Goal: Task Accomplishment & Management: Manage account settings

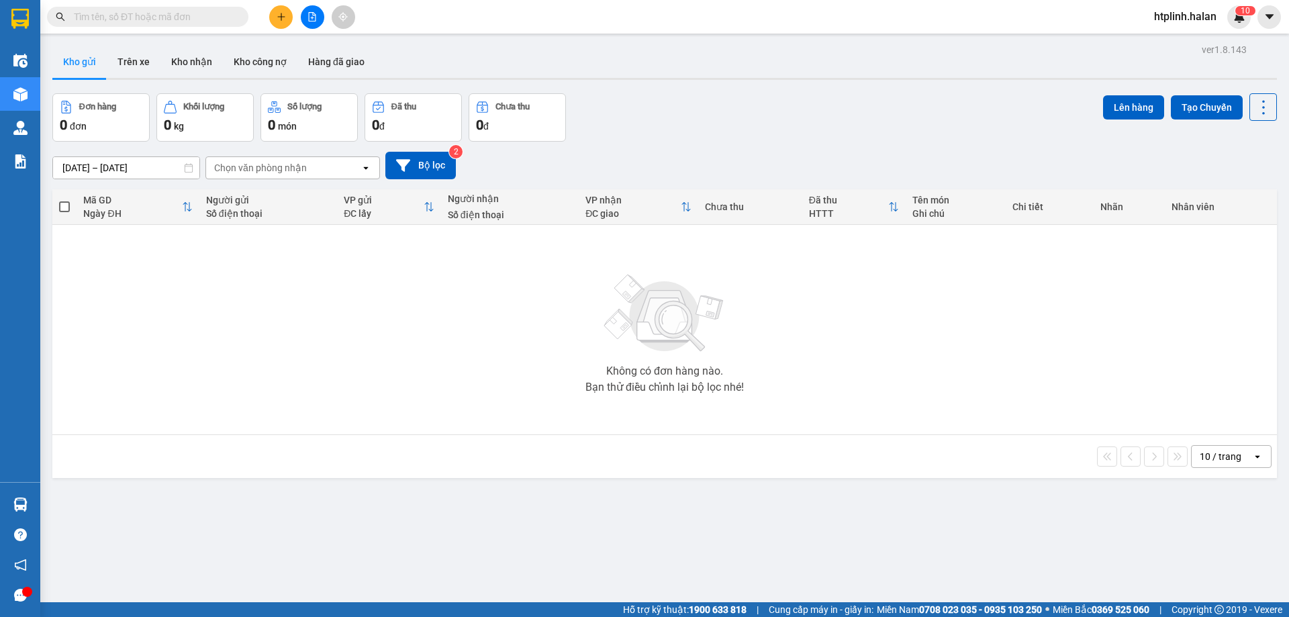
click at [158, 10] on input "text" at bounding box center [153, 16] width 158 height 15
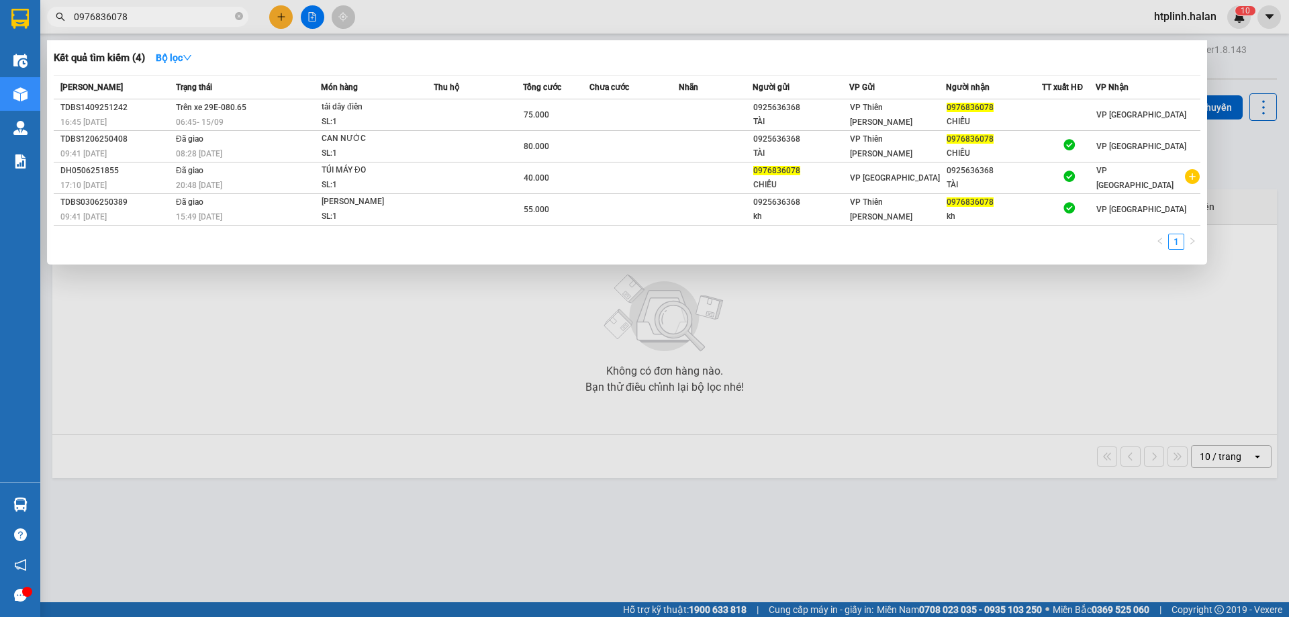
type input "0976836078"
click at [263, 68] on div "Kết quả tìm kiếm ( 4 ) Bộ lọc Mã ĐH Trạng thái Món hàng Thu hộ Tổng cước Chưa c…" at bounding box center [627, 152] width 1160 height 224
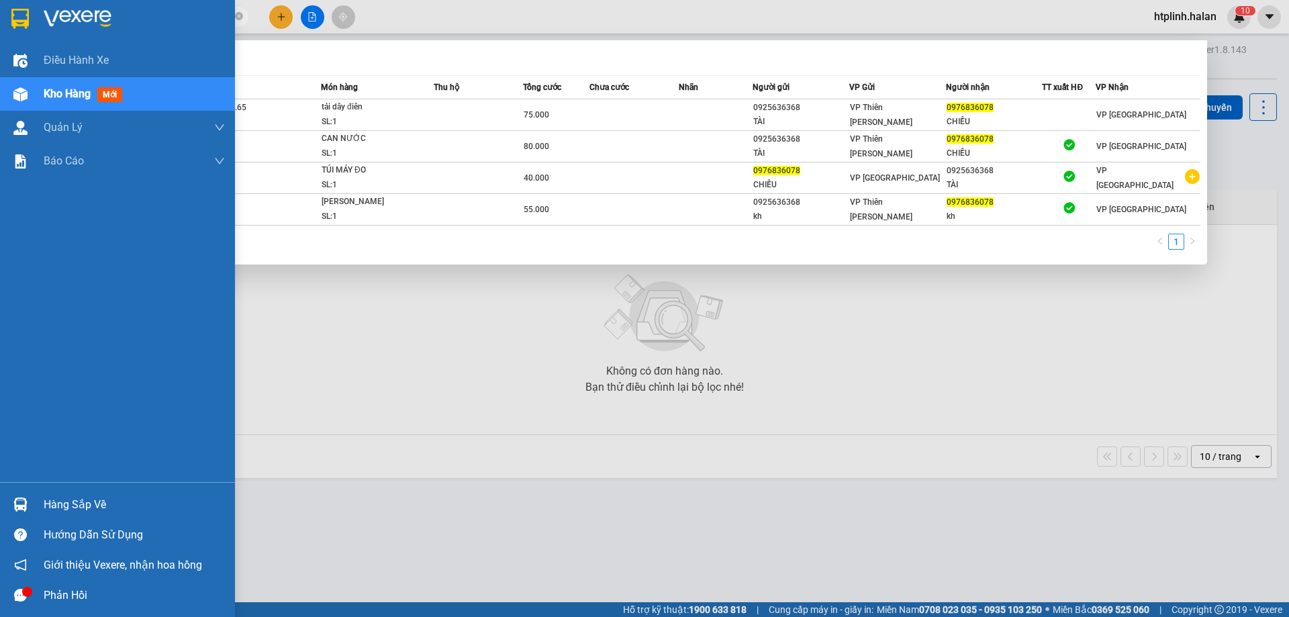
drag, startPoint x: 26, startPoint y: 493, endPoint x: 132, endPoint y: 504, distance: 106.7
click at [26, 493] on div at bounding box center [21, 505] width 24 height 24
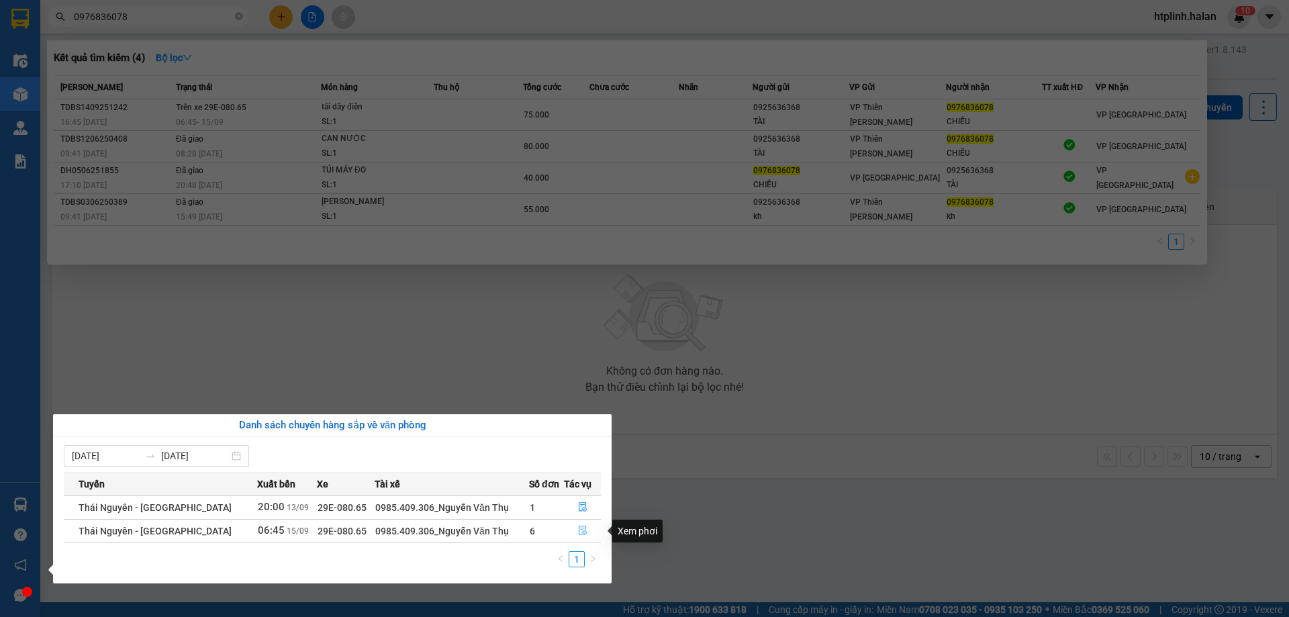
click at [580, 526] on icon "file-done" at bounding box center [582, 530] width 9 height 9
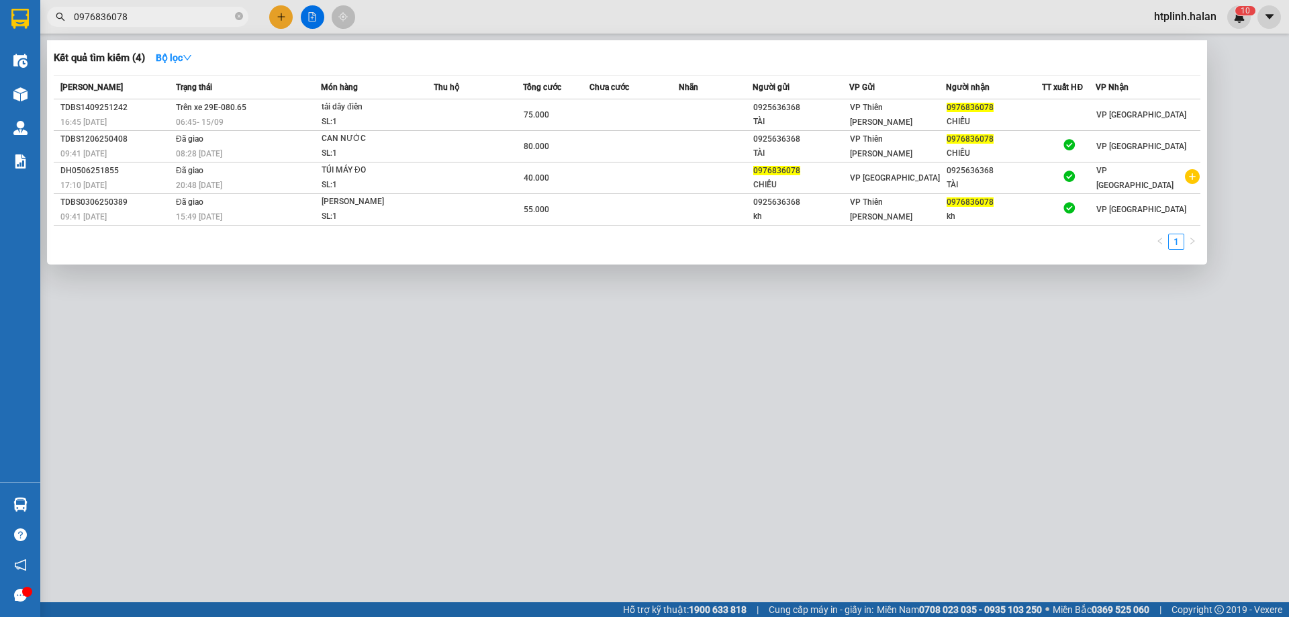
click at [713, 491] on div at bounding box center [644, 308] width 1289 height 617
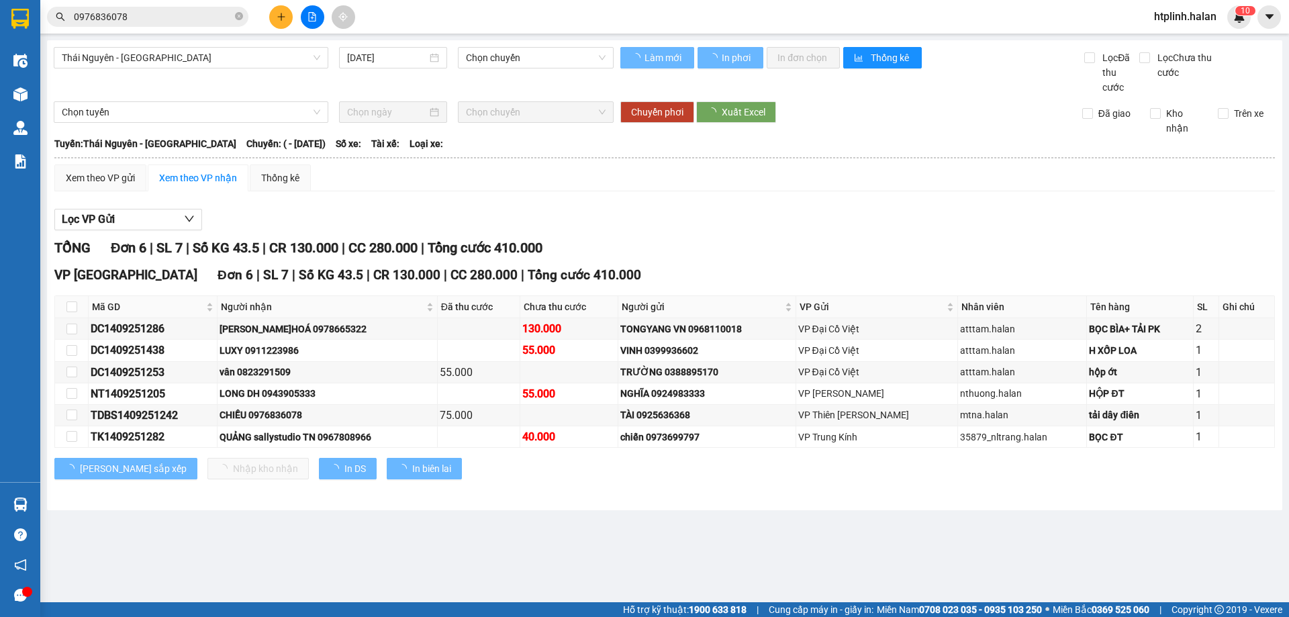
type input "15/09/2025"
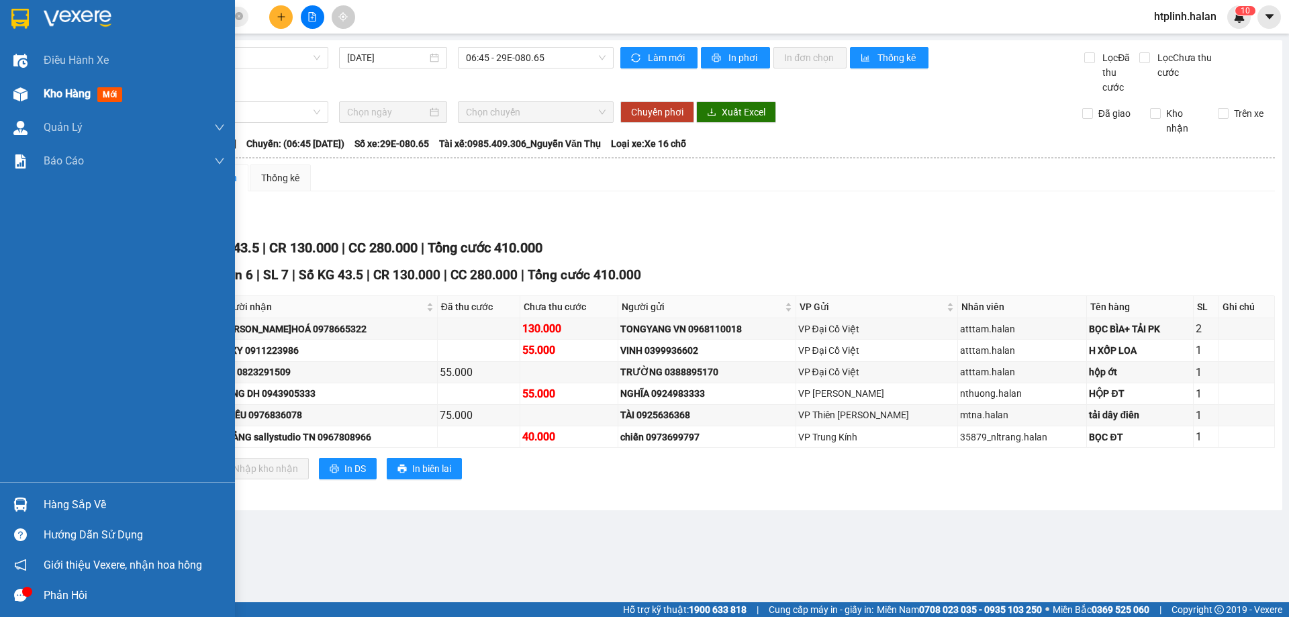
click at [58, 93] on span "Kho hàng" at bounding box center [67, 93] width 47 height 13
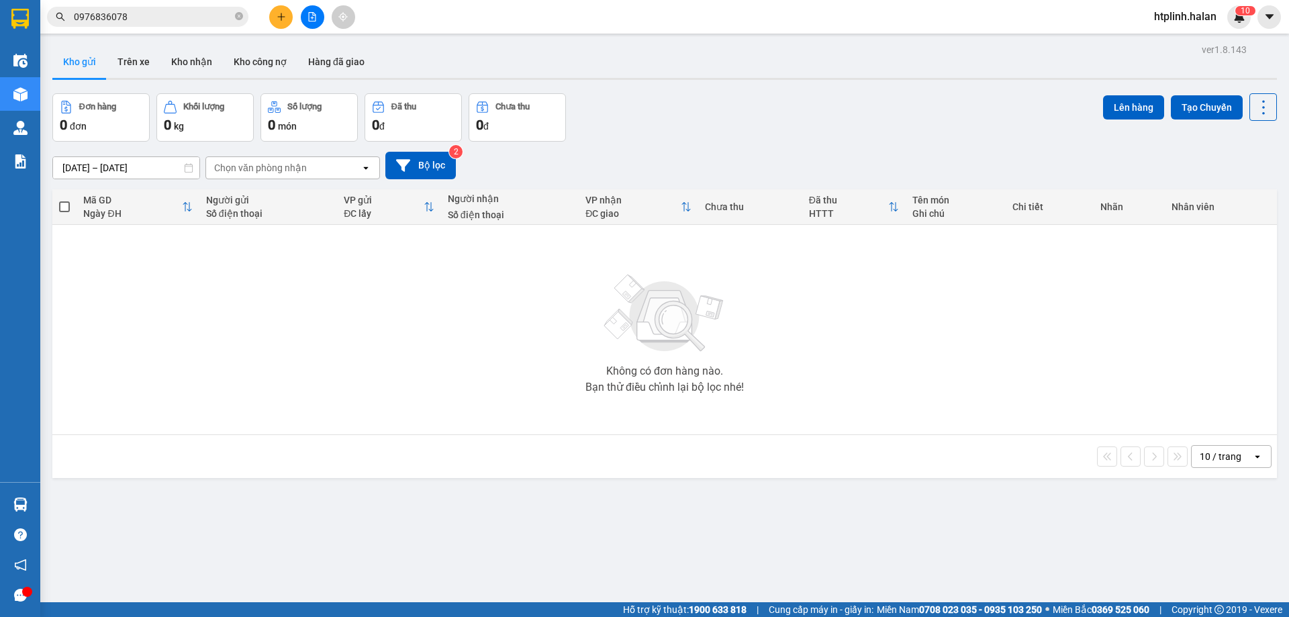
click at [183, 40] on main "ver 1.8.143 Kho gửi Trên xe Kho nhận Kho công nợ Hàng đã giao Đơn hàng 0 đơn Kh…" at bounding box center [644, 301] width 1289 height 602
click at [182, 52] on button "Kho nhận" at bounding box center [191, 62] width 62 height 32
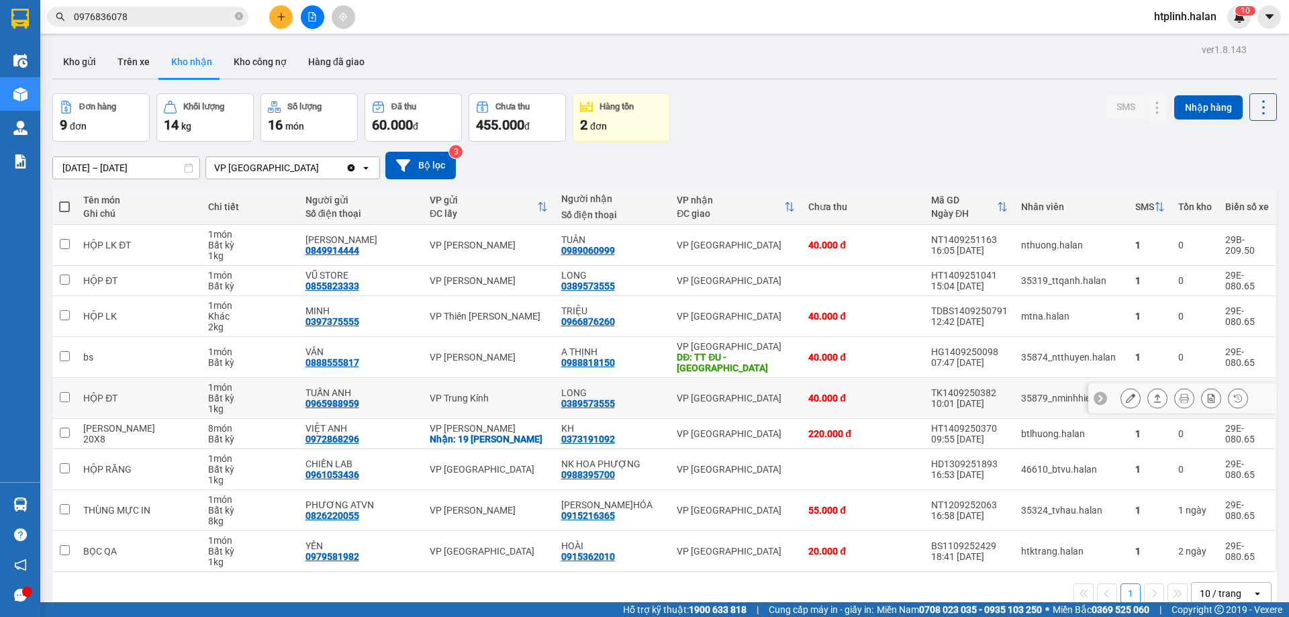
scroll to position [62, 0]
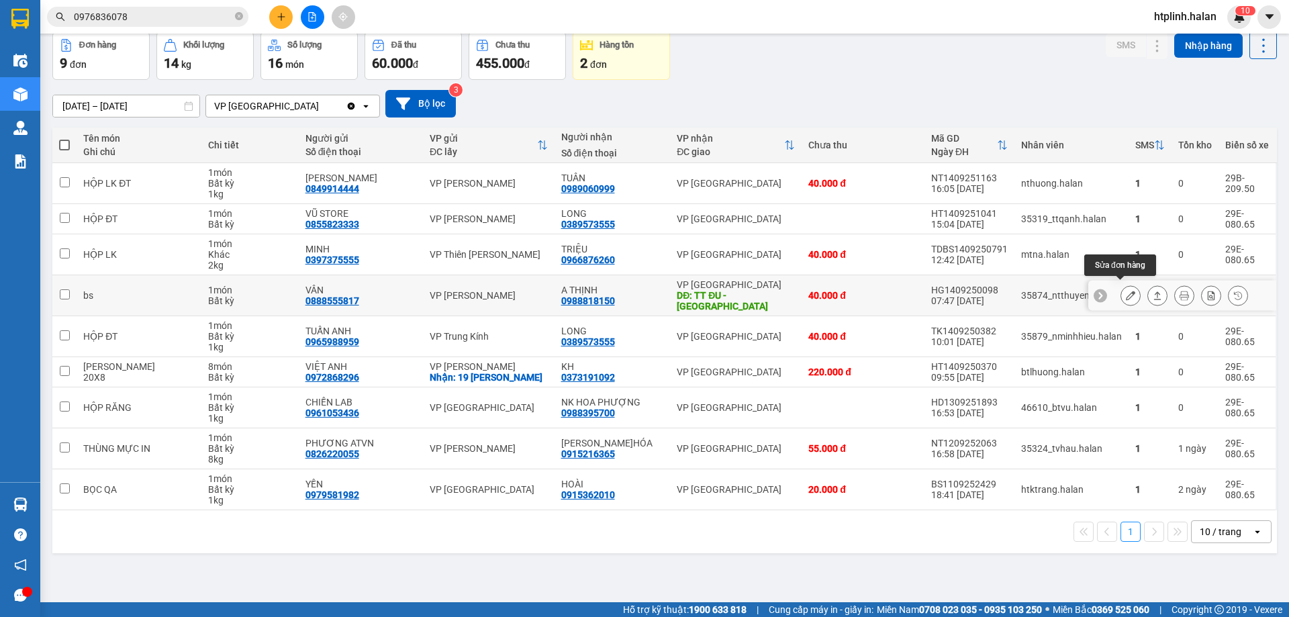
click at [1121, 288] on button at bounding box center [1130, 296] width 19 height 24
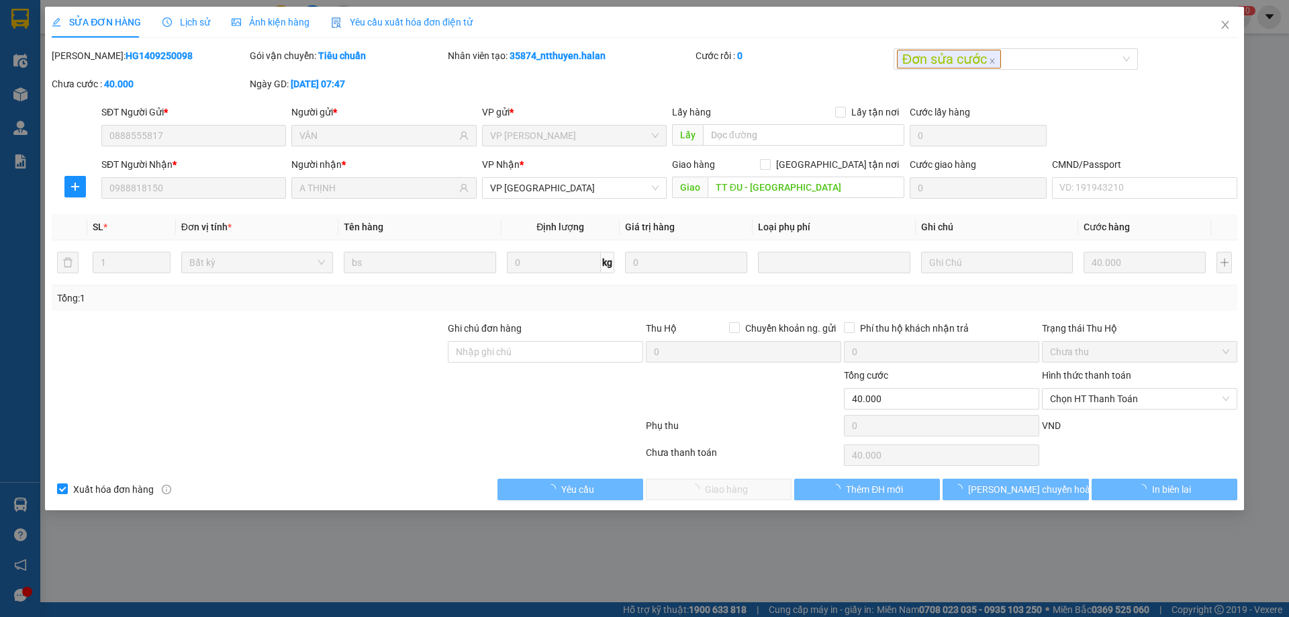
type input "0888555817"
type input "VÂN"
type input "0988818150"
type input "A THỊNH"
type input "TT ĐU - PHÚ LƯƠNG"
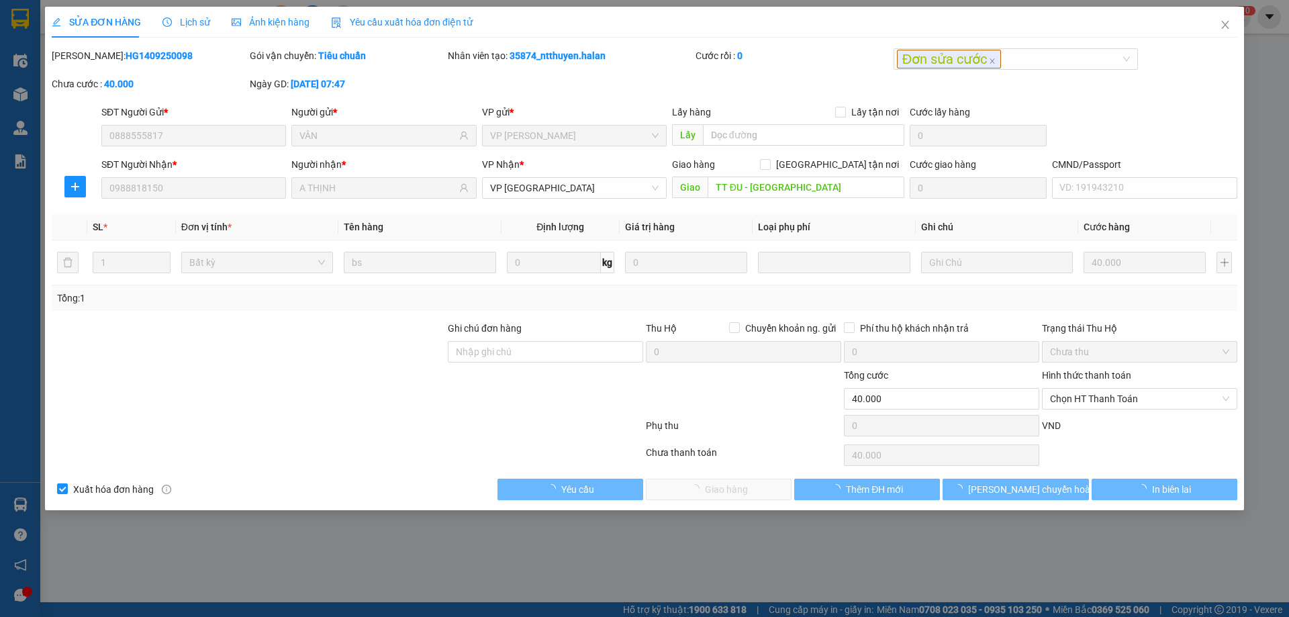
type input "40.000"
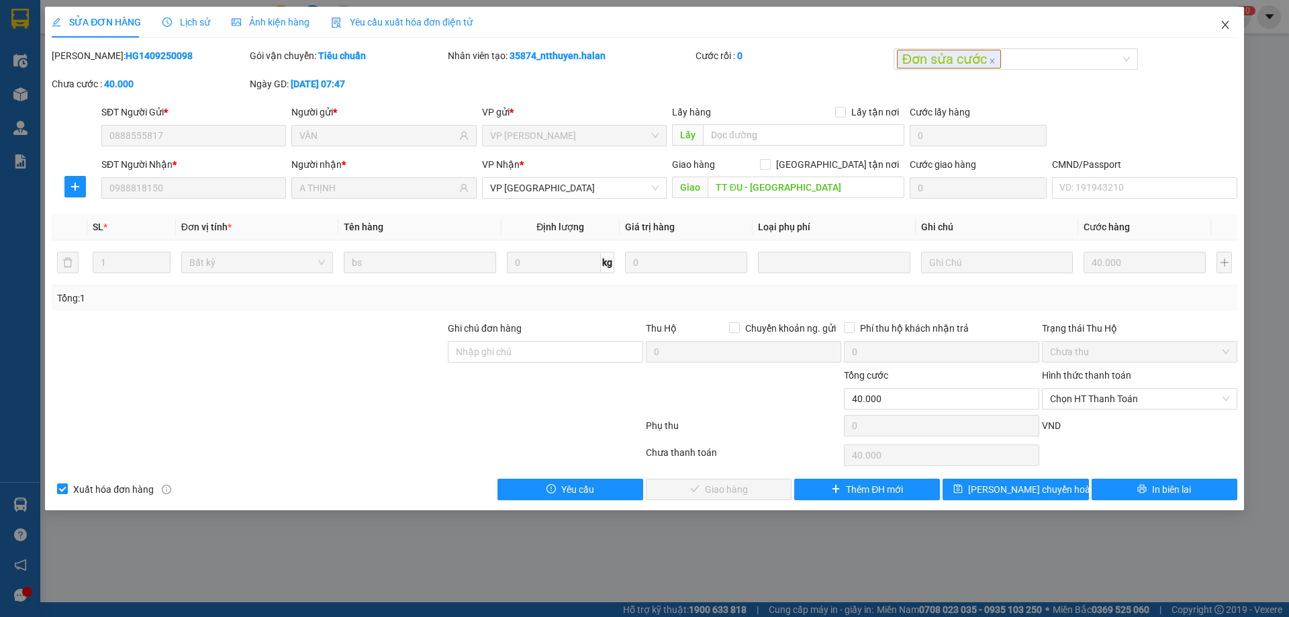
click at [1223, 15] on span "Close" at bounding box center [1226, 26] width 38 height 38
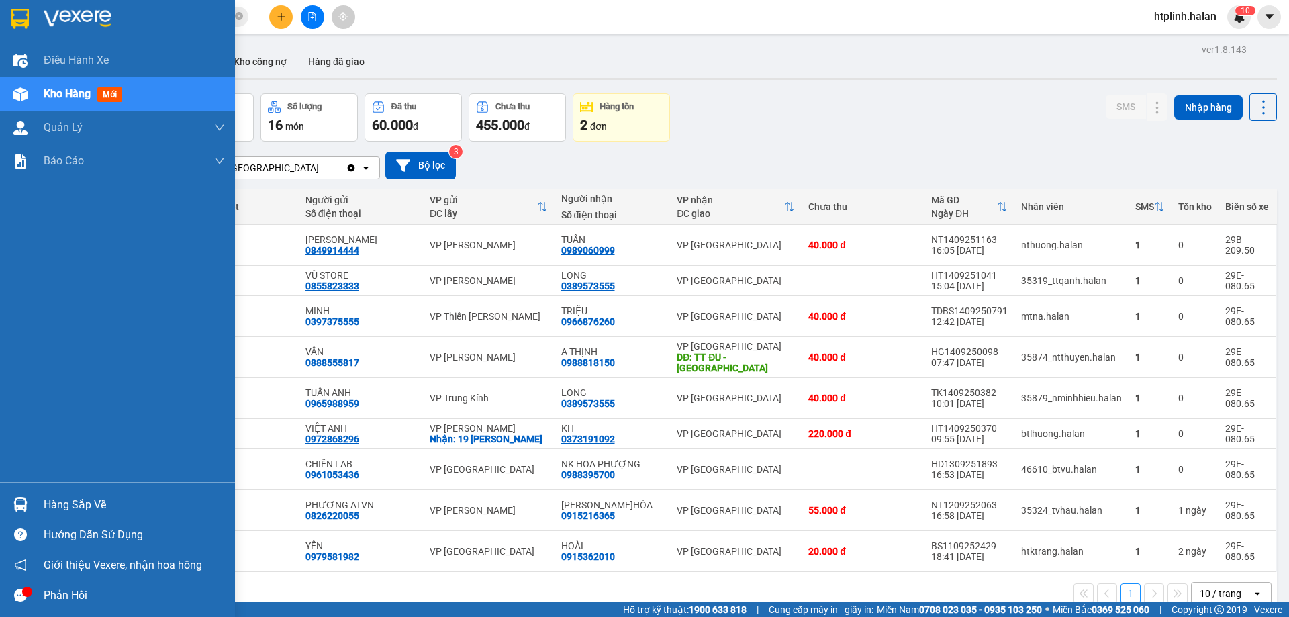
click at [26, 487] on div "Hàng sắp về Hướng dẫn sử dụng Giới thiệu Vexere, nhận hoa hồng Phản hồi" at bounding box center [117, 546] width 235 height 128
click at [43, 491] on div "Hàng sắp về" at bounding box center [117, 504] width 235 height 30
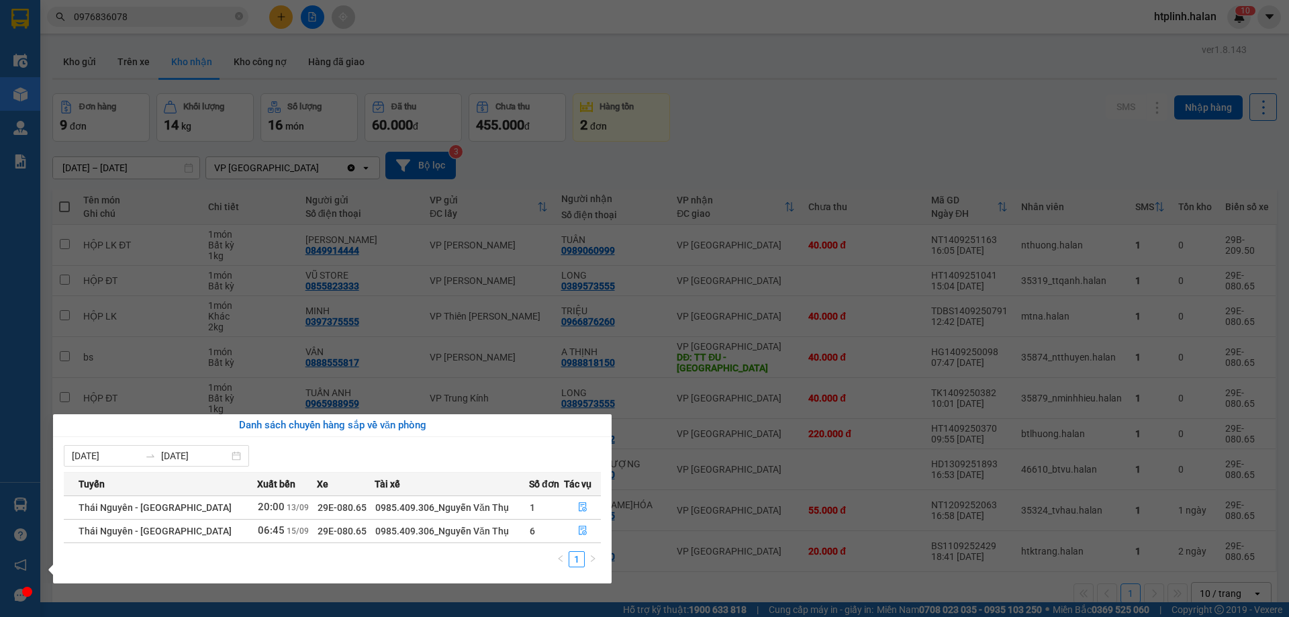
click at [788, 484] on section "Kết quả tìm kiếm ( 4 ) Bộ lọc Mã ĐH Trạng thái Món hàng Thu hộ Tổng cước Chưa c…" at bounding box center [644, 308] width 1289 height 617
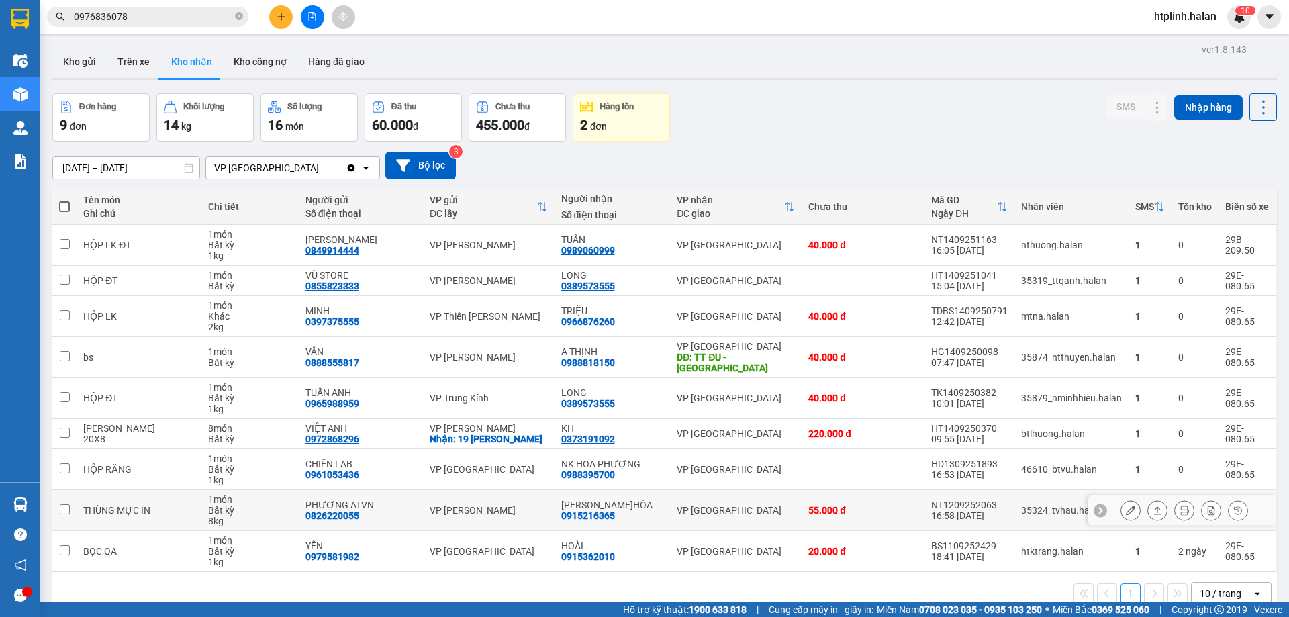
scroll to position [62, 0]
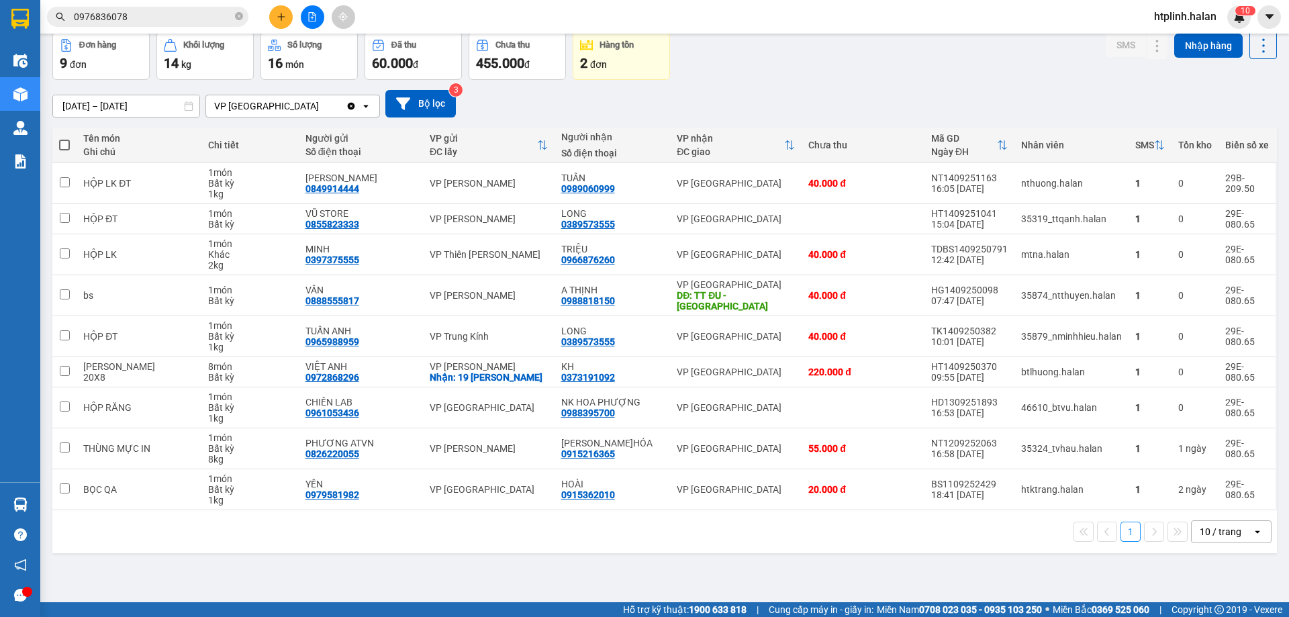
click at [261, 552] on div "ver 1.8.143 Kho gửi Trên xe Kho nhận Kho công nợ Hàng đã giao Đơn hàng 9 đơn Kh…" at bounding box center [664, 287] width 1235 height 617
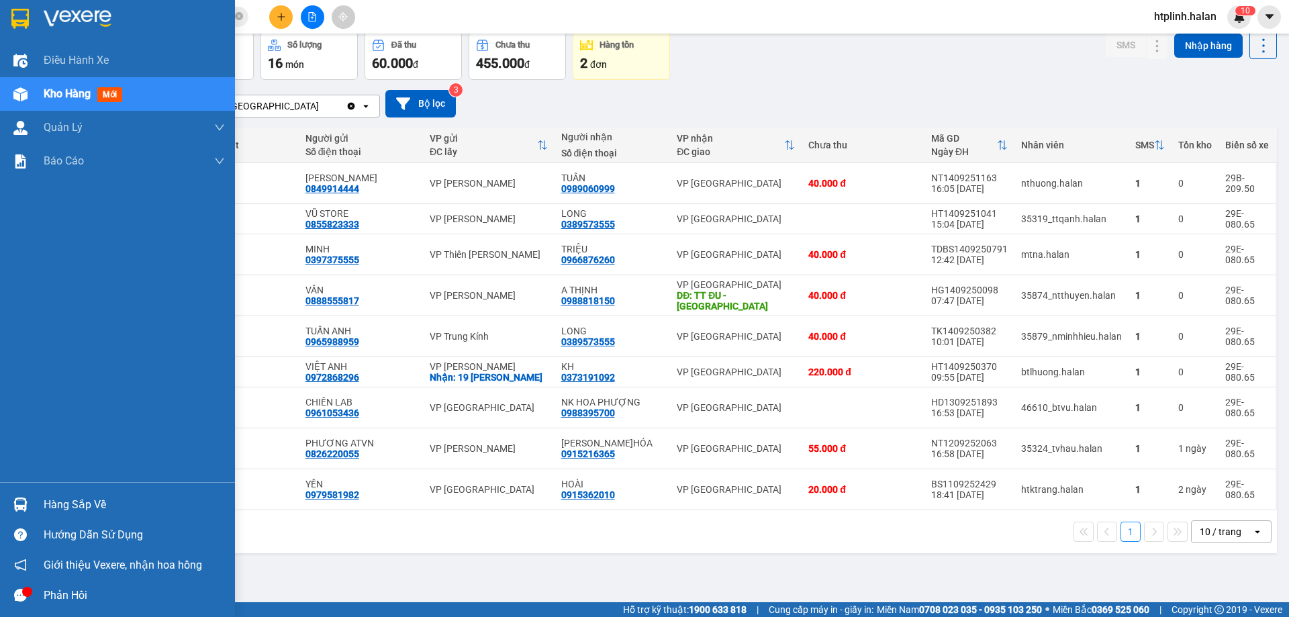
scroll to position [0, 0]
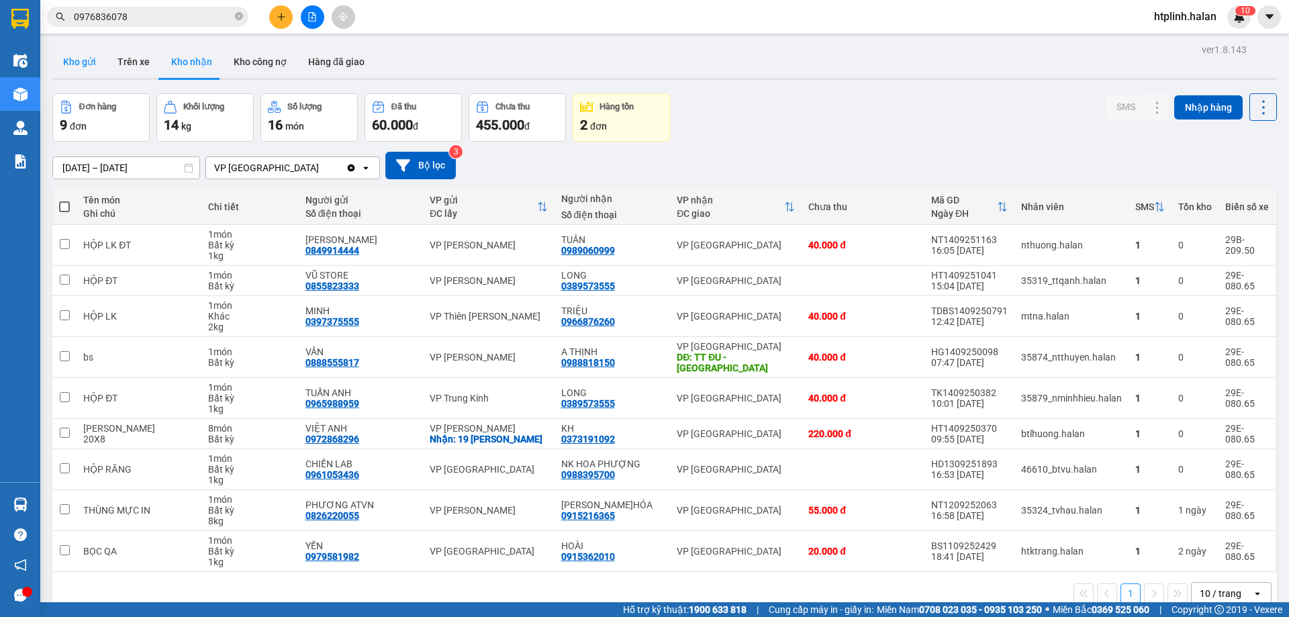
click at [75, 55] on button "Kho gửi" at bounding box center [79, 62] width 54 height 32
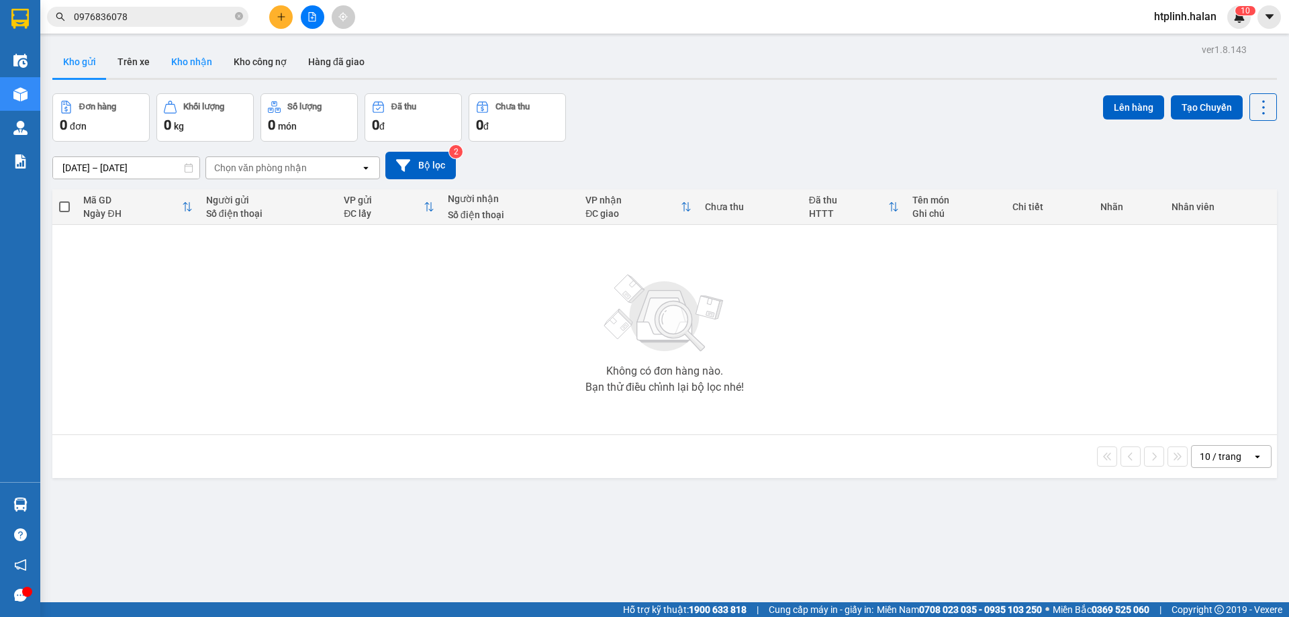
click at [187, 58] on button "Kho nhận" at bounding box center [191, 62] width 62 height 32
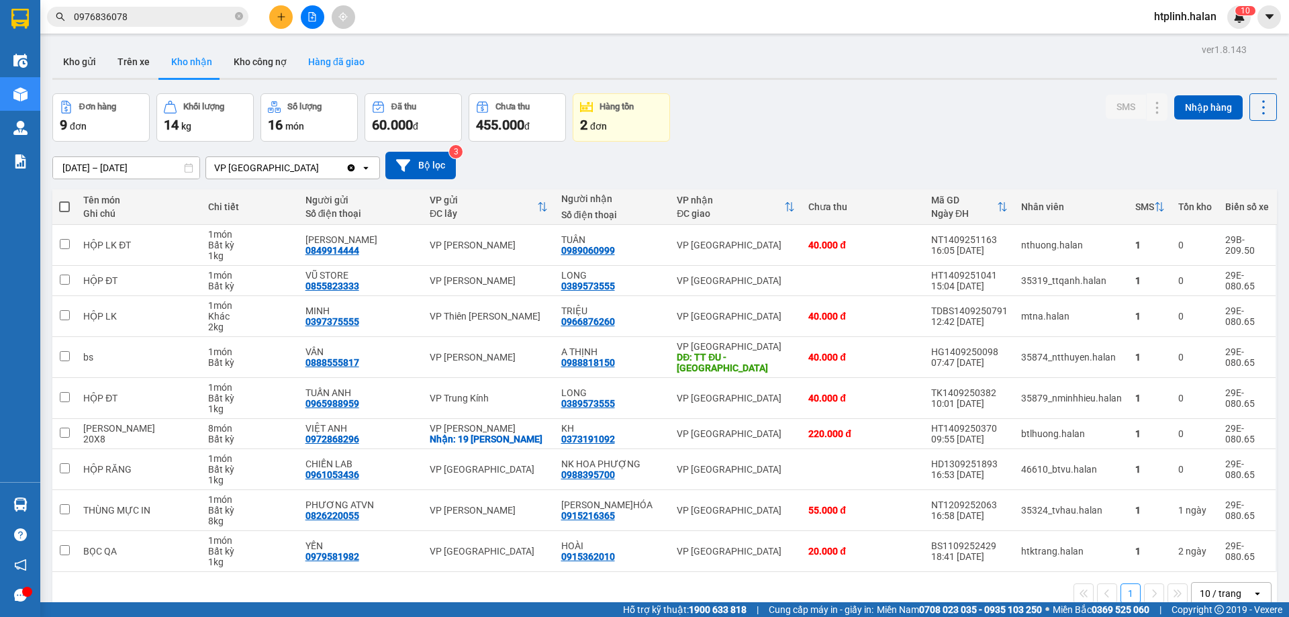
click at [360, 51] on button "Hàng đã giao" at bounding box center [336, 62] width 78 height 32
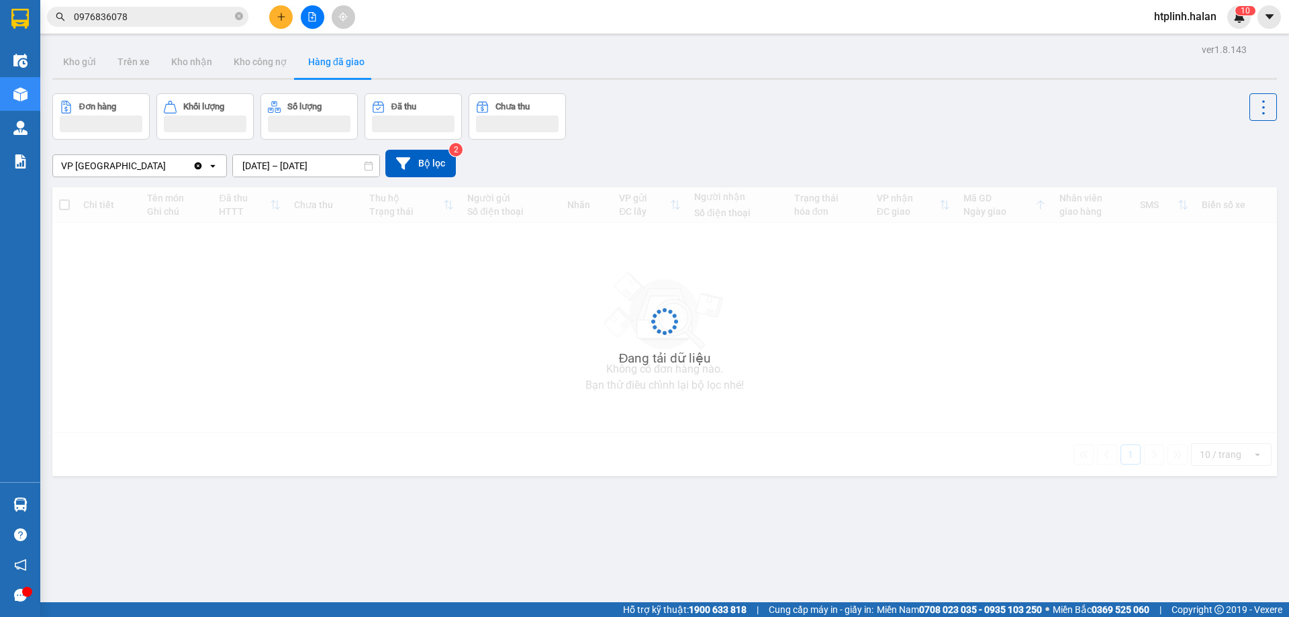
click at [280, 160] on input "13/09/2025 – 15/09/2025" at bounding box center [306, 165] width 146 height 21
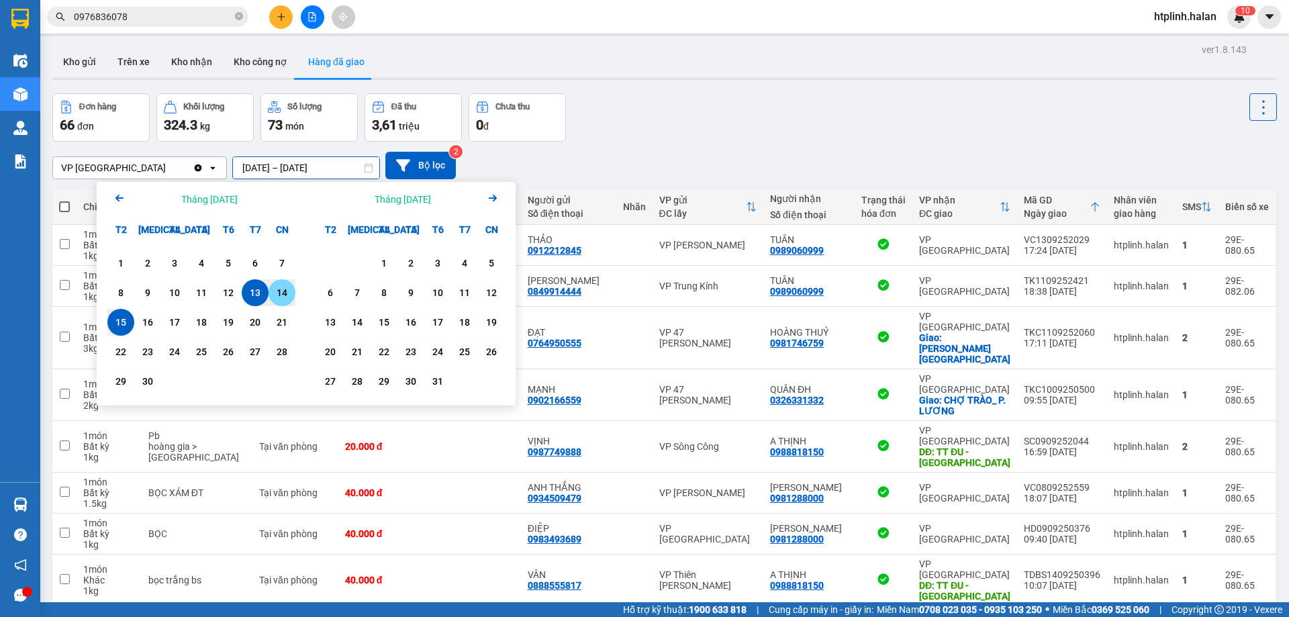
click at [275, 292] on div "14" at bounding box center [282, 293] width 19 height 16
type input "14/09/2025 – 14/09/2025"
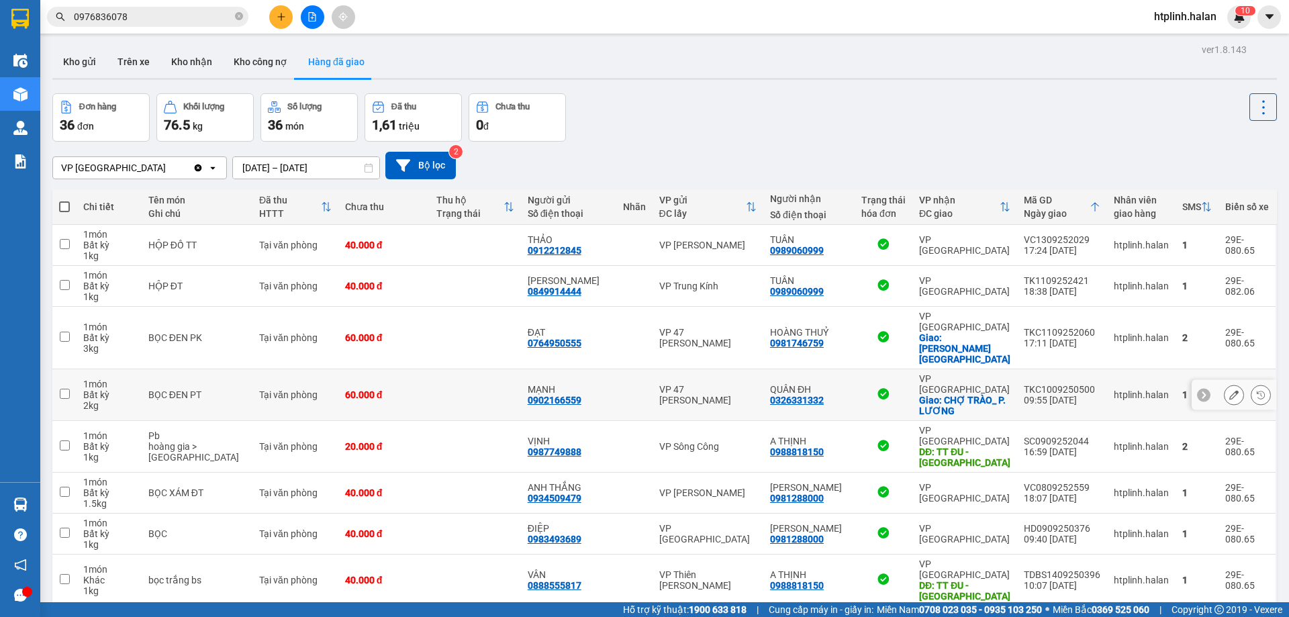
scroll to position [87, 0]
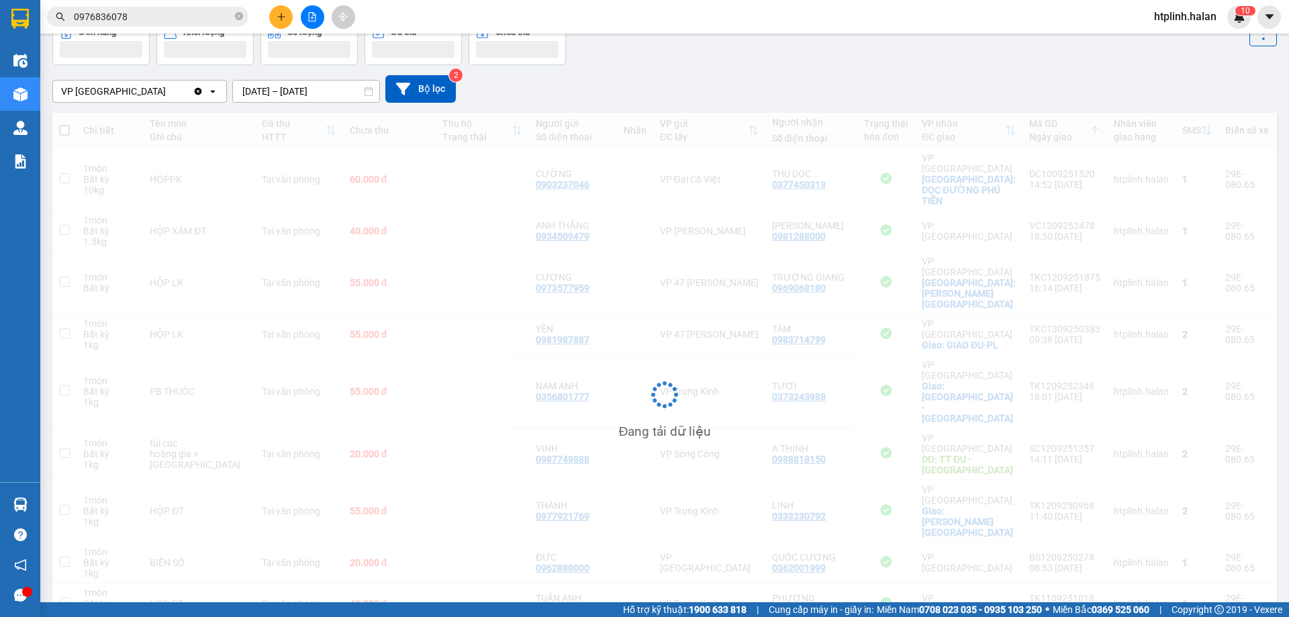
scroll to position [77, 0]
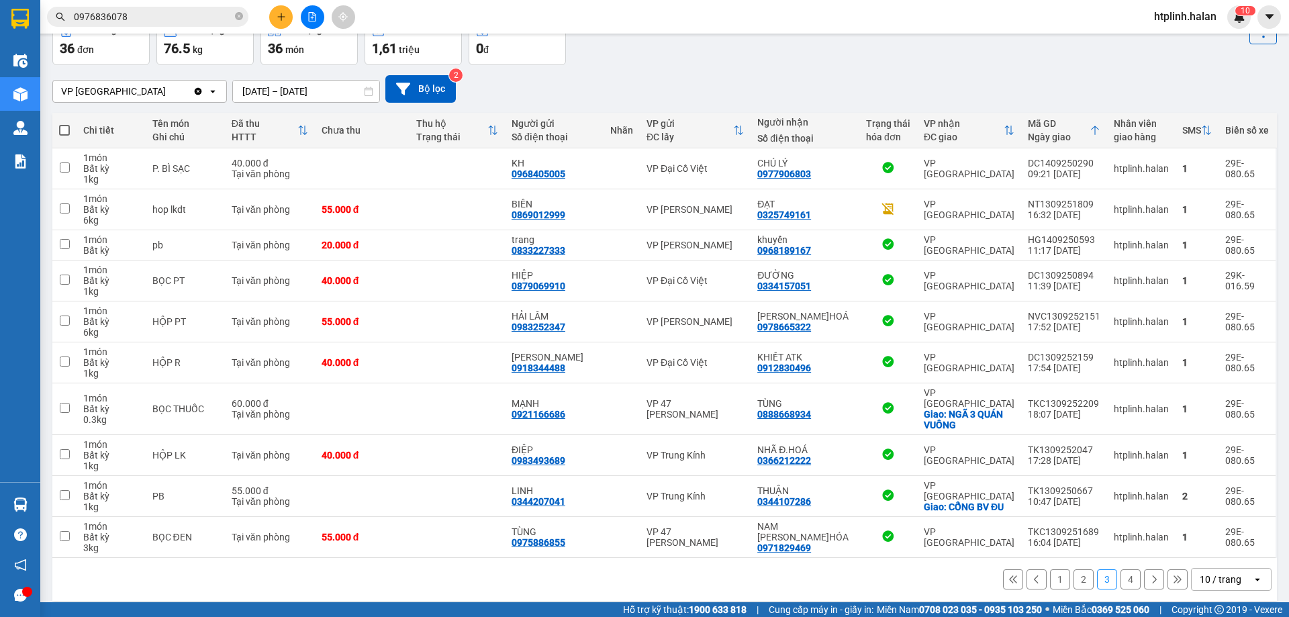
click at [1129, 569] on button "4" at bounding box center [1131, 579] width 20 height 20
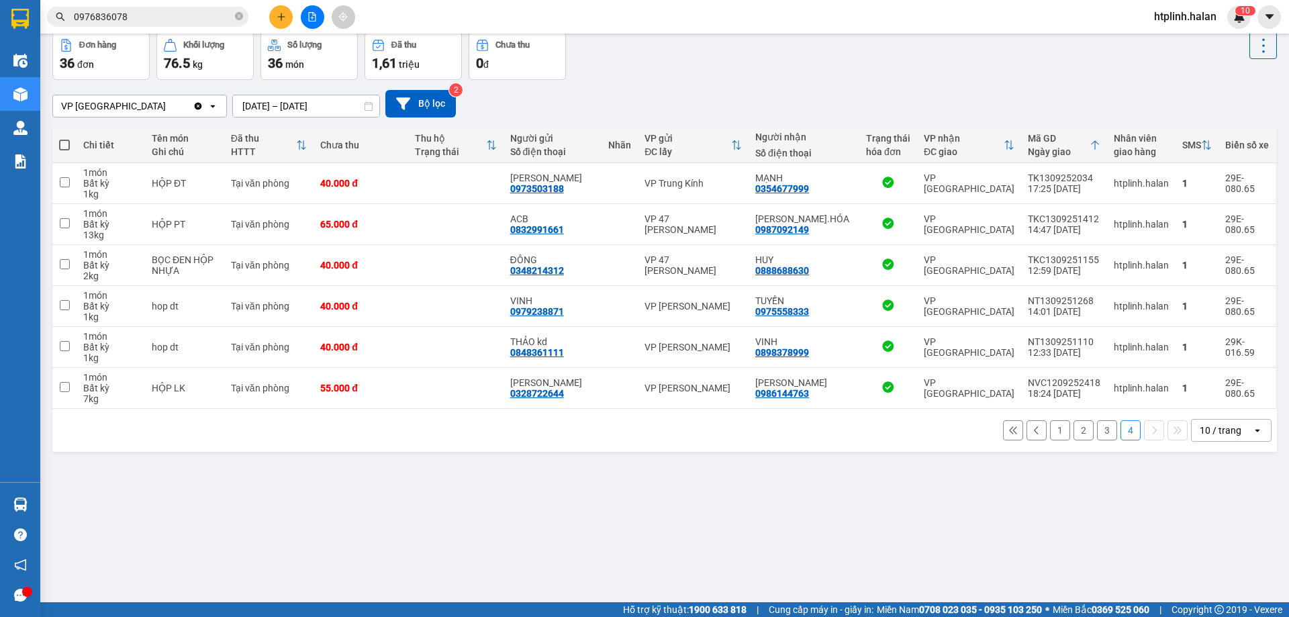
scroll to position [0, 0]
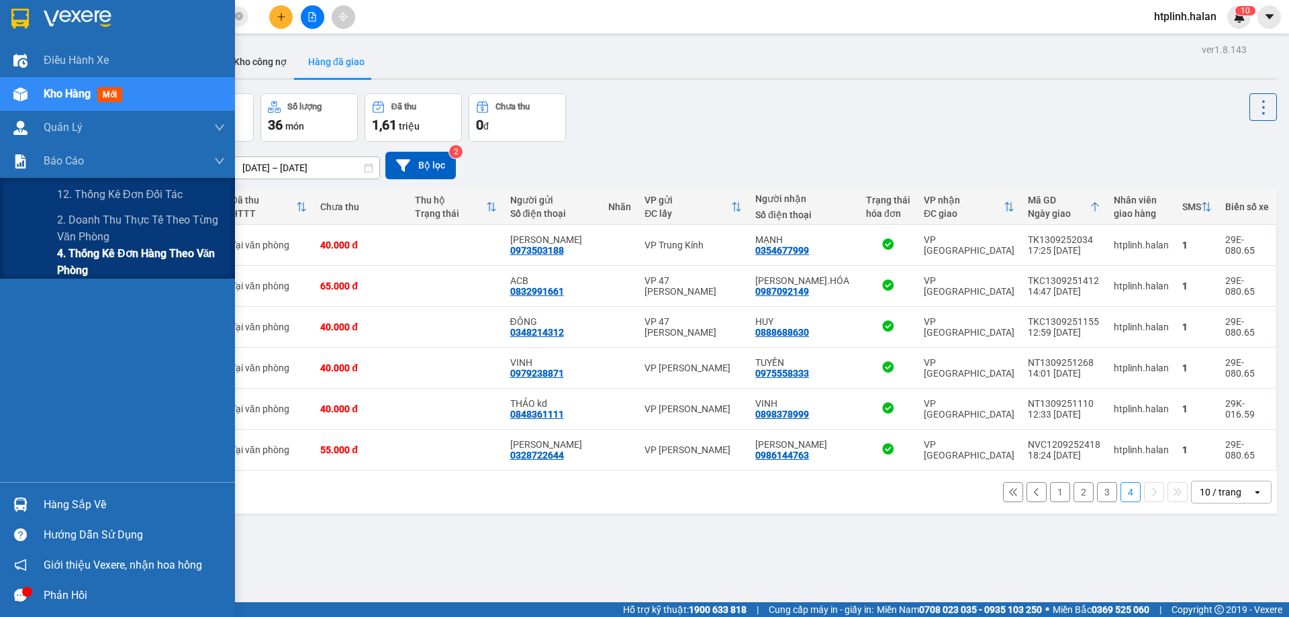
click at [99, 269] on span "4. Thống kê đơn hàng theo văn phòng" at bounding box center [141, 262] width 168 height 34
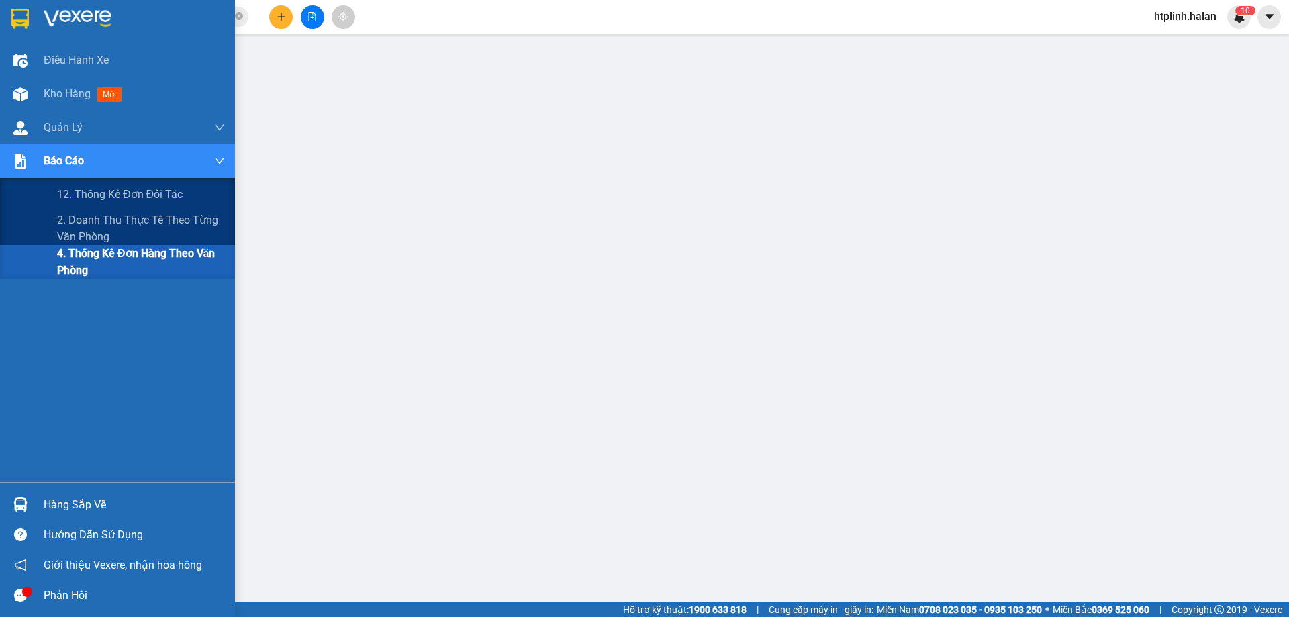
click at [136, 275] on span "4. Thống kê đơn hàng theo văn phòng" at bounding box center [141, 262] width 168 height 34
click at [167, 250] on span "4. Thống kê đơn hàng theo văn phòng" at bounding box center [141, 262] width 168 height 34
click at [162, 227] on span "2. Doanh thu thực tế theo từng văn phòng" at bounding box center [141, 229] width 168 height 34
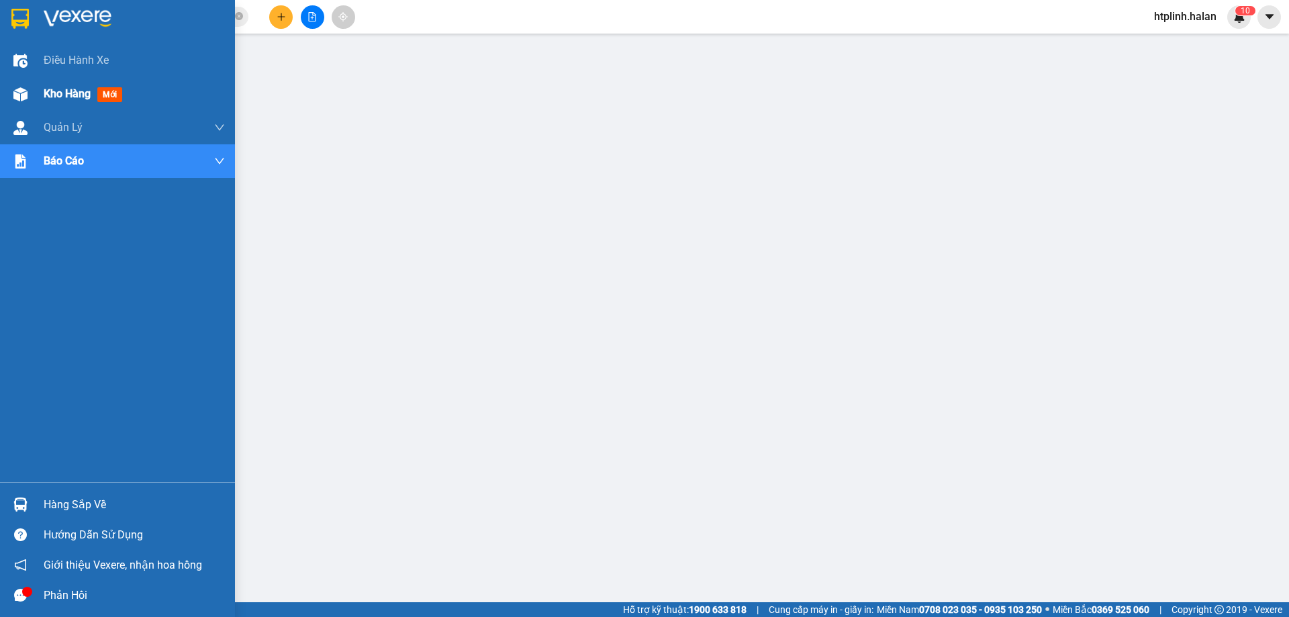
click at [25, 105] on div at bounding box center [21, 95] width 24 height 24
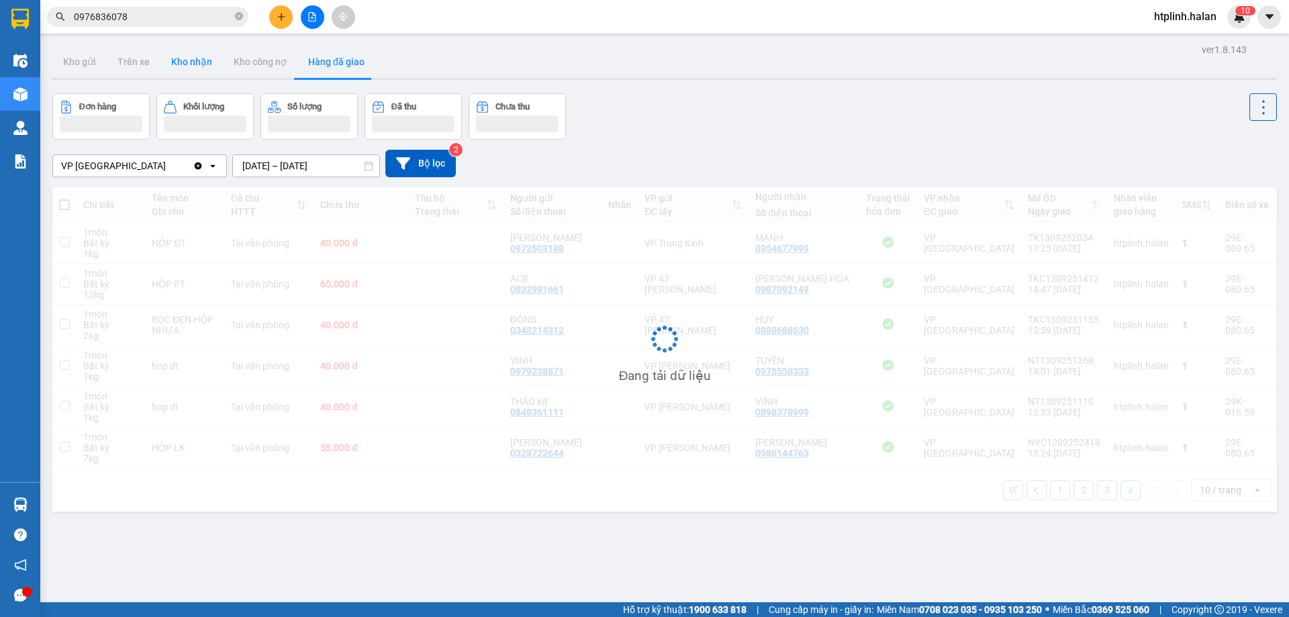
click at [204, 65] on button "Kho nhận" at bounding box center [191, 62] width 62 height 32
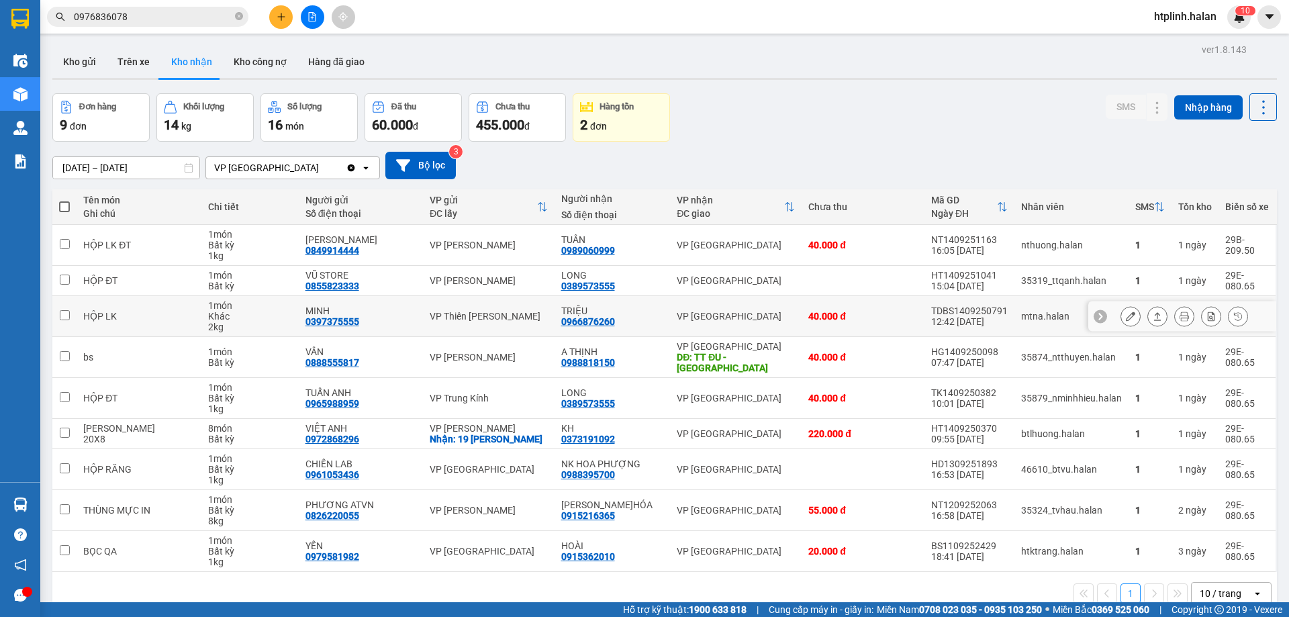
click at [1153, 314] on icon at bounding box center [1157, 316] width 9 height 9
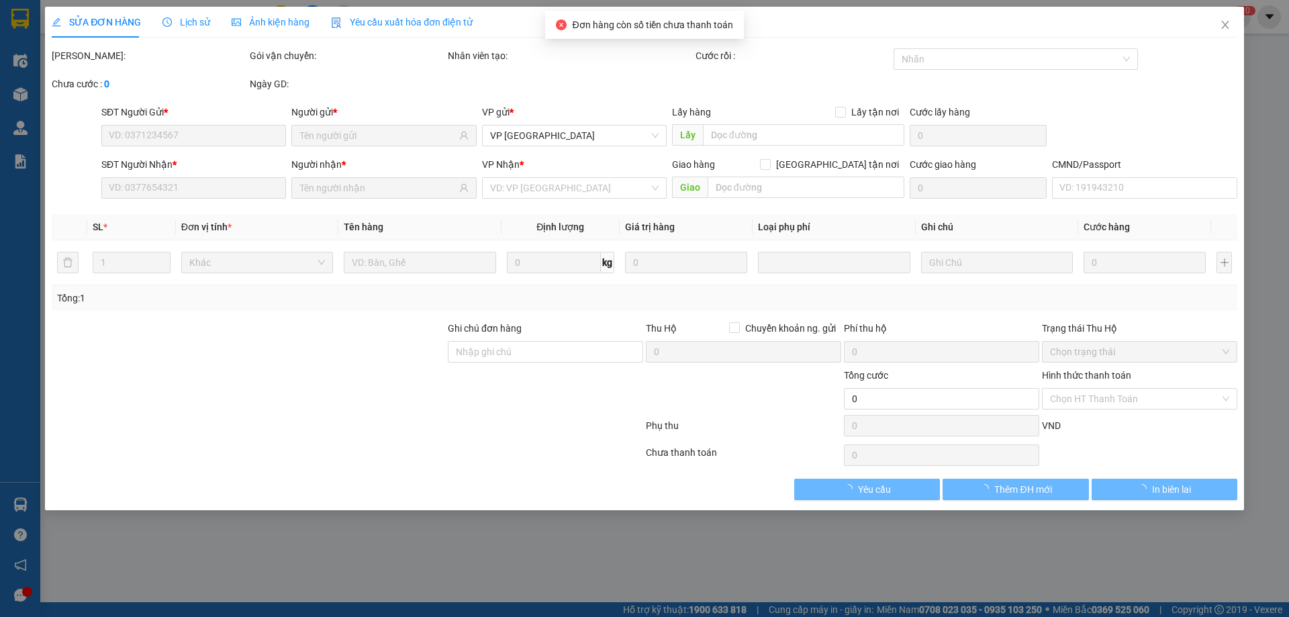
type input "0397375555"
type input "MINH"
type input "0966876260"
type input "TRIỆU"
type input "40.000"
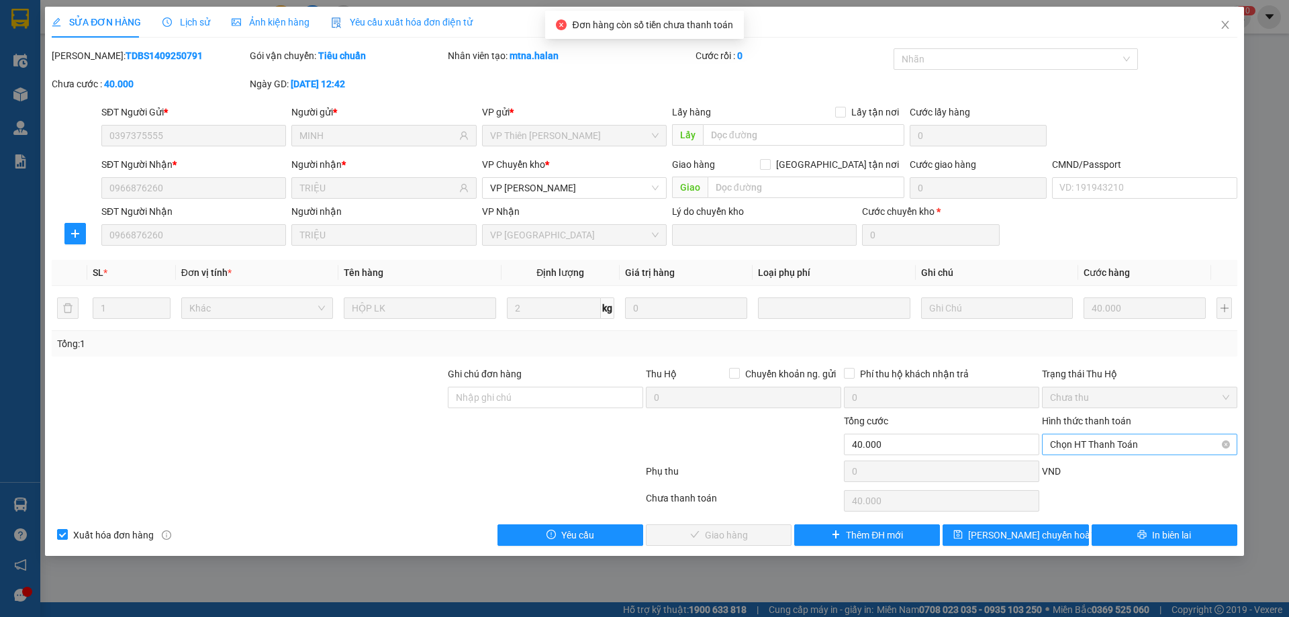
click at [1090, 436] on span "Chọn HT Thanh Toán" at bounding box center [1139, 444] width 179 height 20
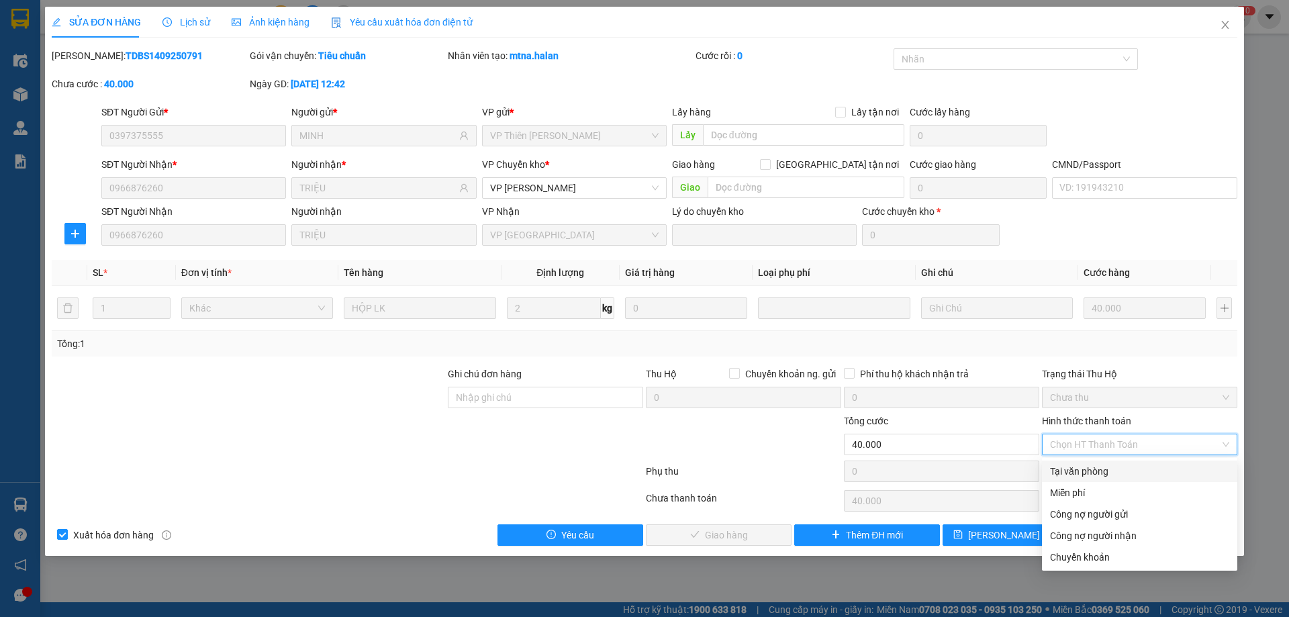
click at [1098, 477] on div "Tại văn phòng" at bounding box center [1139, 471] width 179 height 15
type input "0"
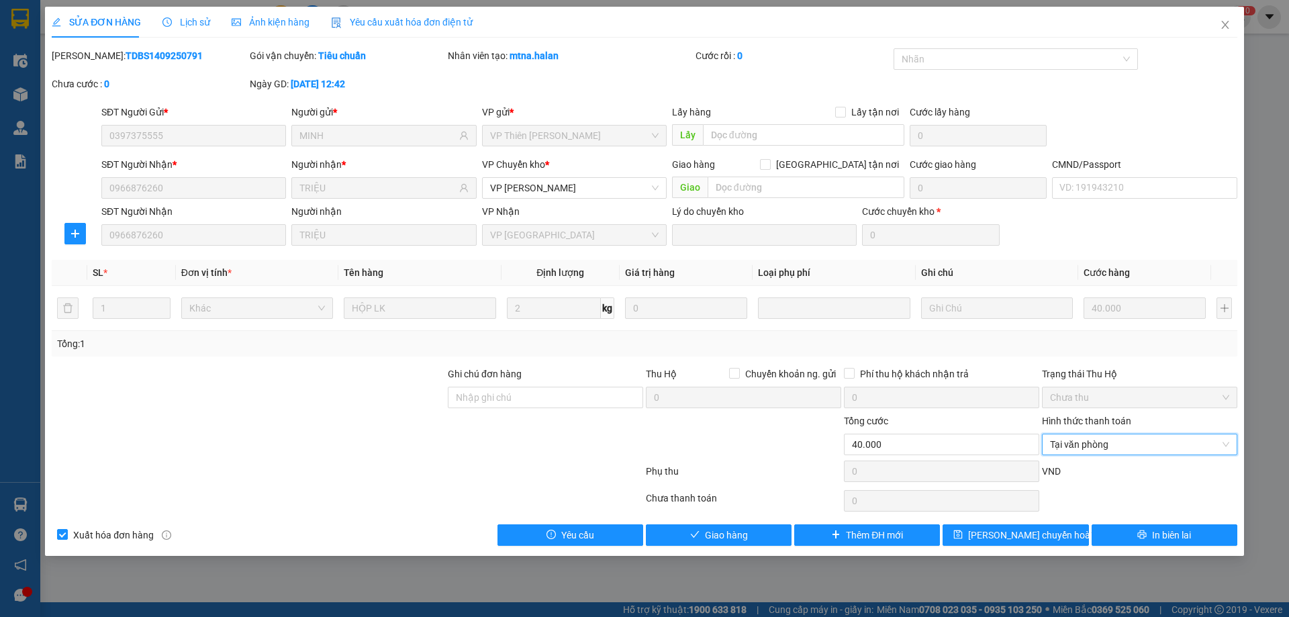
click at [749, 521] on div "Total Paid Fee 0 Total UnPaid Fee 40.000 Cash Collection Total Fee Mã ĐH: TDBS1…" at bounding box center [645, 297] width 1186 height 498
click at [743, 532] on span "Giao hàng" at bounding box center [726, 535] width 43 height 15
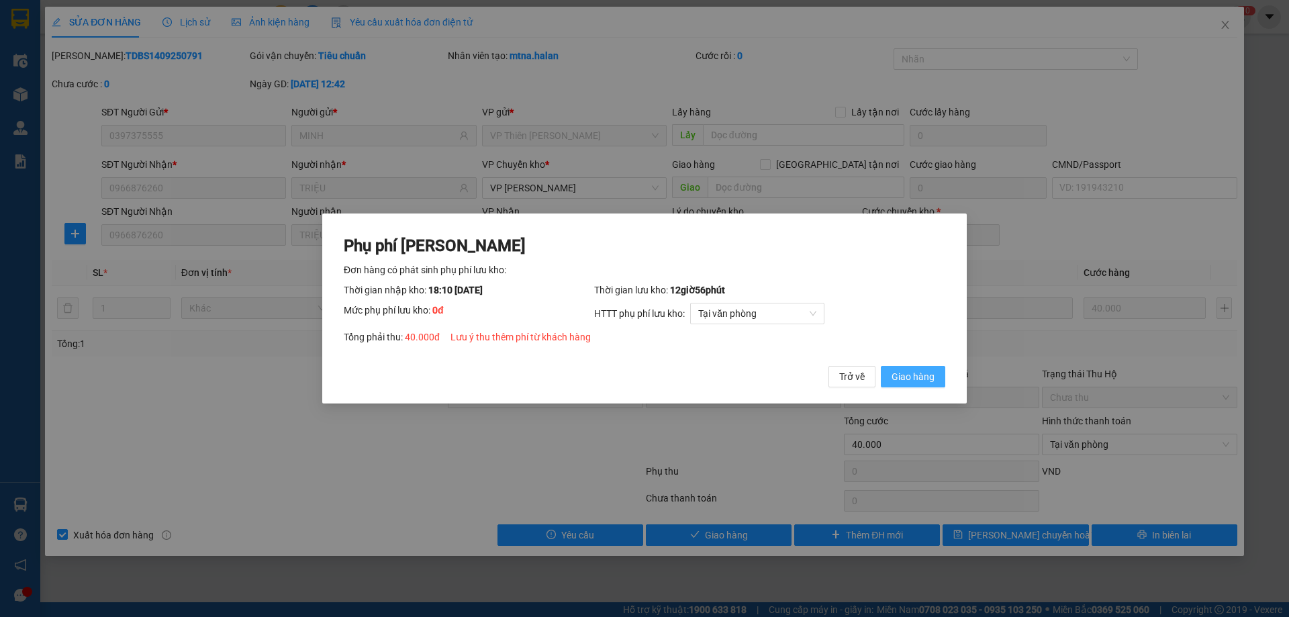
click at [903, 381] on span "Giao hàng" at bounding box center [913, 376] width 43 height 15
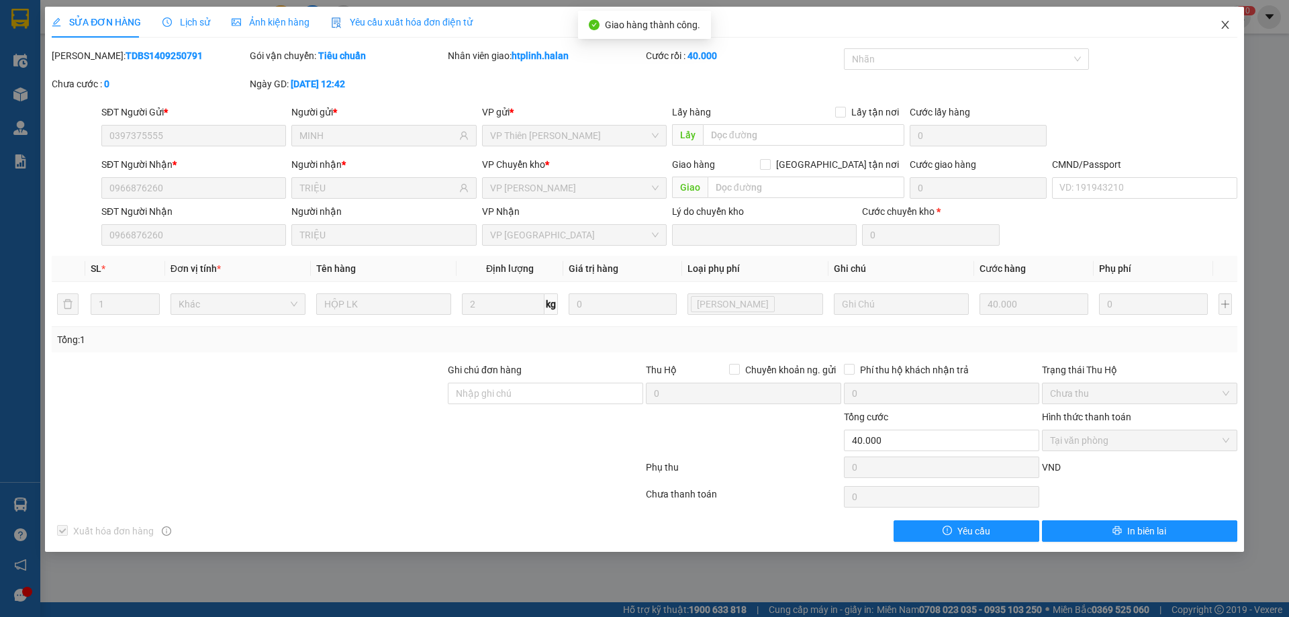
click at [1226, 32] on span "Close" at bounding box center [1226, 26] width 38 height 38
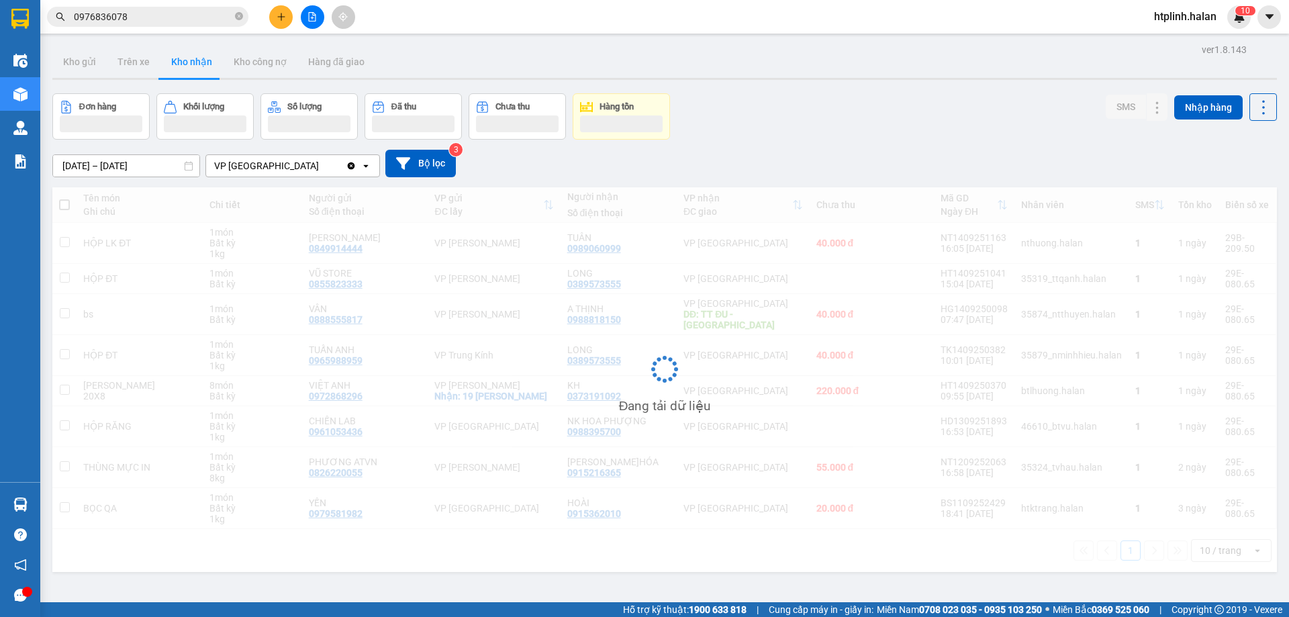
scroll to position [62, 0]
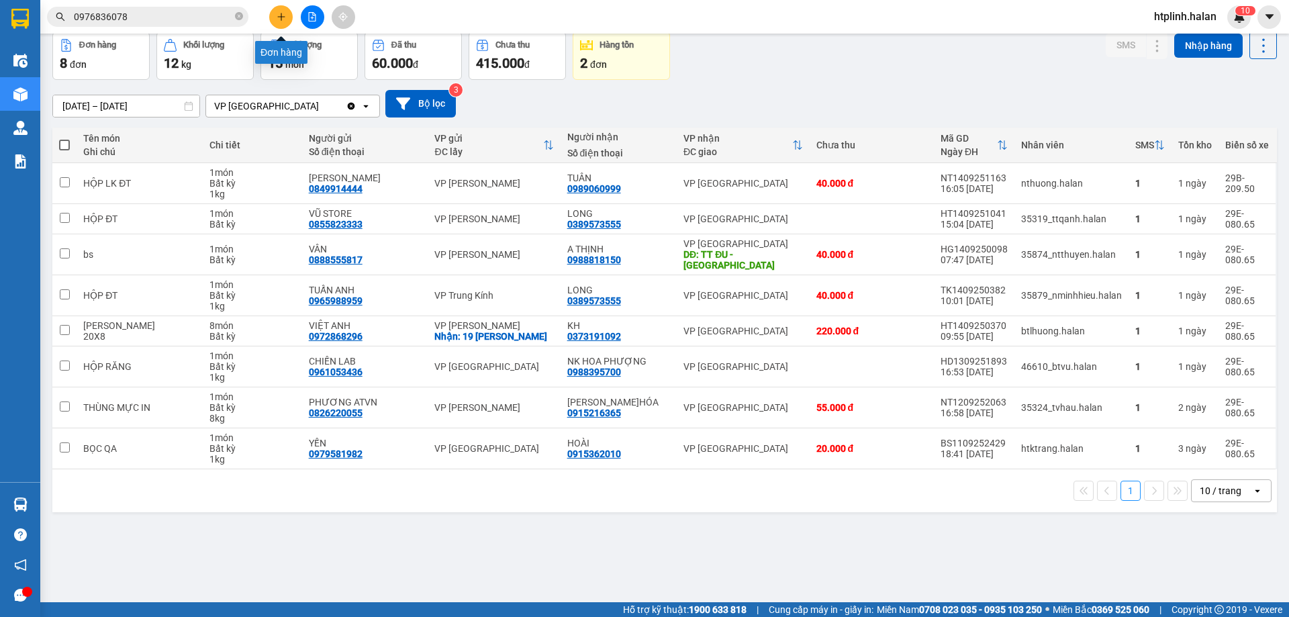
click at [277, 24] on button at bounding box center [281, 17] width 24 height 24
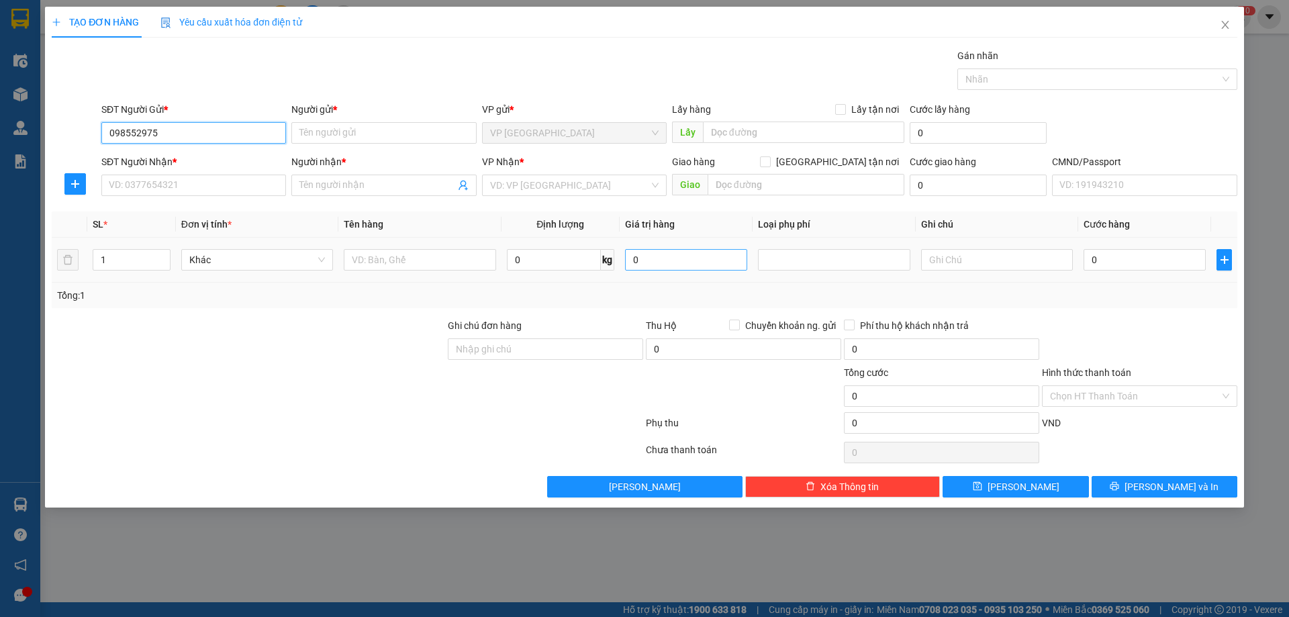
type input "0985529759"
click at [259, 160] on div "0985529759 - VP ĐỊNH HOÁ" at bounding box center [193, 159] width 169 height 15
type input "VP ĐỊNH HOÁ"
type input "0985529759"
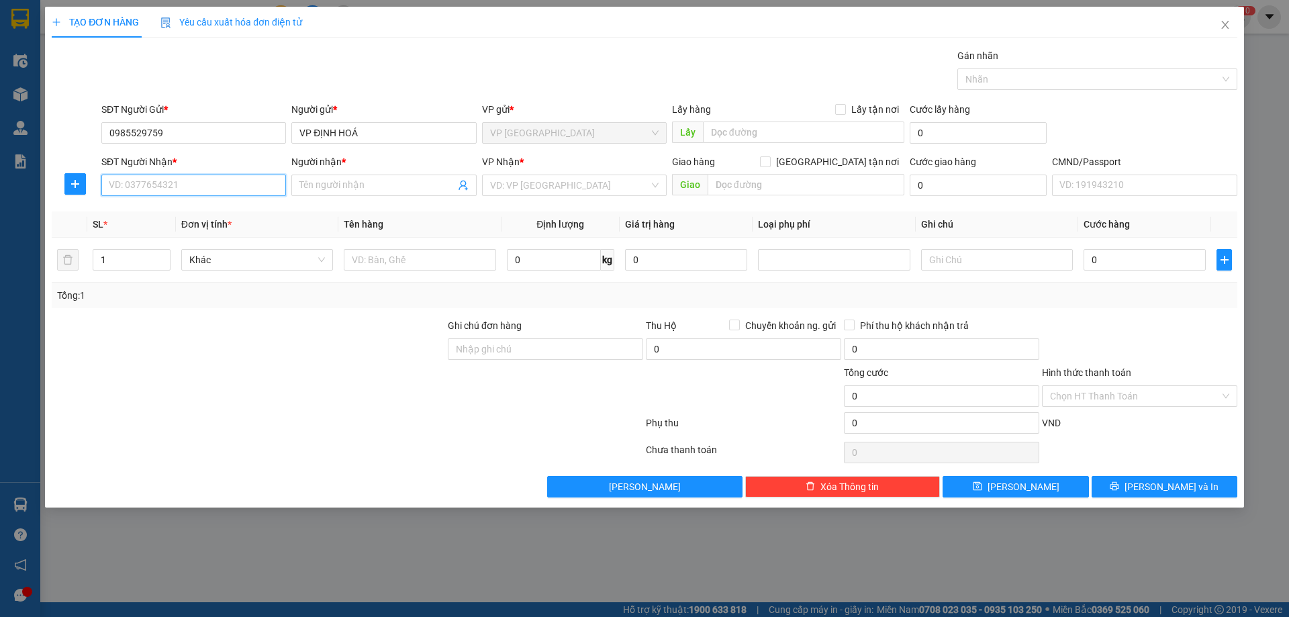
click at [266, 183] on input "SĐT Người Nhận *" at bounding box center [193, 185] width 185 height 21
click at [230, 212] on div "0988900284 - NGỌC KT" at bounding box center [193, 212] width 169 height 15
type input "0988900284"
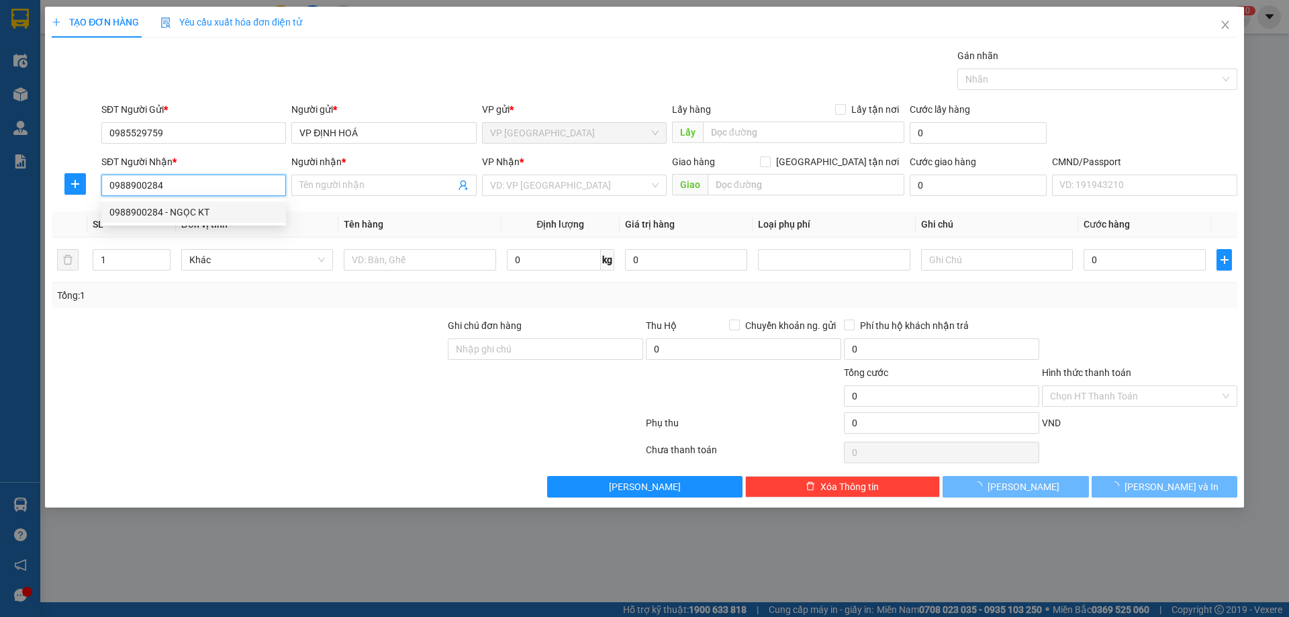
type input "NGỌC KT"
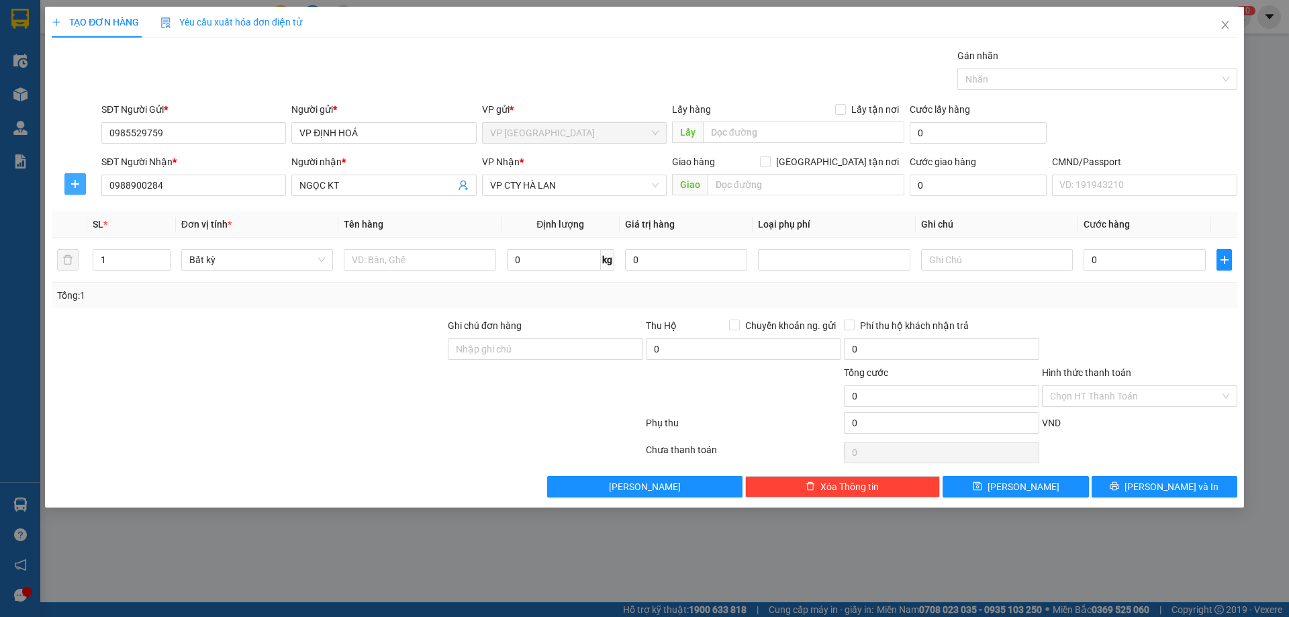
click at [85, 188] on button "button" at bounding box center [74, 183] width 21 height 21
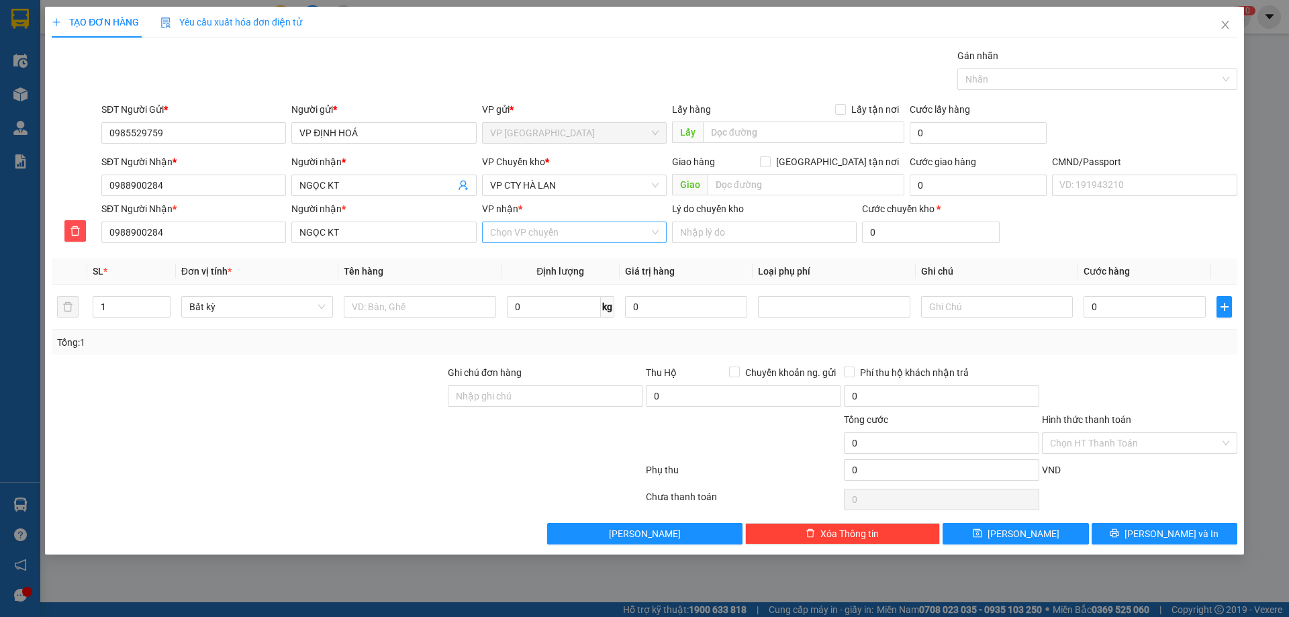
click at [501, 234] on input "VP nhận *" at bounding box center [569, 232] width 159 height 20
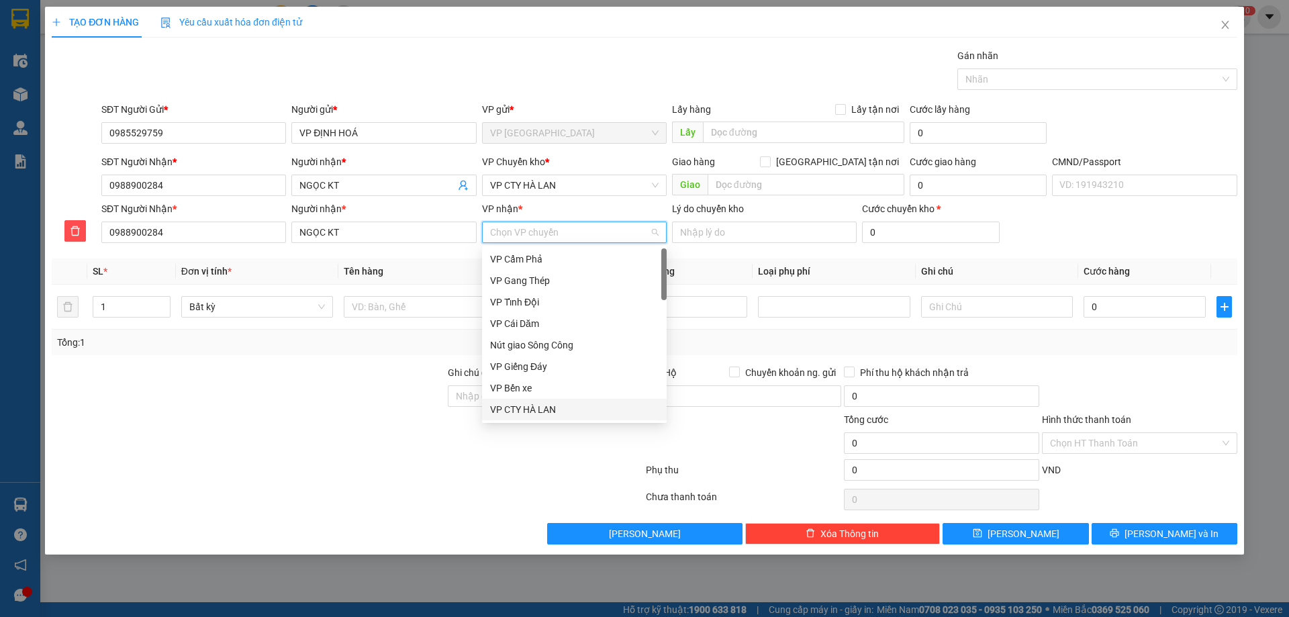
drag, startPoint x: 520, startPoint y: 394, endPoint x: 530, endPoint y: 410, distance: 19.0
click at [530, 410] on div "VP Cẩm Phả VP Gang Thép VP Tỉnh Đội VP Cái Dăm Nút giao Sông Công VP Giếng Đáy …" at bounding box center [574, 355] width 185 height 215
click at [530, 410] on div "VP CTY HÀ LAN" at bounding box center [574, 409] width 169 height 15
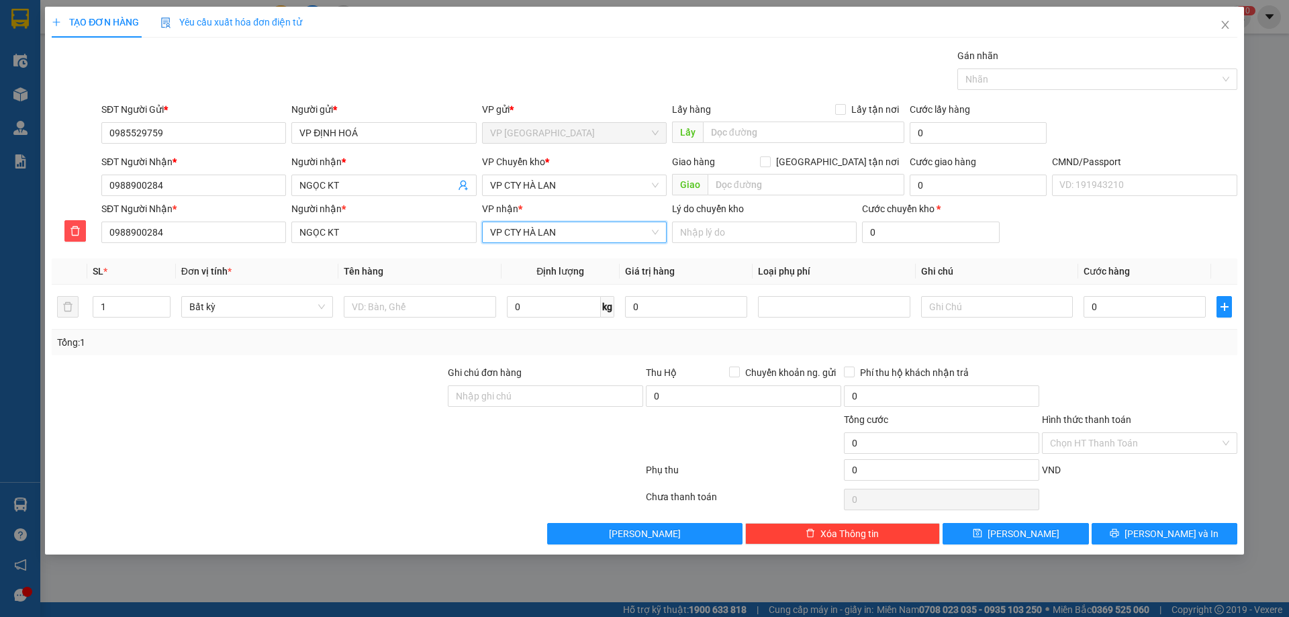
click at [543, 174] on div "VP Chuyển kho *" at bounding box center [574, 164] width 185 height 20
click at [538, 181] on span "VP CTY HÀ LAN" at bounding box center [574, 185] width 169 height 20
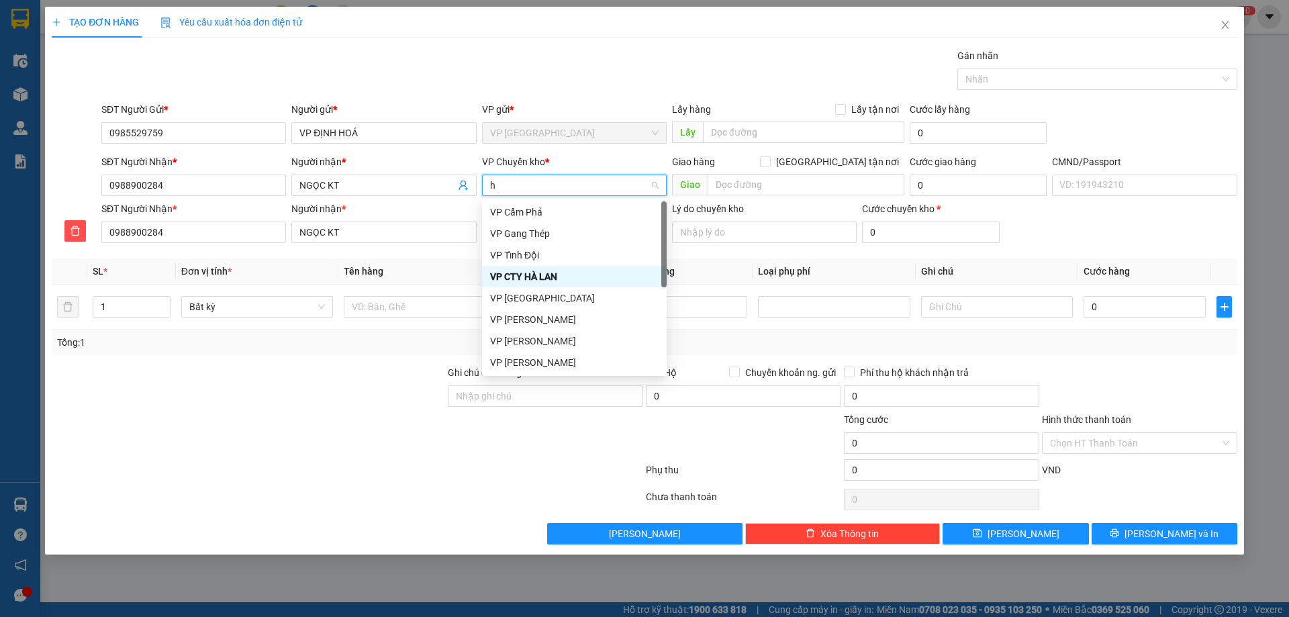
type input "hg"
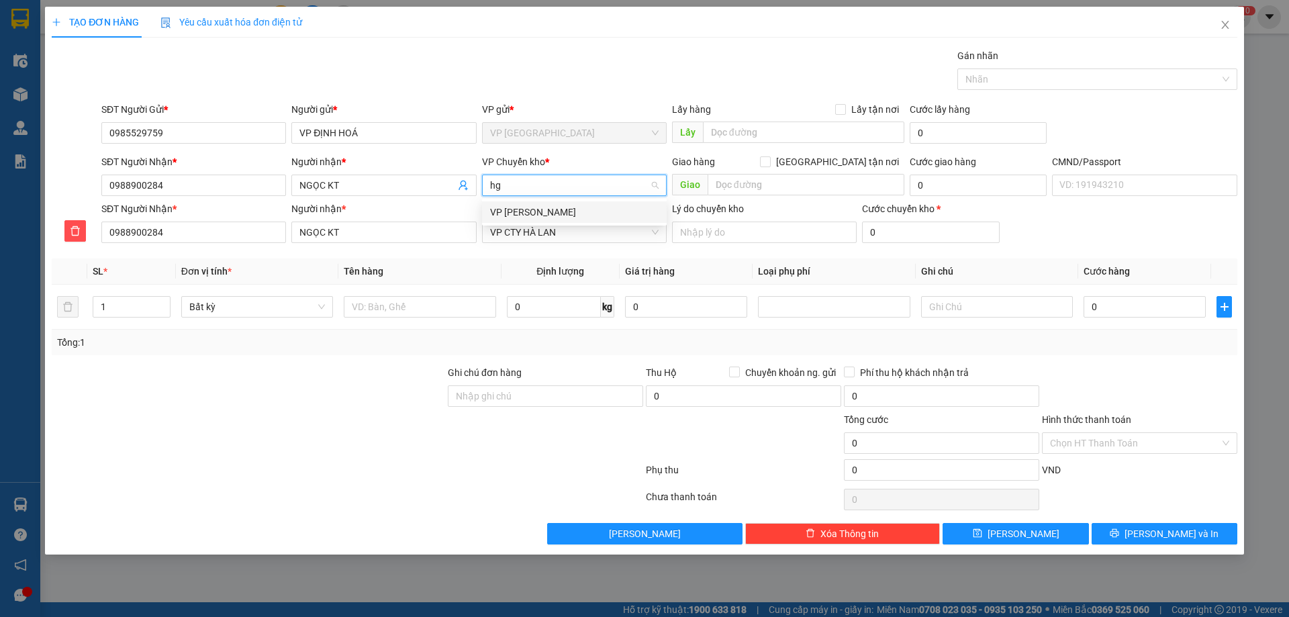
click at [541, 215] on div "VP Hoàng Gia" at bounding box center [574, 212] width 169 height 15
drag, startPoint x: 429, startPoint y: 279, endPoint x: 417, endPoint y: 292, distance: 17.6
click at [428, 279] on th "Tên hàng" at bounding box center [419, 272] width 162 height 26
click at [417, 292] on td at bounding box center [419, 307] width 162 height 45
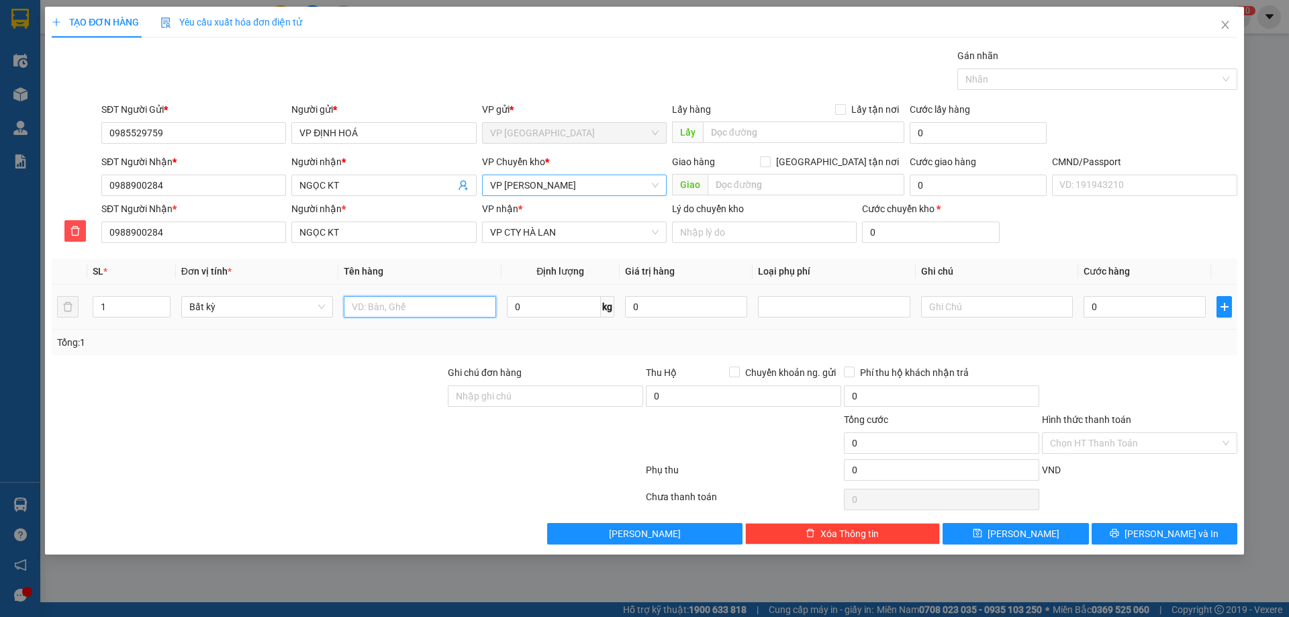
click at [419, 303] on input "text" at bounding box center [420, 306] width 152 height 21
type input "PBBC 14/9"
click at [469, 332] on div "Tổng: 1" at bounding box center [645, 343] width 1186 height 26
click at [540, 312] on input "0" at bounding box center [554, 306] width 94 height 21
type input "0.2"
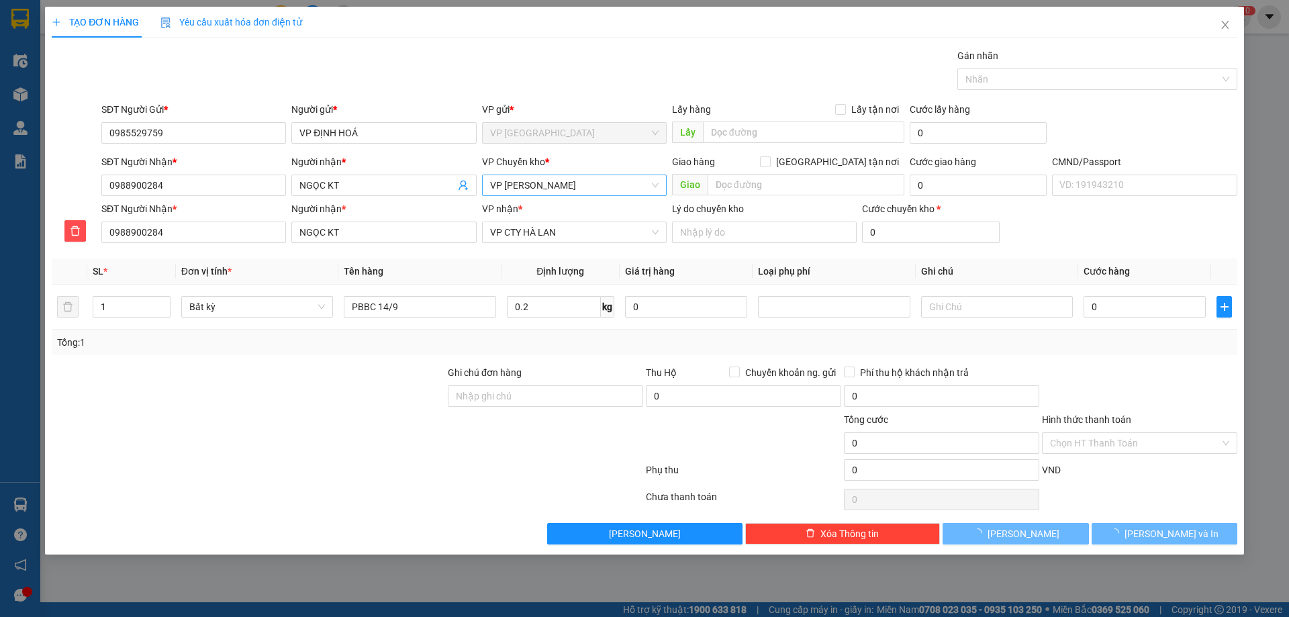
click at [576, 344] on div "Tổng: 1" at bounding box center [644, 342] width 1175 height 15
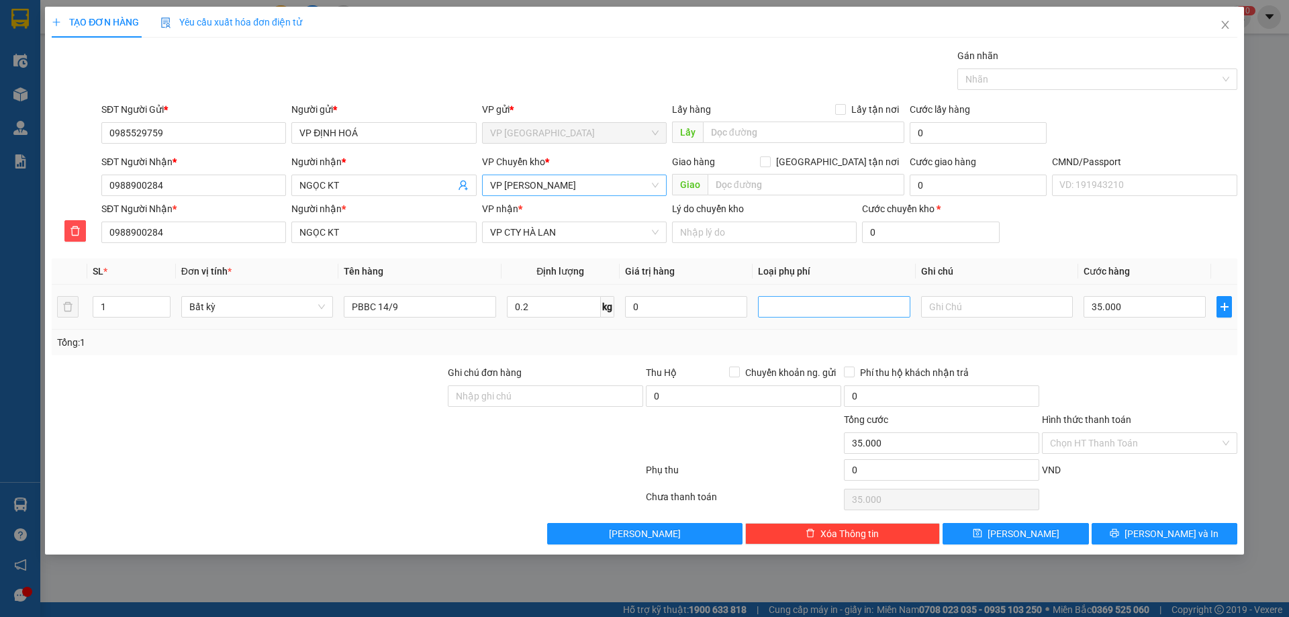
type input "35.000"
click at [1150, 461] on div "Phụ thu 0 VND" at bounding box center [644, 472] width 1188 height 27
click at [1151, 447] on input "Hình thức thanh toán" at bounding box center [1135, 443] width 170 height 20
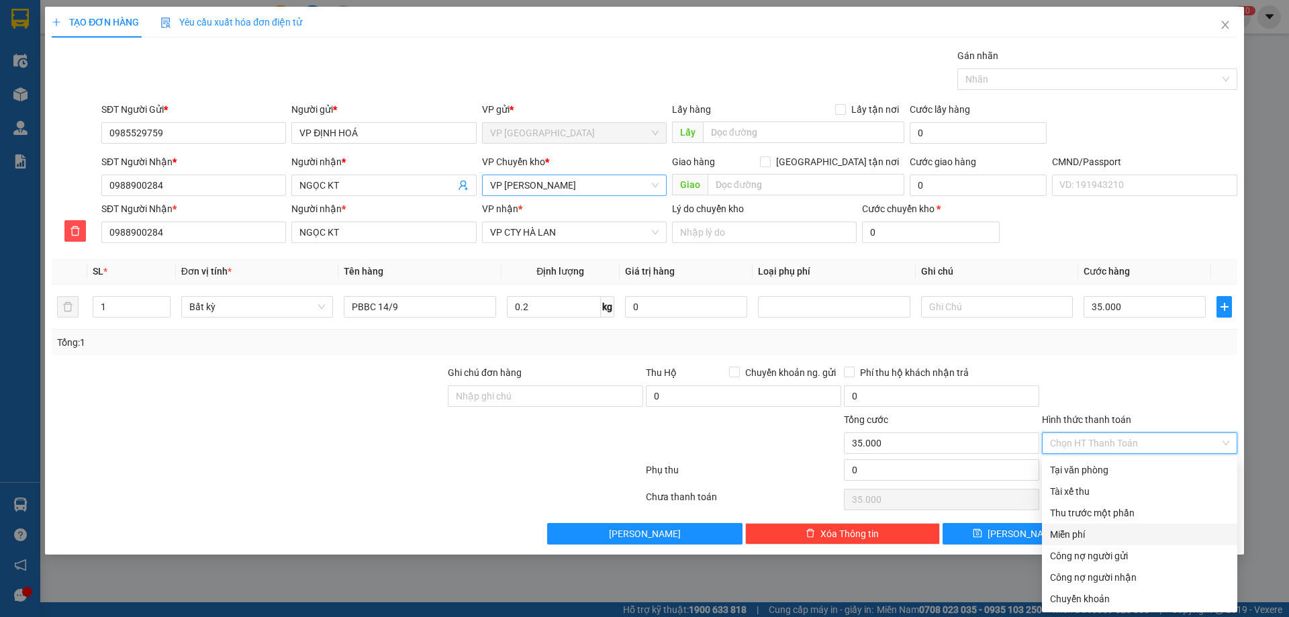
click at [1137, 527] on div "Miễn phí" at bounding box center [1139, 534] width 179 height 15
type input "0"
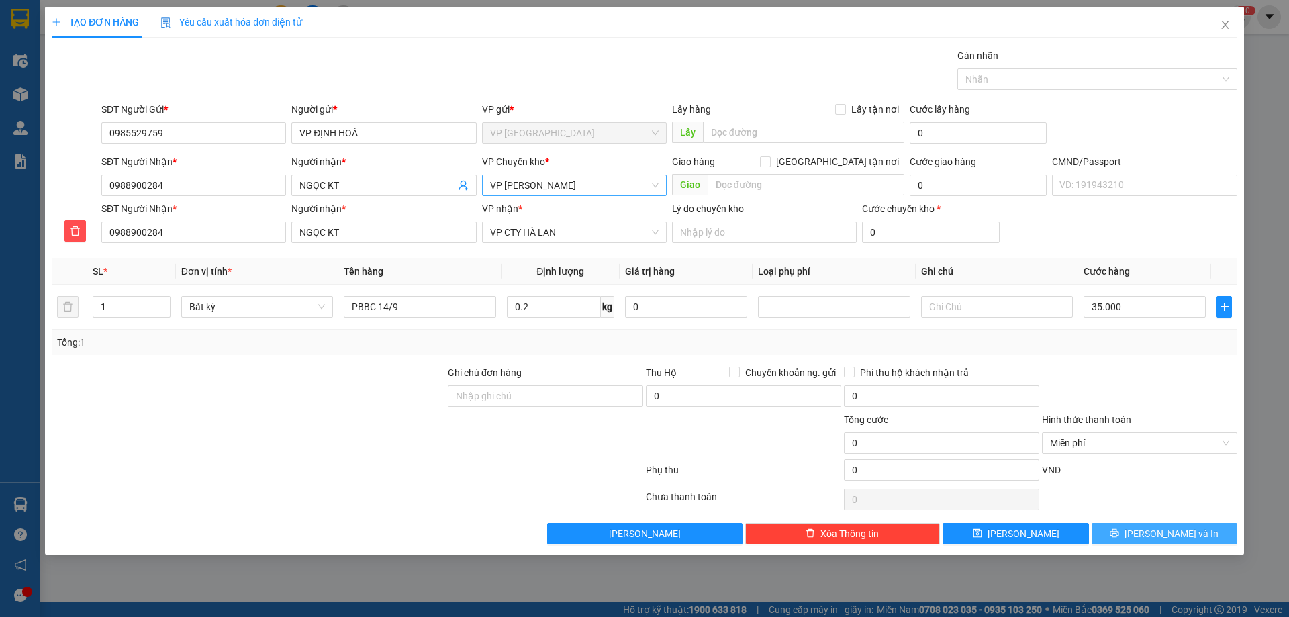
click at [1119, 529] on icon "printer" at bounding box center [1115, 533] width 9 height 9
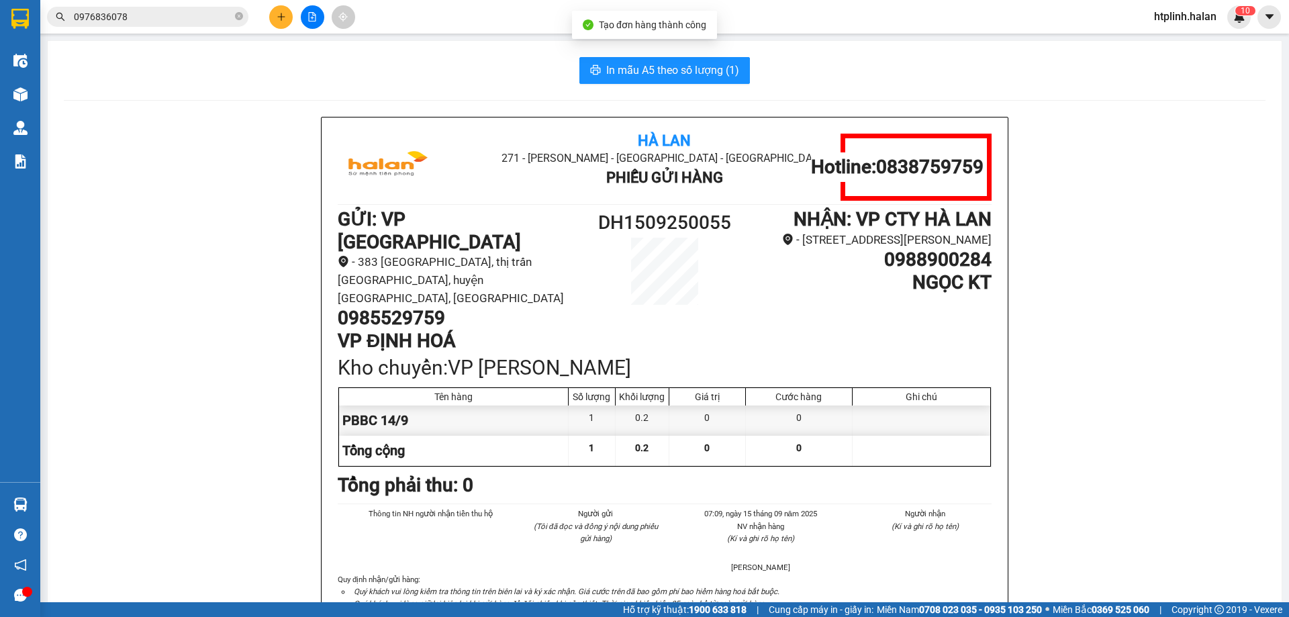
click at [728, 20] on div "Kết quả tìm kiếm ( 4 ) Bộ lọc Mã ĐH Trạng thái Món hàng Thu hộ Tổng cước Chưa c…" at bounding box center [644, 17] width 1289 height 34
click at [719, 63] on span "In mẫu A5 theo số lượng (1)" at bounding box center [672, 70] width 133 height 17
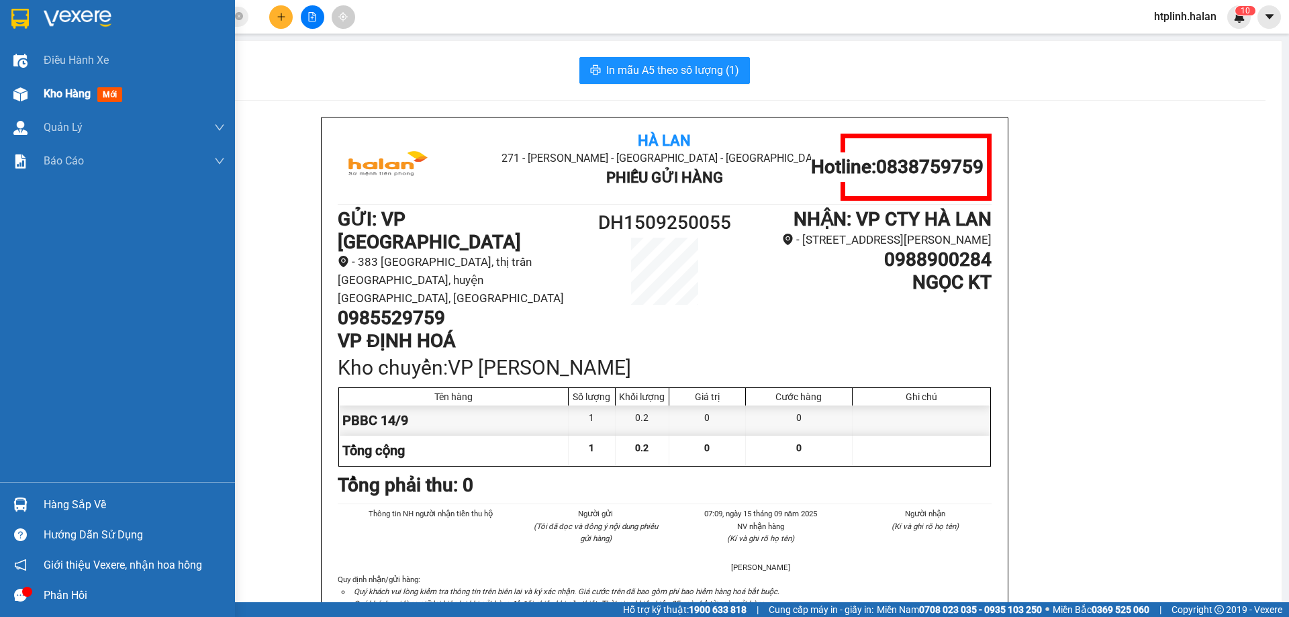
click at [19, 90] on img at bounding box center [20, 94] width 14 height 14
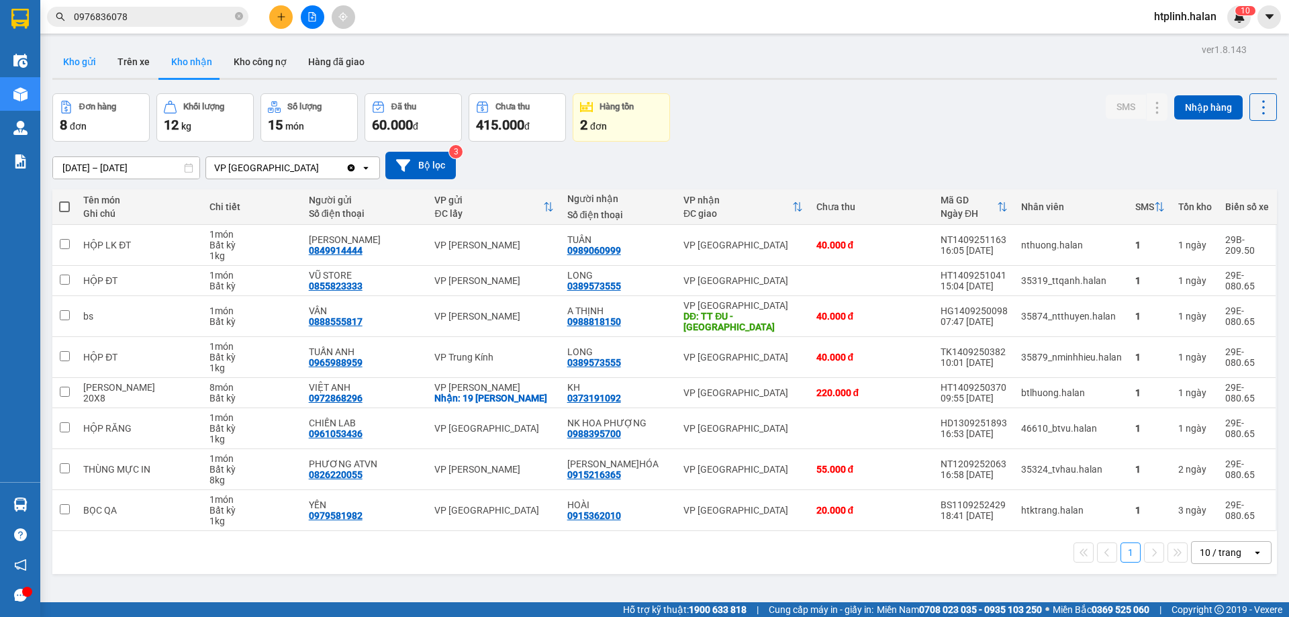
click at [76, 58] on button "Kho gửi" at bounding box center [79, 62] width 54 height 32
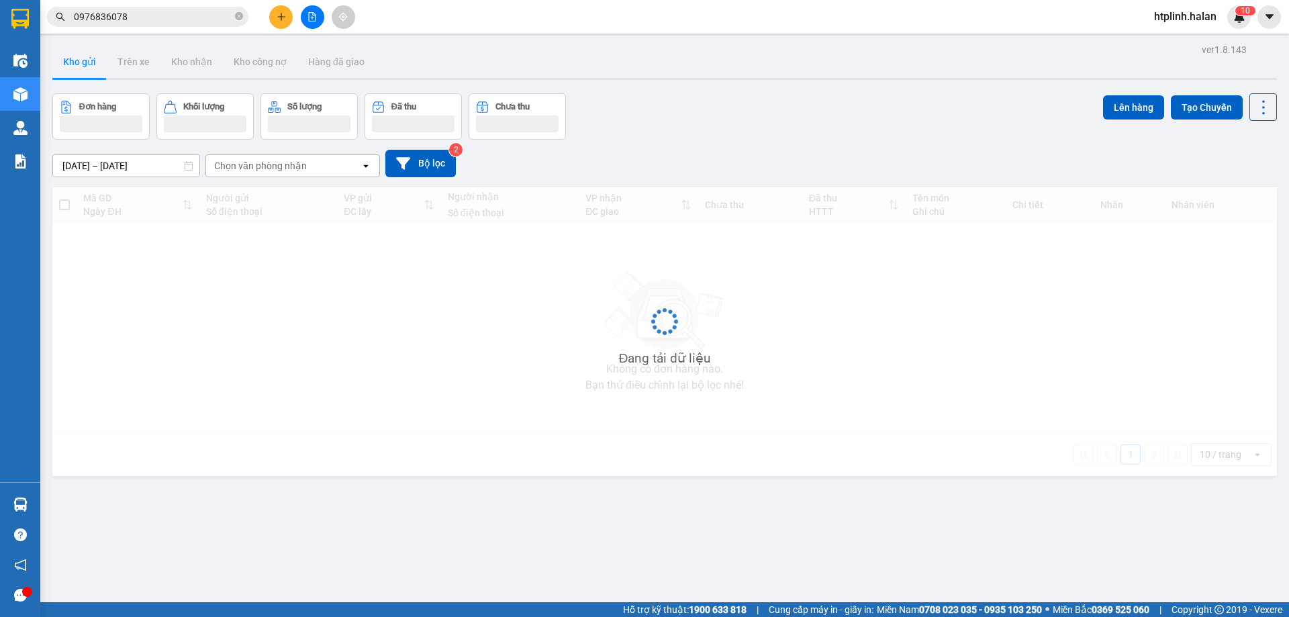
scroll to position [62, 0]
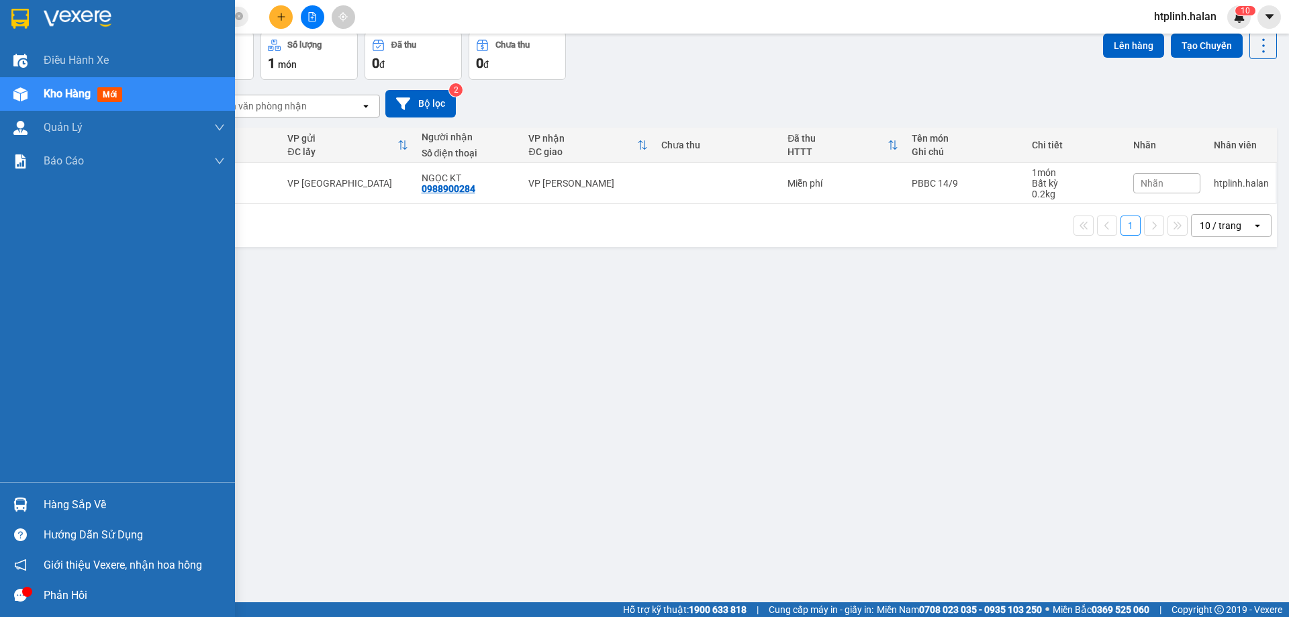
click at [13, 500] on img at bounding box center [20, 505] width 14 height 14
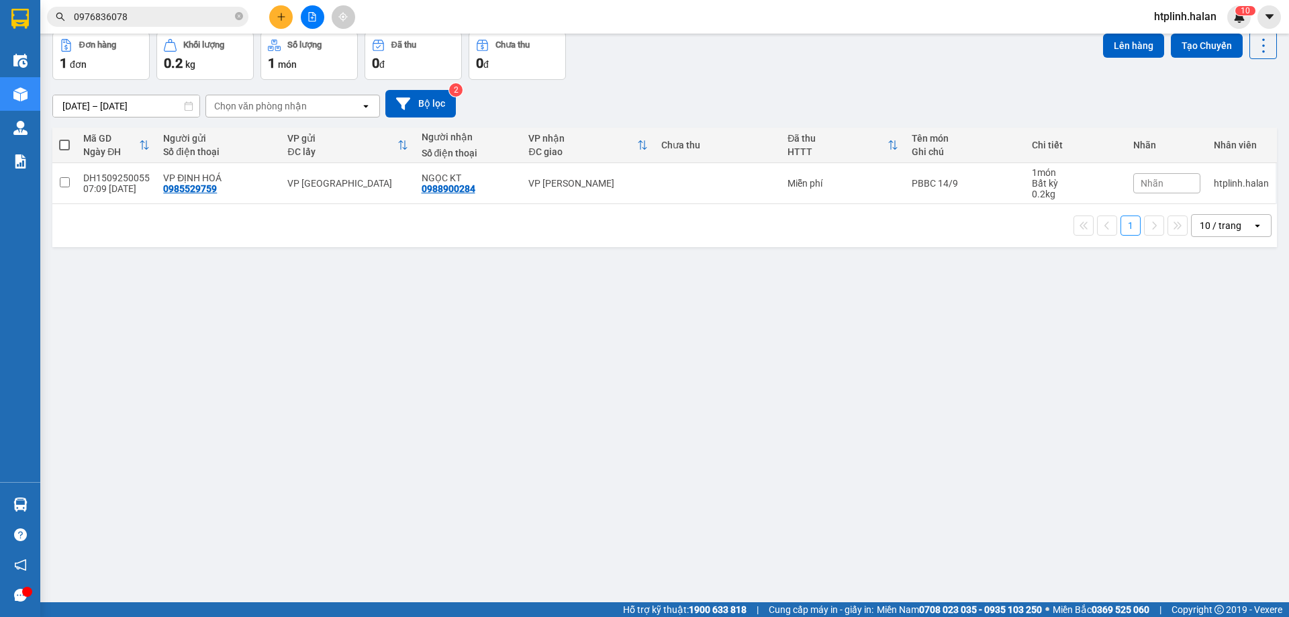
click at [156, 249] on section "Kết quả tìm kiếm ( 4 ) Bộ lọc Mã ĐH Trạng thái Món hàng Thu hộ Tổng cước Chưa c…" at bounding box center [644, 308] width 1289 height 617
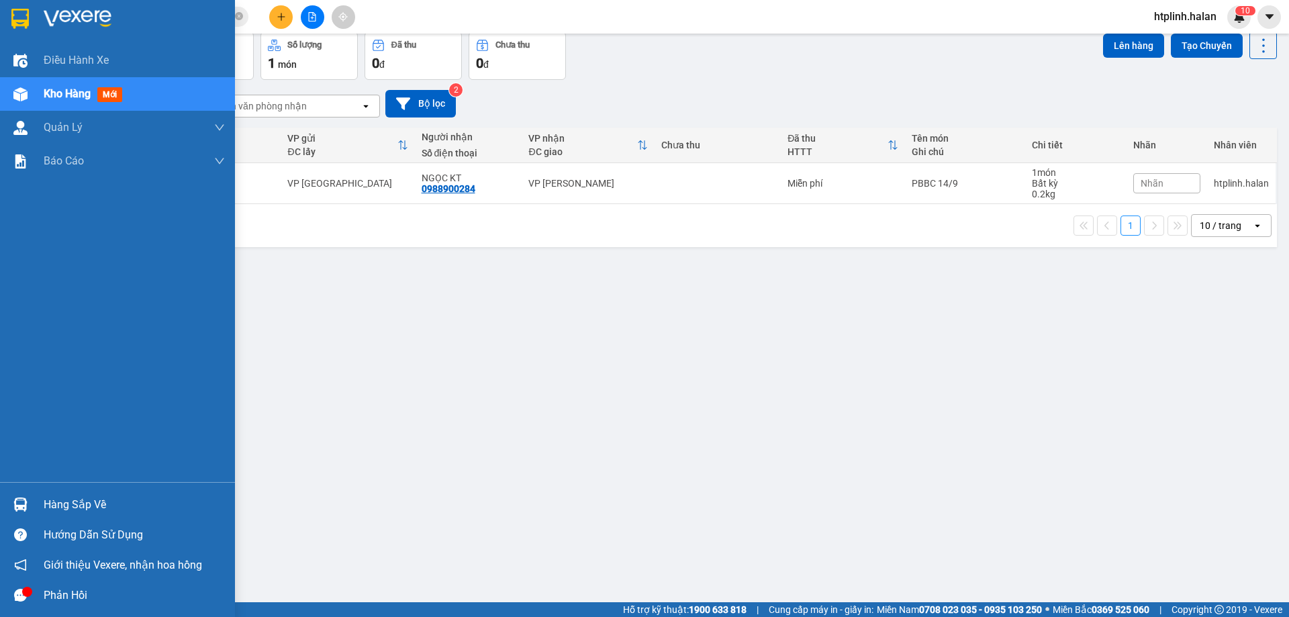
click at [23, 504] on img at bounding box center [20, 505] width 14 height 14
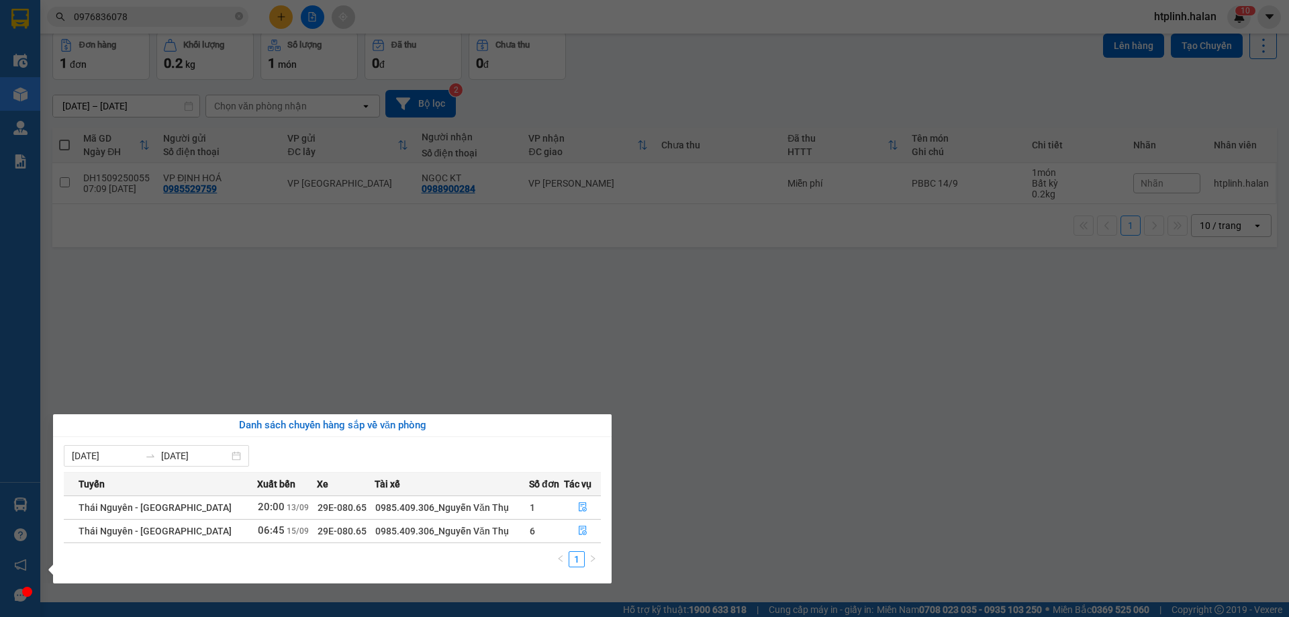
click at [334, 377] on section "Kết quả tìm kiếm ( 4 ) Bộ lọc Mã ĐH Trạng thái Món hàng Thu hộ Tổng cước Chưa c…" at bounding box center [644, 308] width 1289 height 617
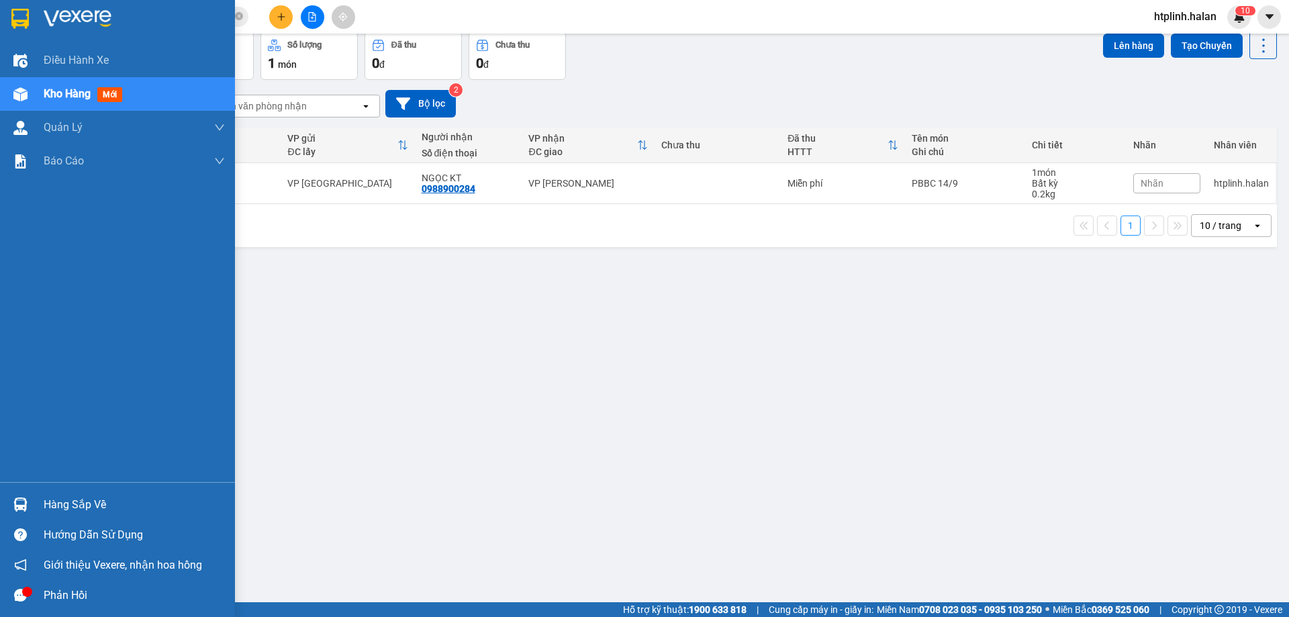
scroll to position [0, 0]
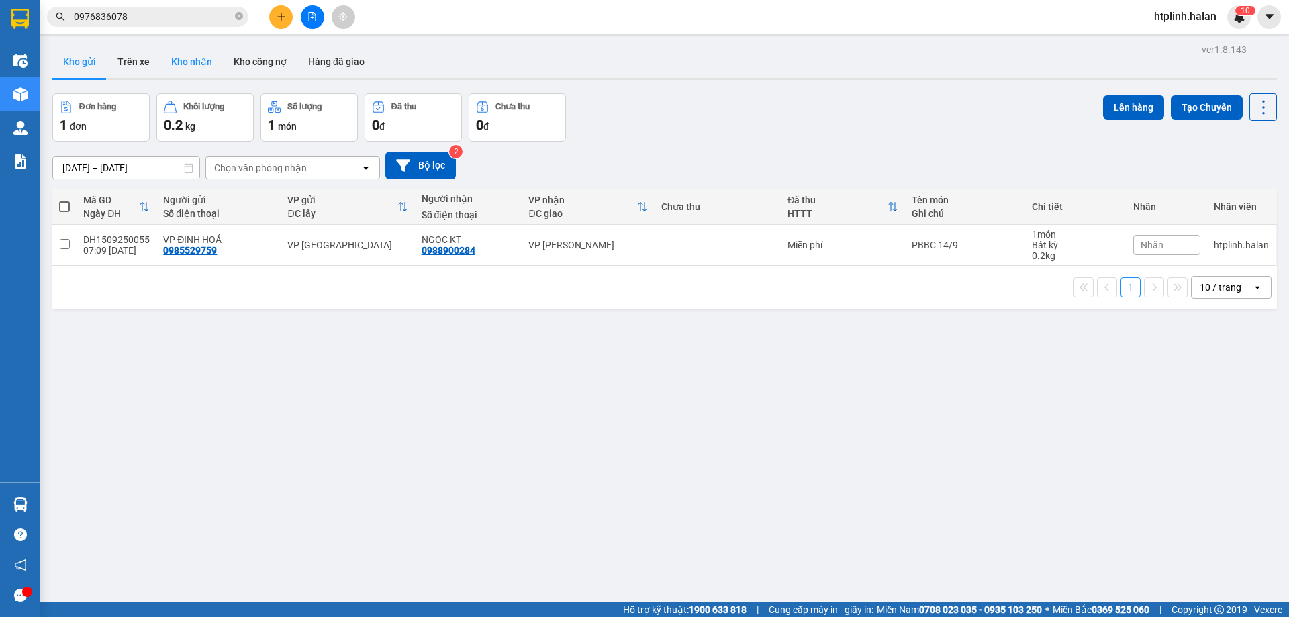
click at [193, 52] on button "Kho nhận" at bounding box center [191, 62] width 62 height 32
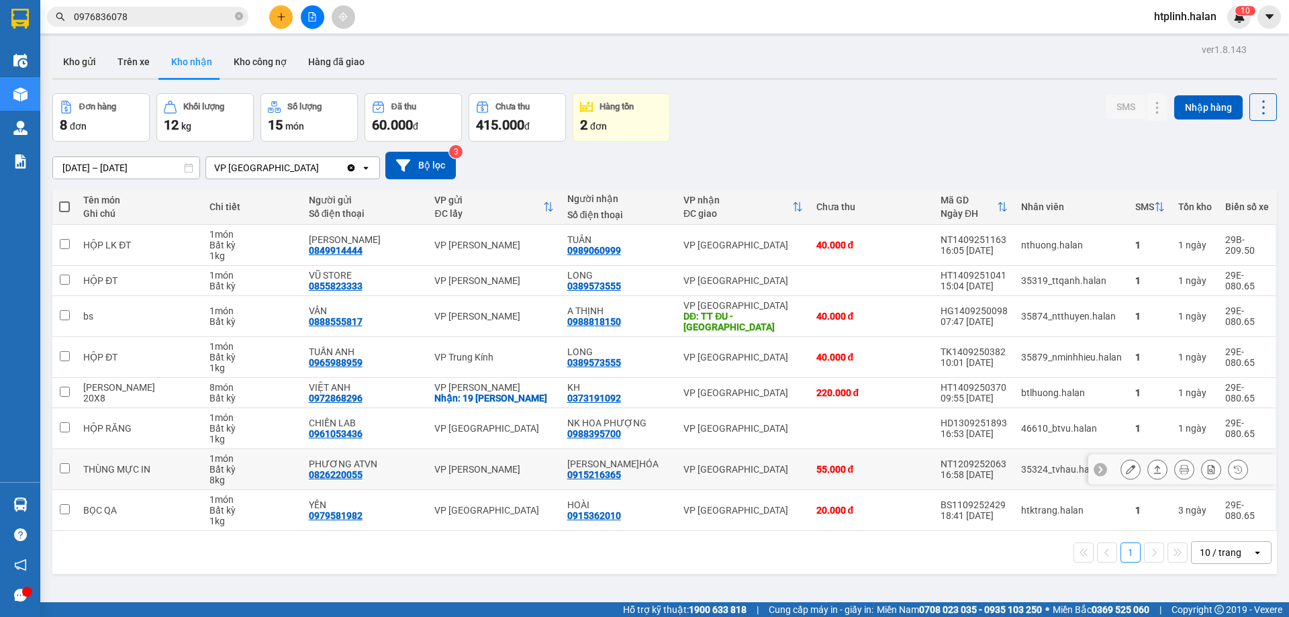
scroll to position [62, 0]
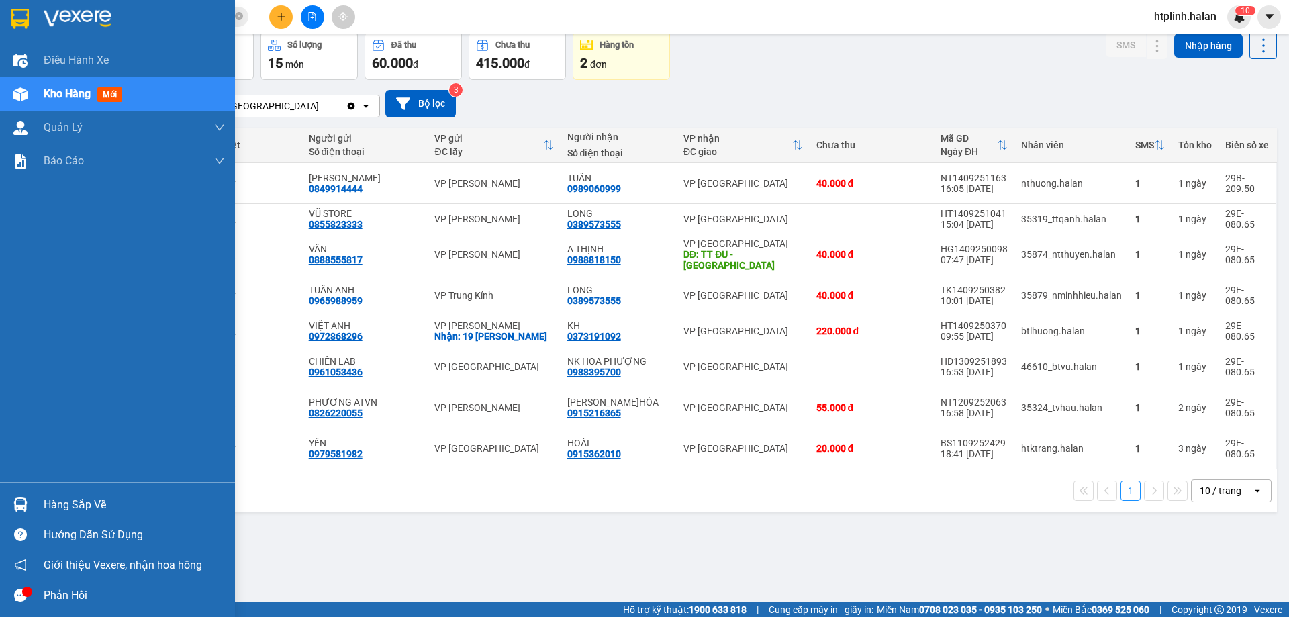
click at [3, 501] on div "Hàng sắp về" at bounding box center [117, 504] width 235 height 30
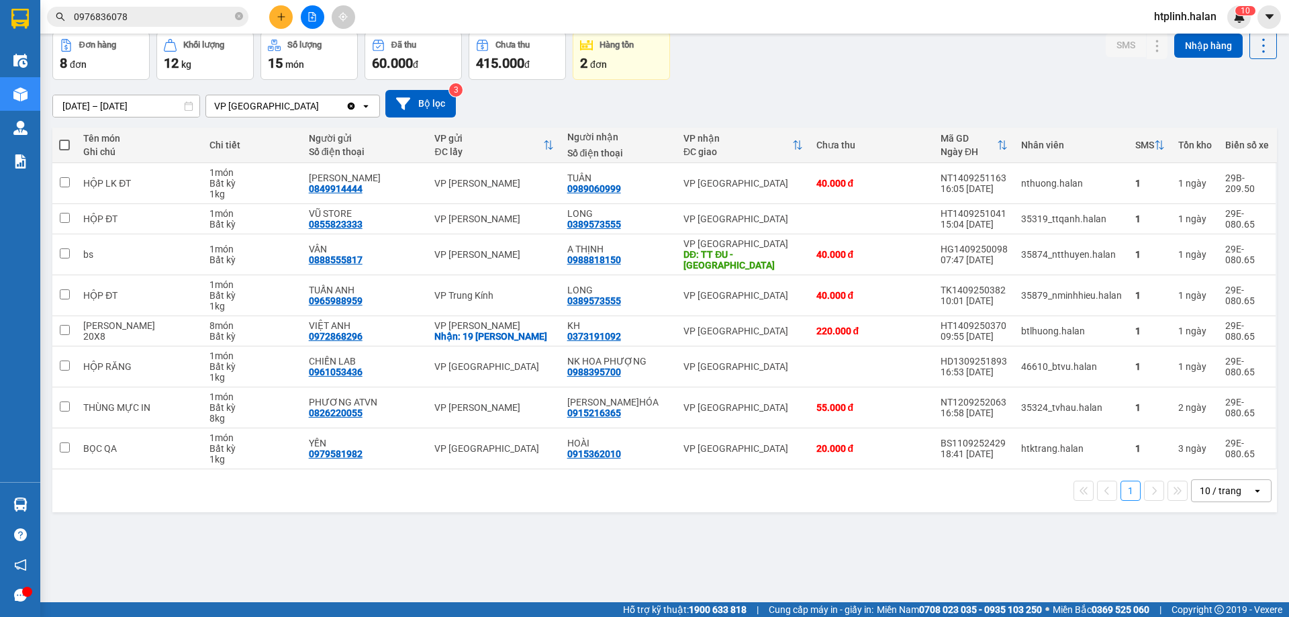
click at [1168, 68] on section "Kết quả tìm kiếm ( 4 ) Bộ lọc Mã ĐH Trạng thái Món hàng Thu hộ Tổng cước Chưa c…" at bounding box center [644, 308] width 1289 height 617
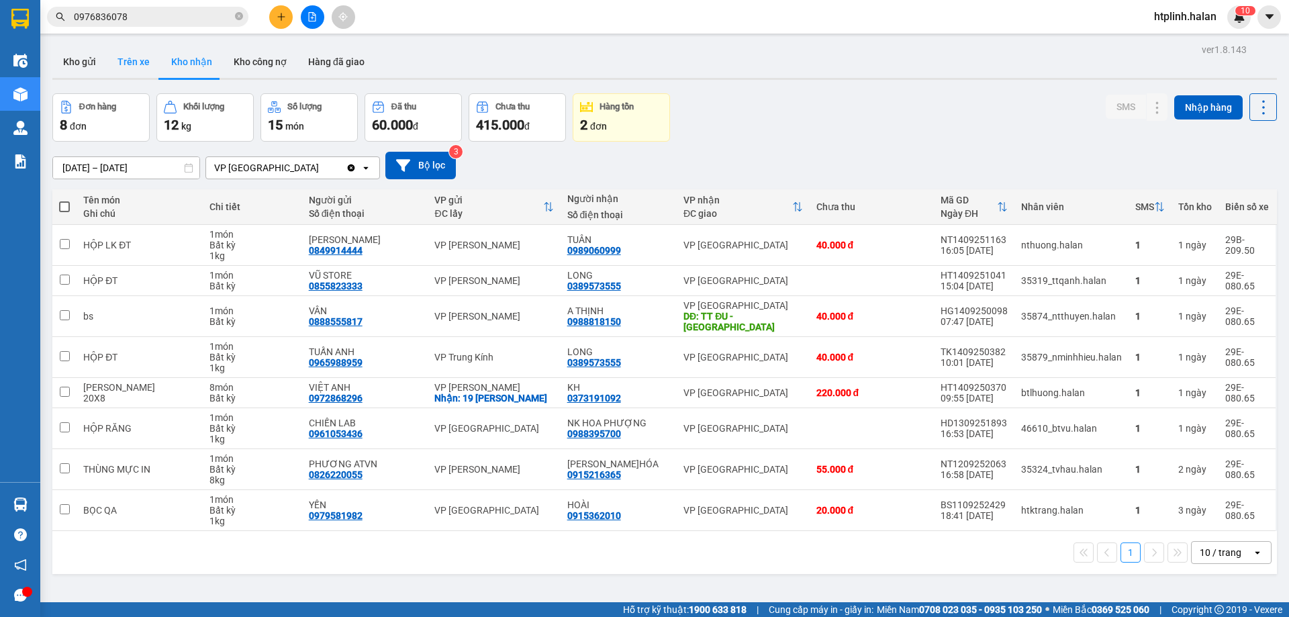
click at [141, 60] on button "Trên xe" at bounding box center [134, 62] width 54 height 32
type input "08/01/2012 – 15/09/2025"
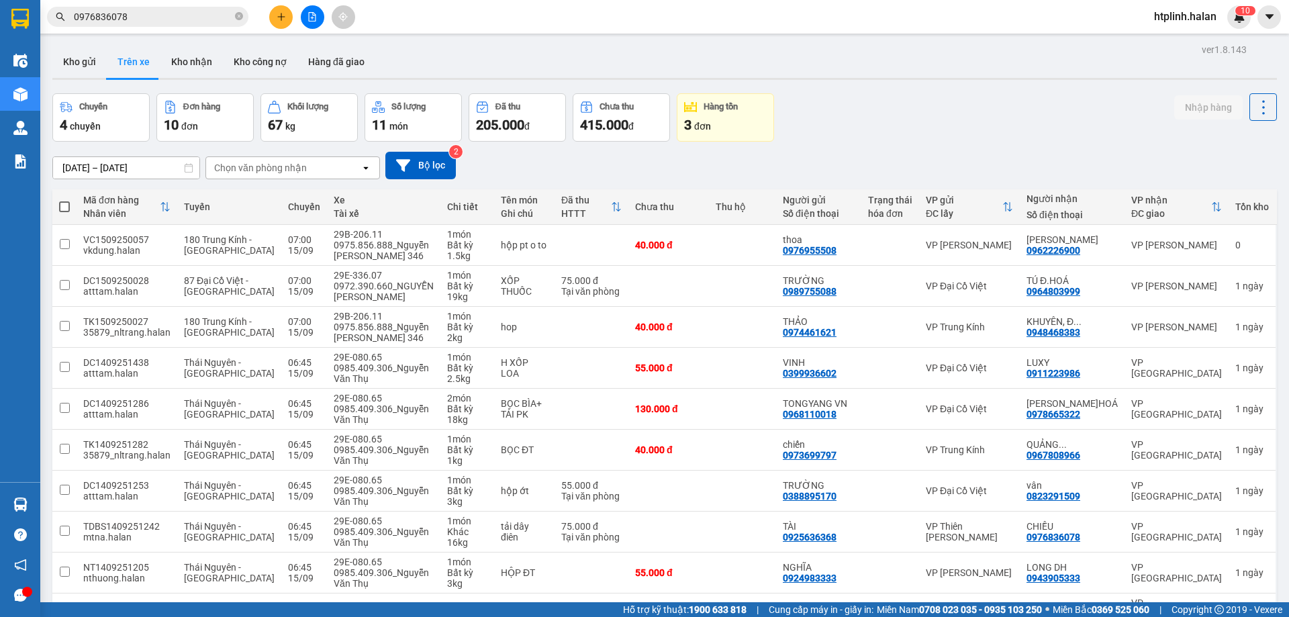
scroll to position [87, 0]
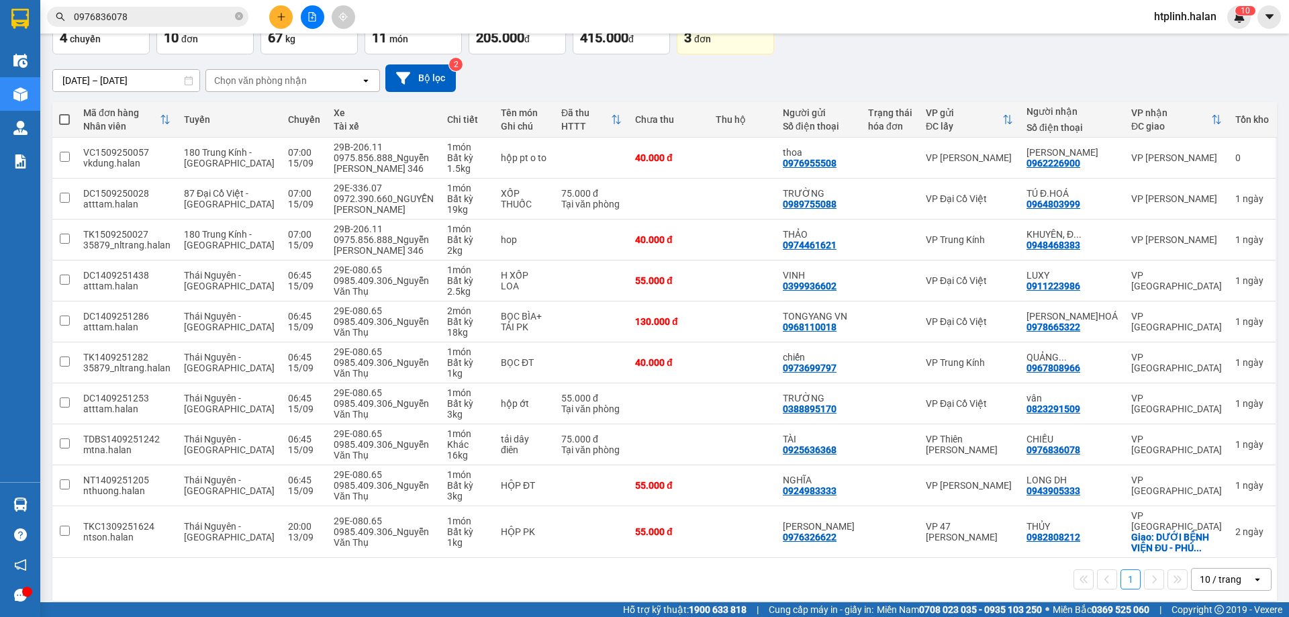
click at [1020, 102] on th "VP gửi ĐC lấy" at bounding box center [969, 120] width 101 height 36
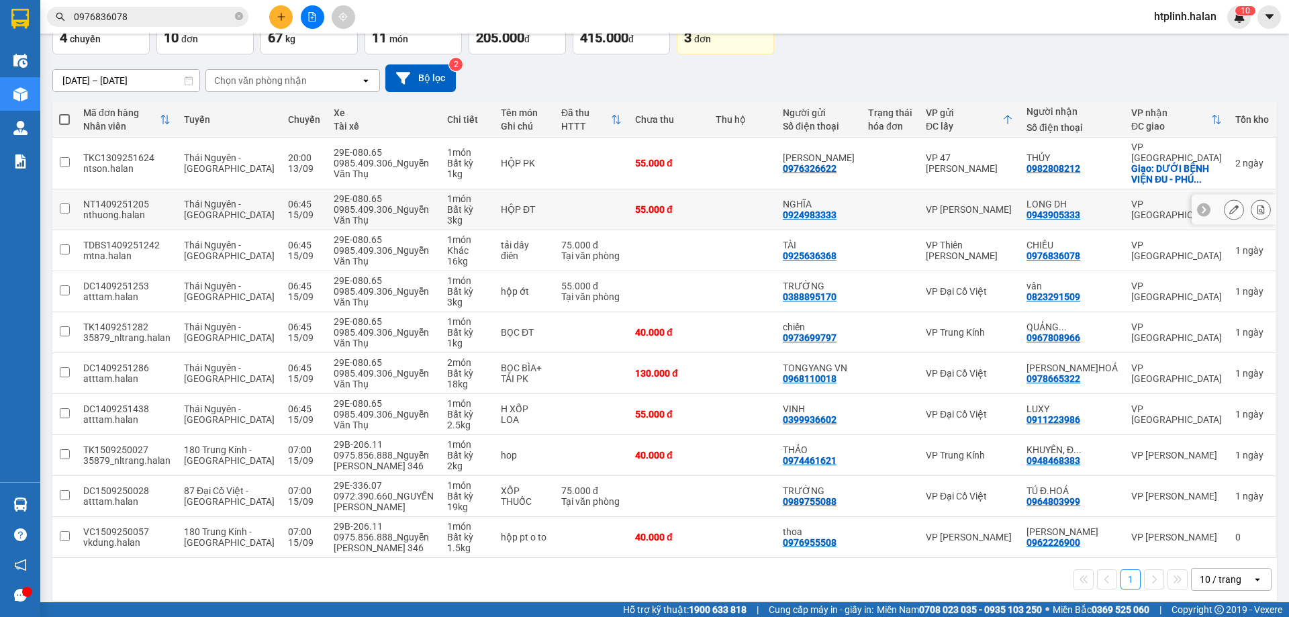
scroll to position [0, 0]
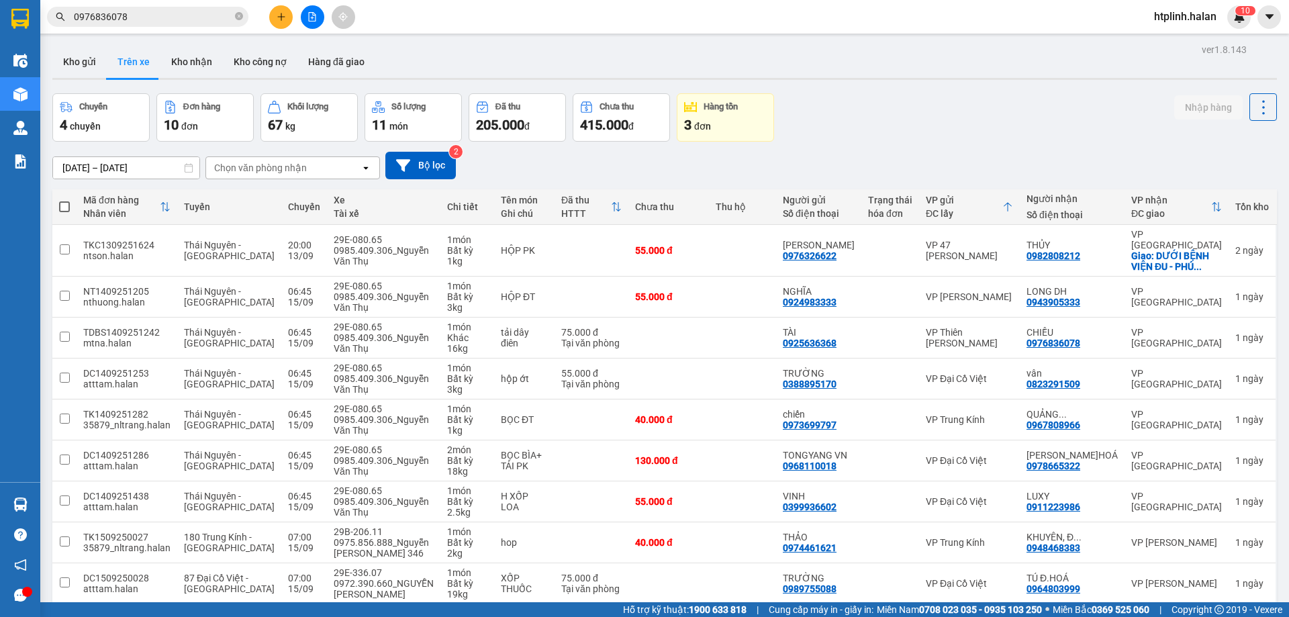
click at [1020, 205] on th "VP gửi ĐC lấy" at bounding box center [969, 207] width 101 height 36
click at [1002, 207] on div "VP gửi ĐC lấy" at bounding box center [964, 207] width 77 height 24
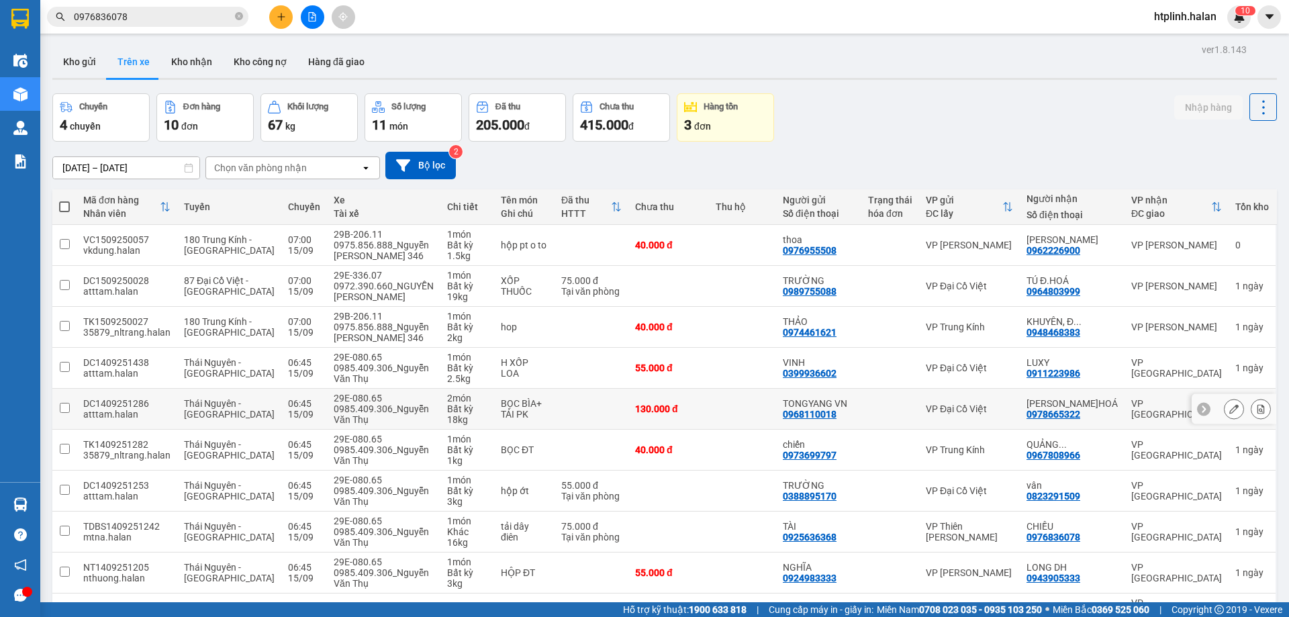
scroll to position [87, 0]
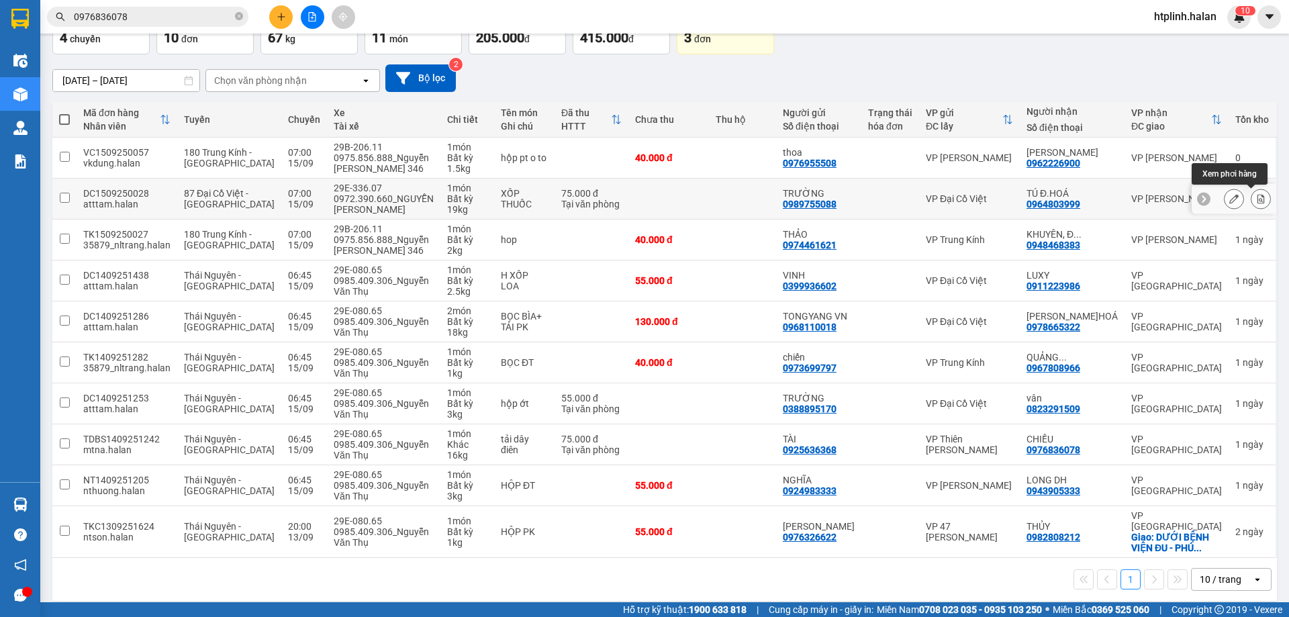
click at [1256, 201] on icon at bounding box center [1260, 198] width 9 height 9
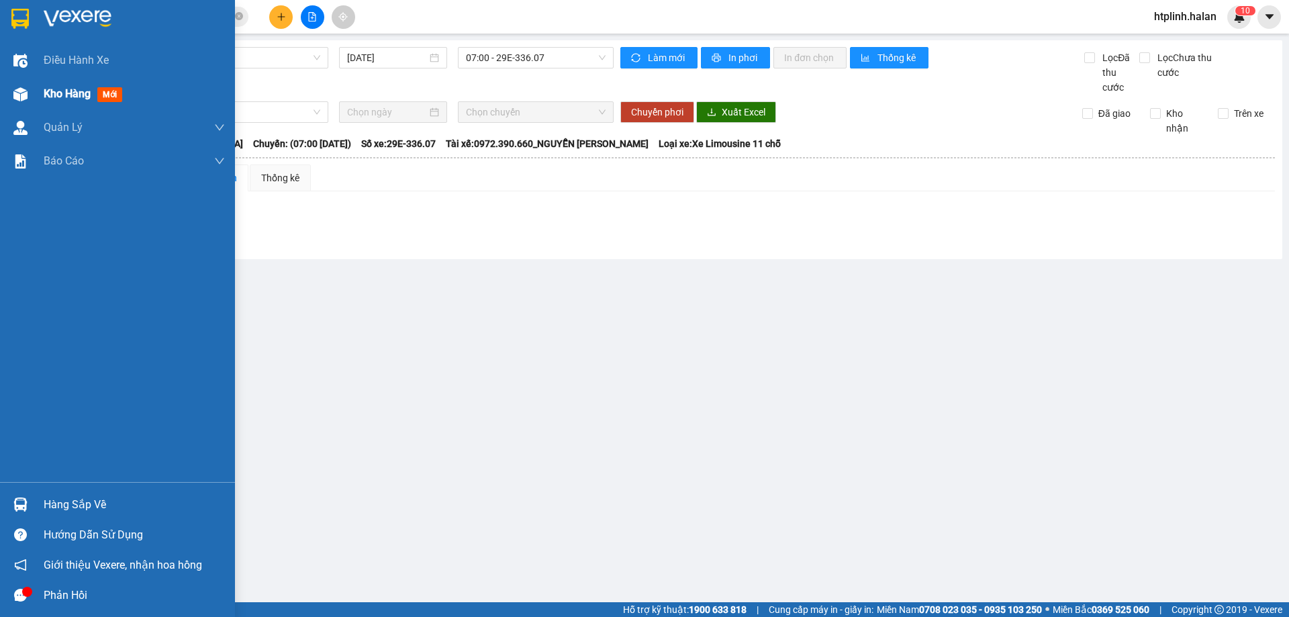
click at [20, 105] on div at bounding box center [21, 95] width 24 height 24
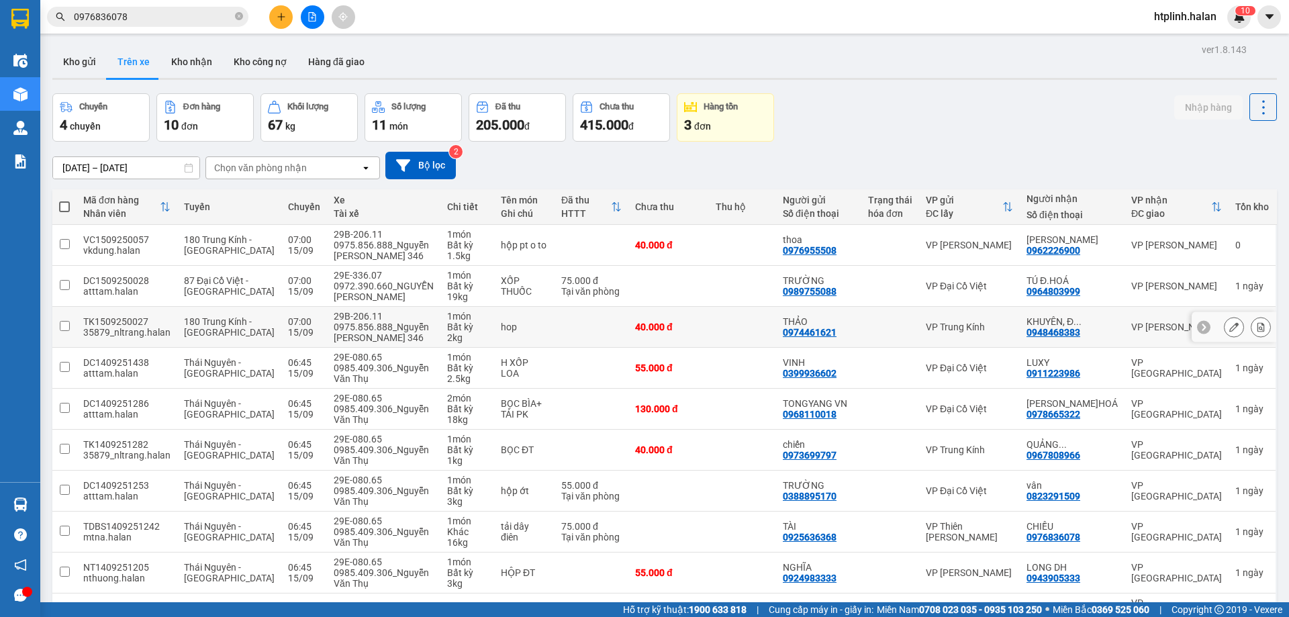
scroll to position [87, 0]
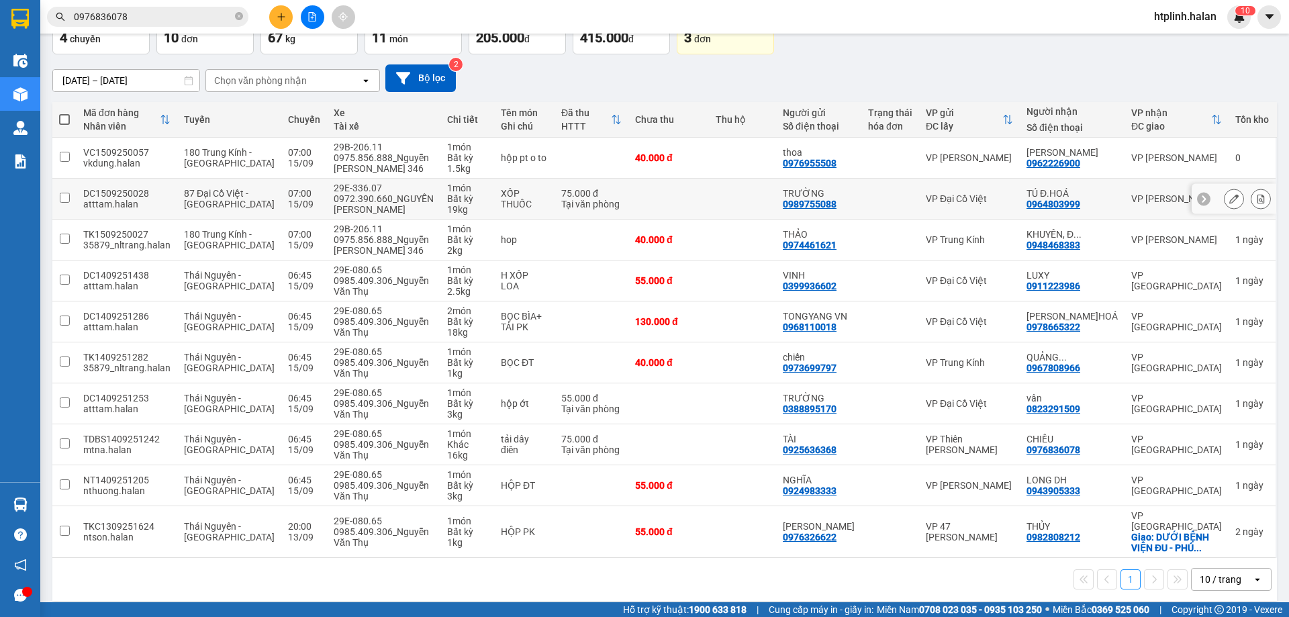
click at [1216, 197] on div at bounding box center [1234, 199] width 85 height 30
click at [1229, 202] on icon at bounding box center [1233, 198] width 9 height 9
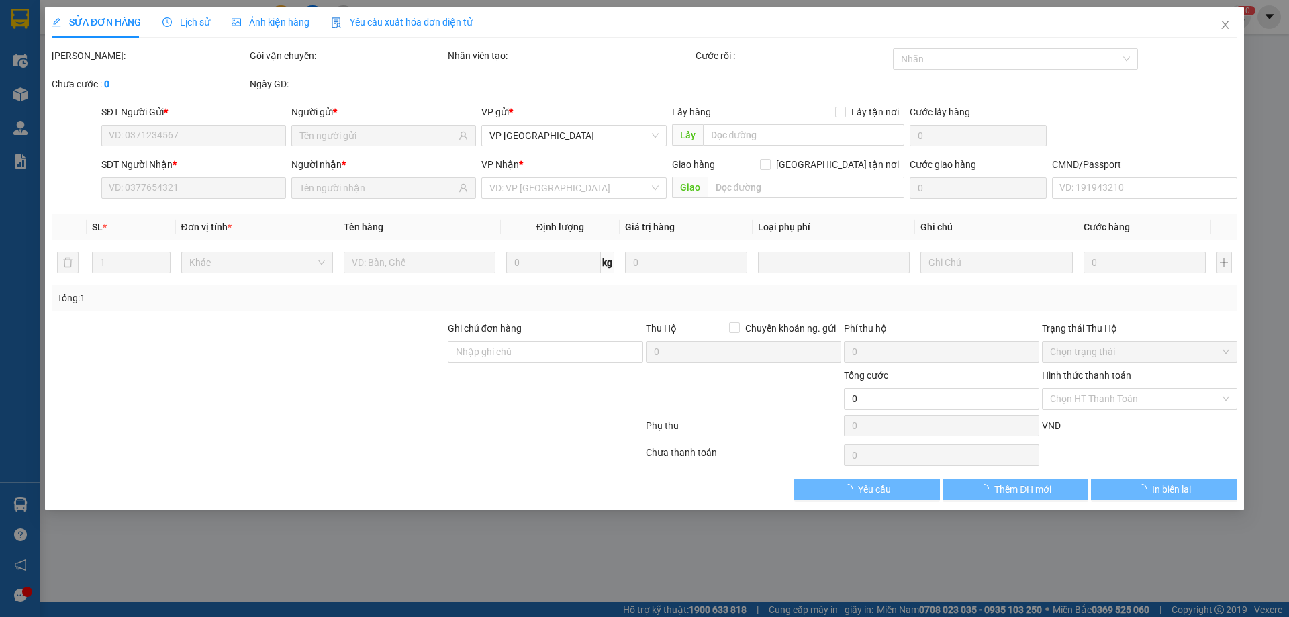
type input "0989755088"
type input "TRƯỜNG"
type input "0964803999"
type input "TÚ Đ.HOÁ"
type input "75.000"
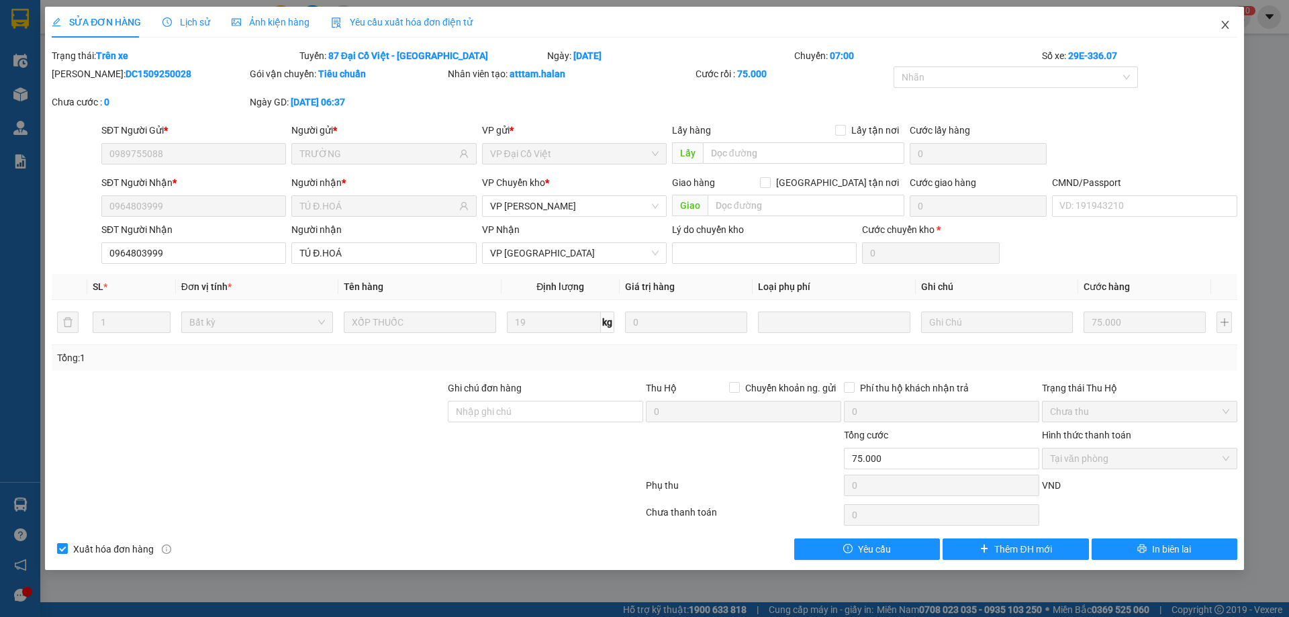
click at [1228, 18] on span "Close" at bounding box center [1226, 26] width 38 height 38
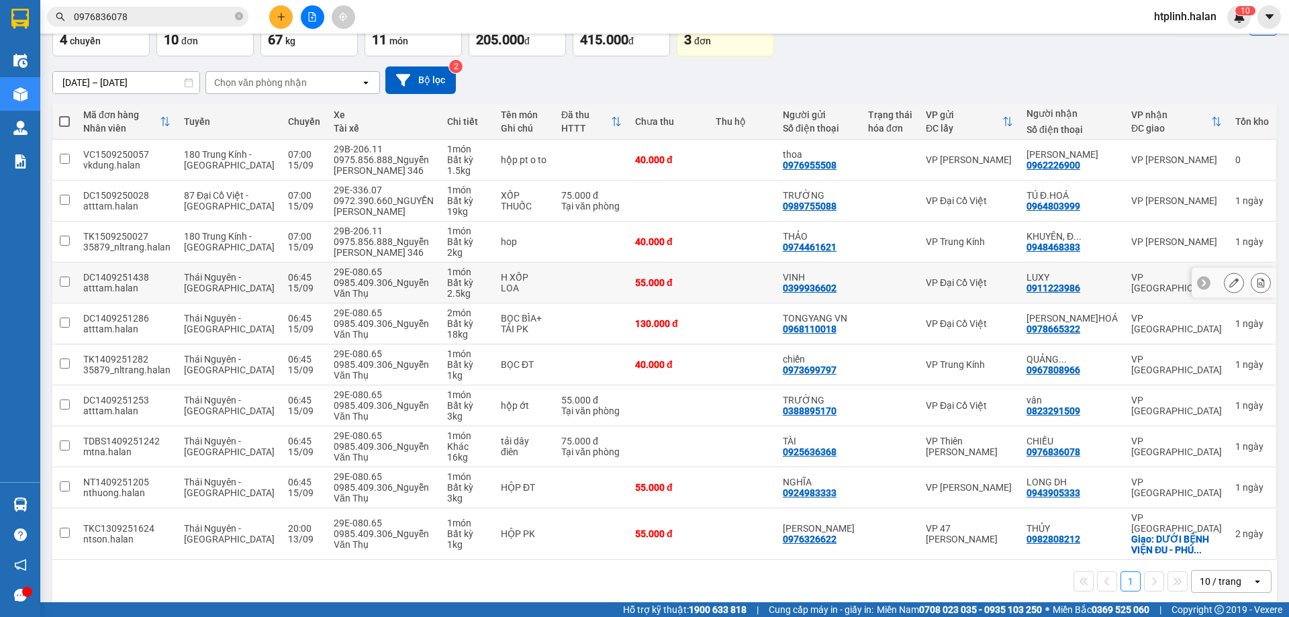
scroll to position [87, 0]
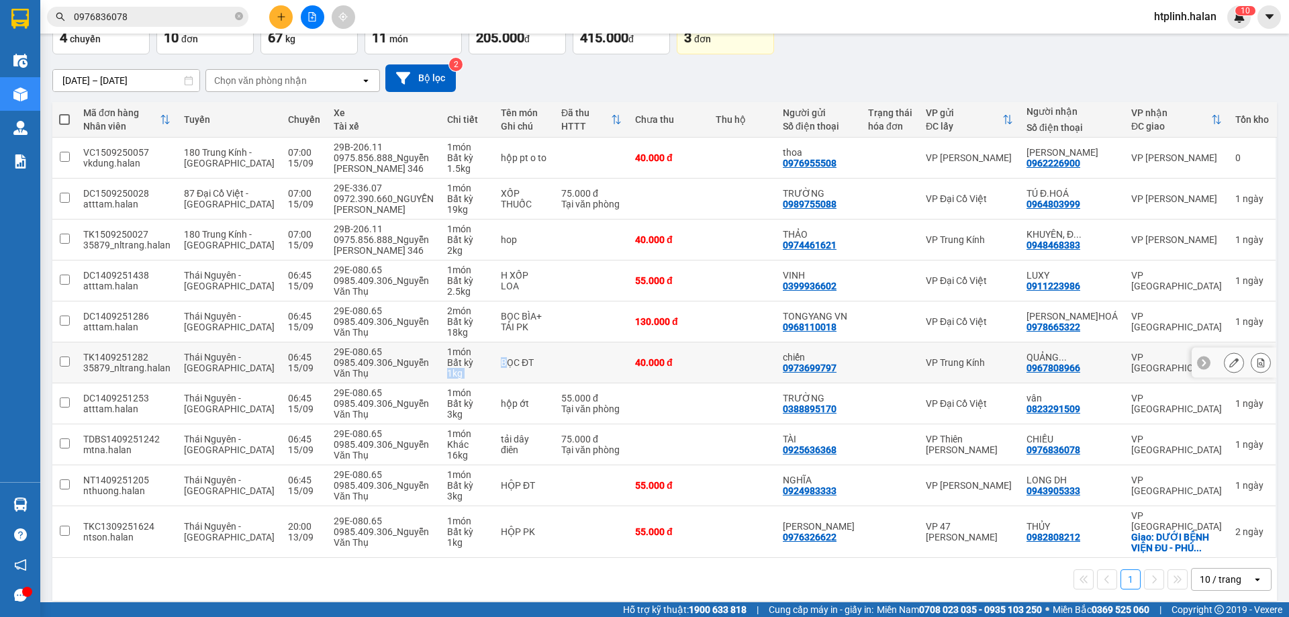
click at [488, 370] on tr "TK1409251282 35879_nltrang.halan Thái Nguyên - Định Hóa 06:45 15/09 29E-080.65 …" at bounding box center [664, 362] width 1225 height 41
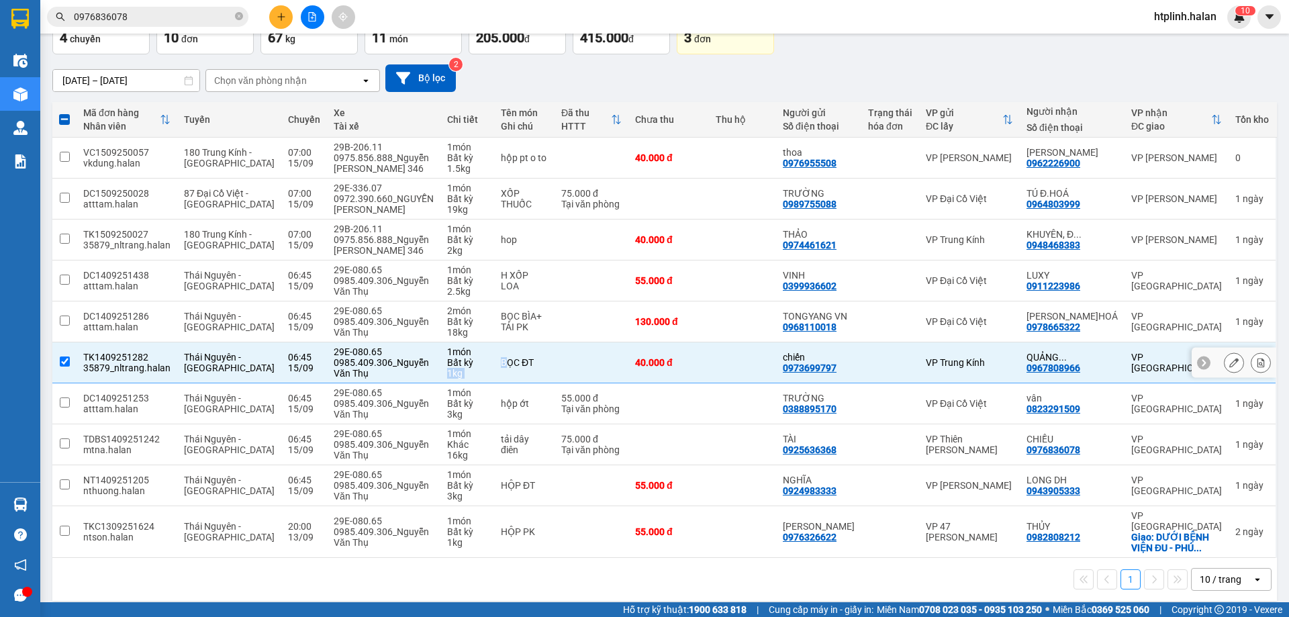
click at [461, 363] on div "Bất kỳ" at bounding box center [467, 362] width 40 height 11
checkbox input "false"
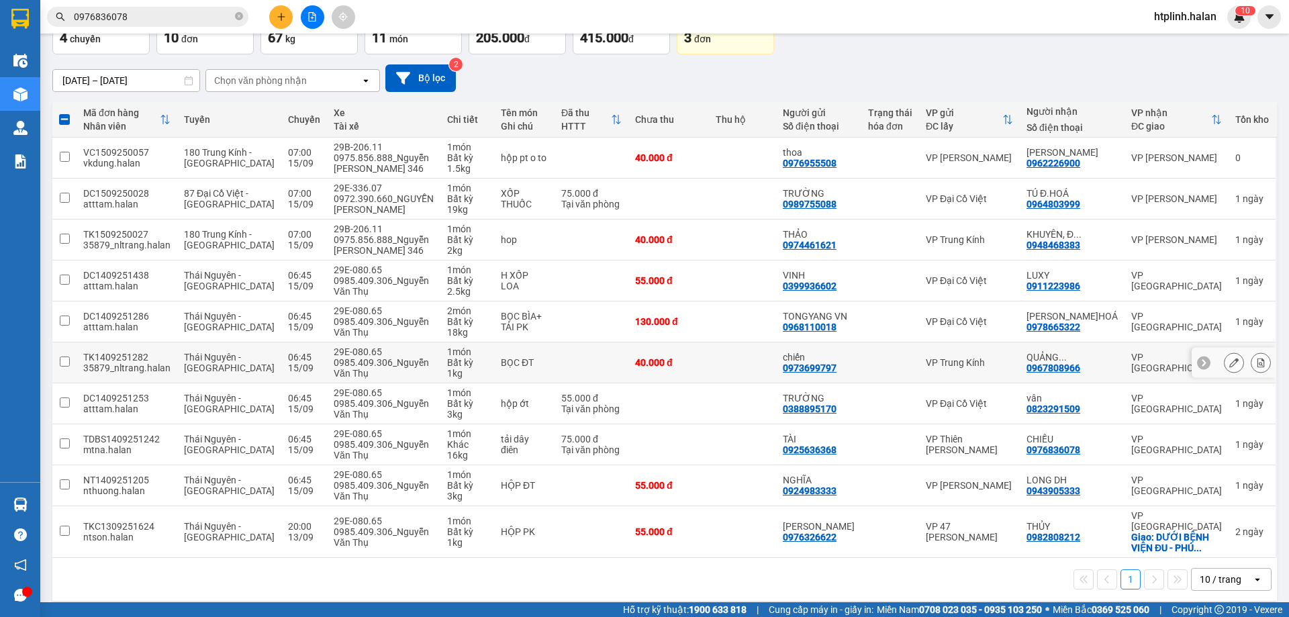
scroll to position [0, 0]
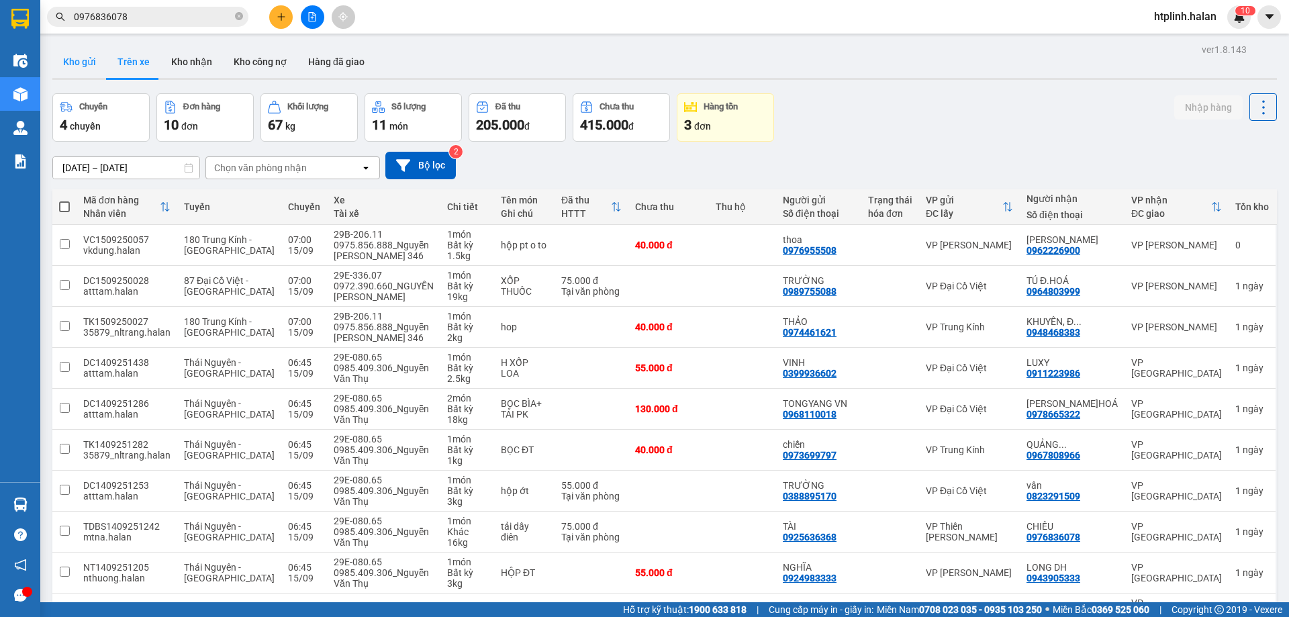
click at [86, 58] on button "Kho gửi" at bounding box center [79, 62] width 54 height 32
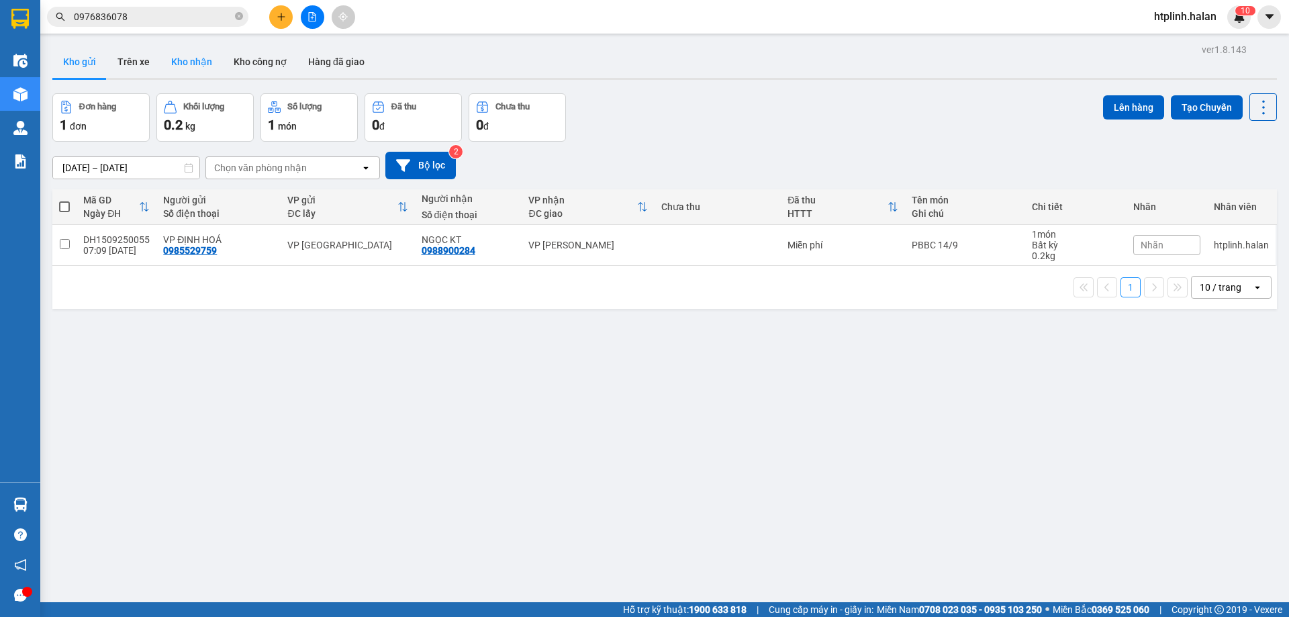
click at [194, 73] on button "Kho nhận" at bounding box center [191, 62] width 62 height 32
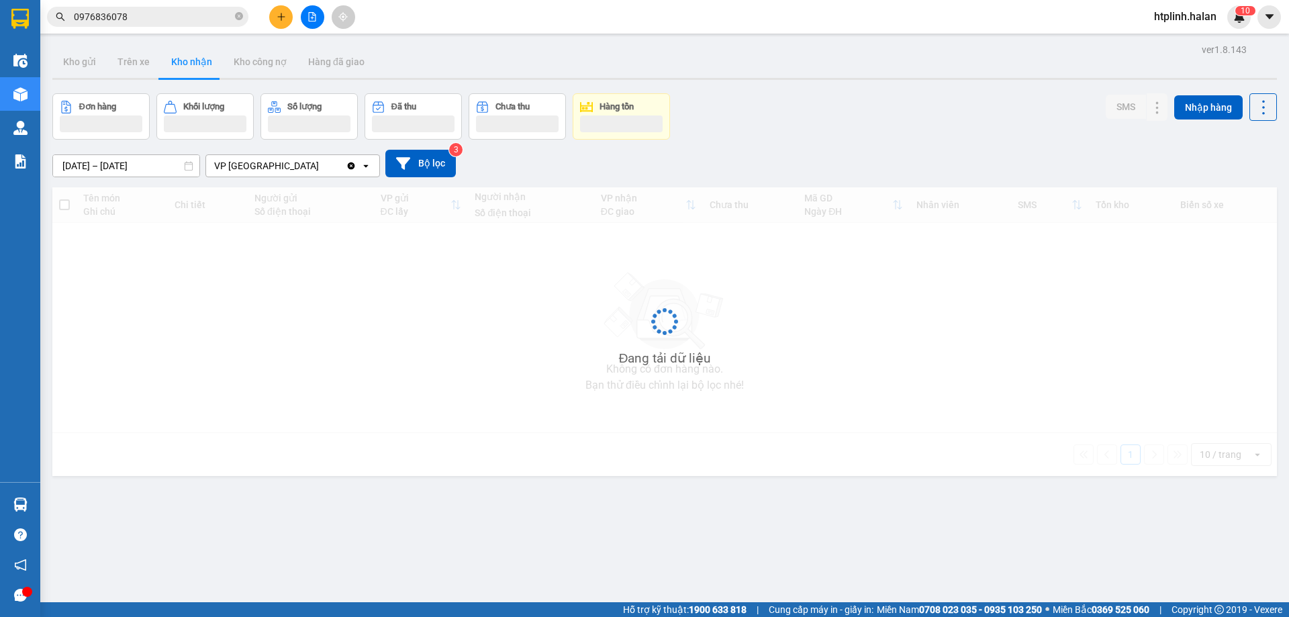
scroll to position [62, 0]
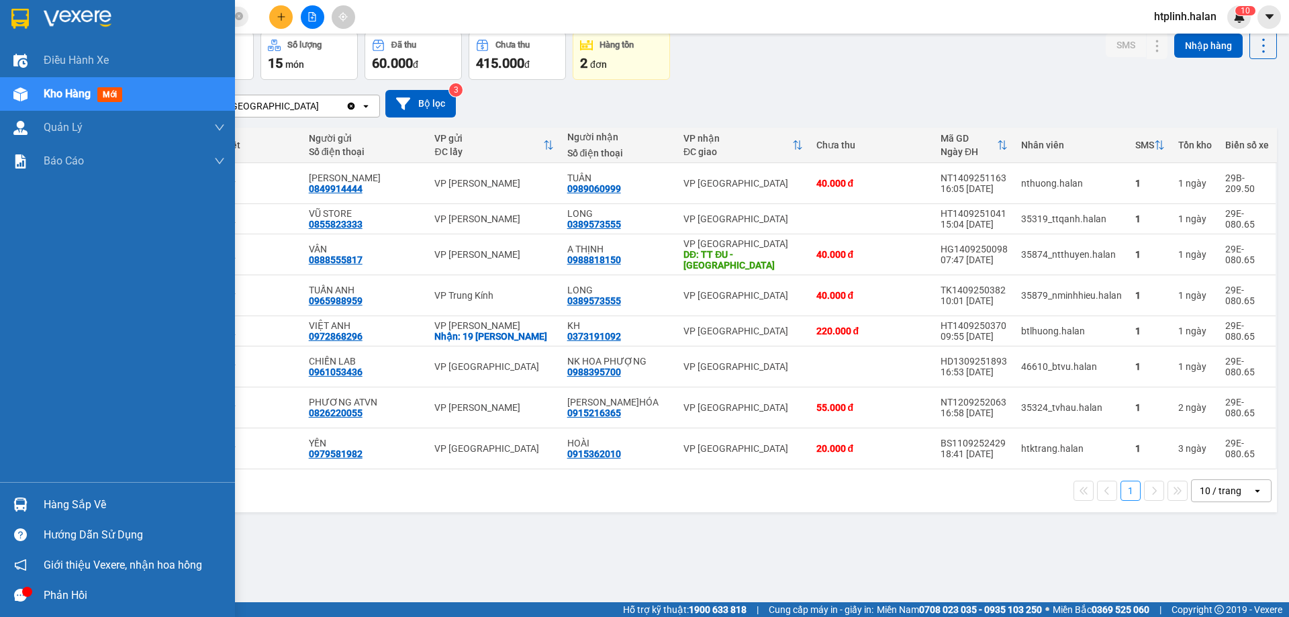
click at [50, 506] on div "Hàng sắp về" at bounding box center [134, 505] width 181 height 20
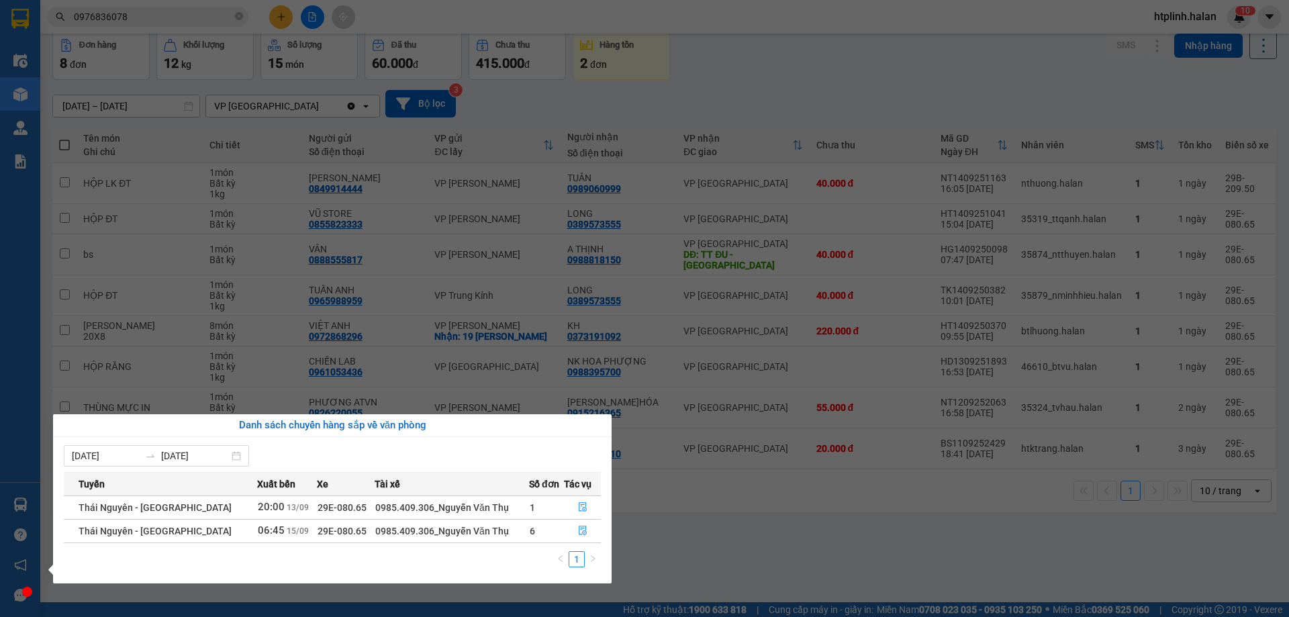
click at [1079, 62] on section "Kết quả tìm kiếm ( 4 ) Bộ lọc Mã ĐH Trạng thái Món hàng Thu hộ Tổng cước Chưa c…" at bounding box center [644, 308] width 1289 height 617
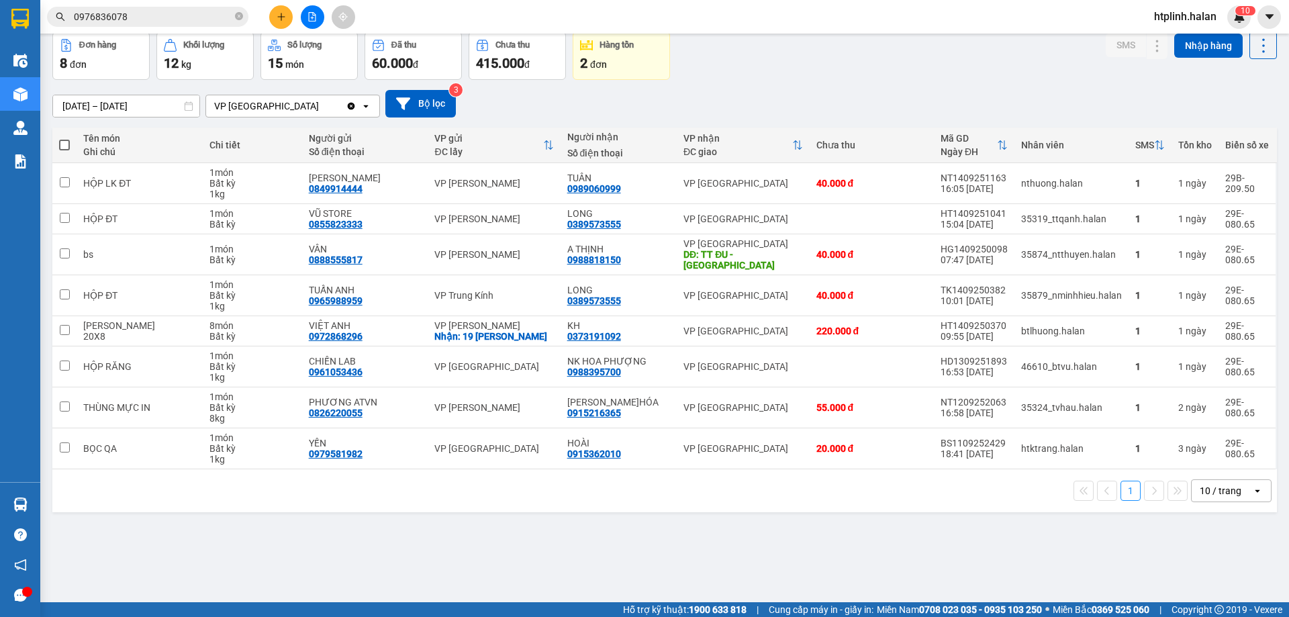
scroll to position [0, 0]
